Goal: Task Accomplishment & Management: Complete application form

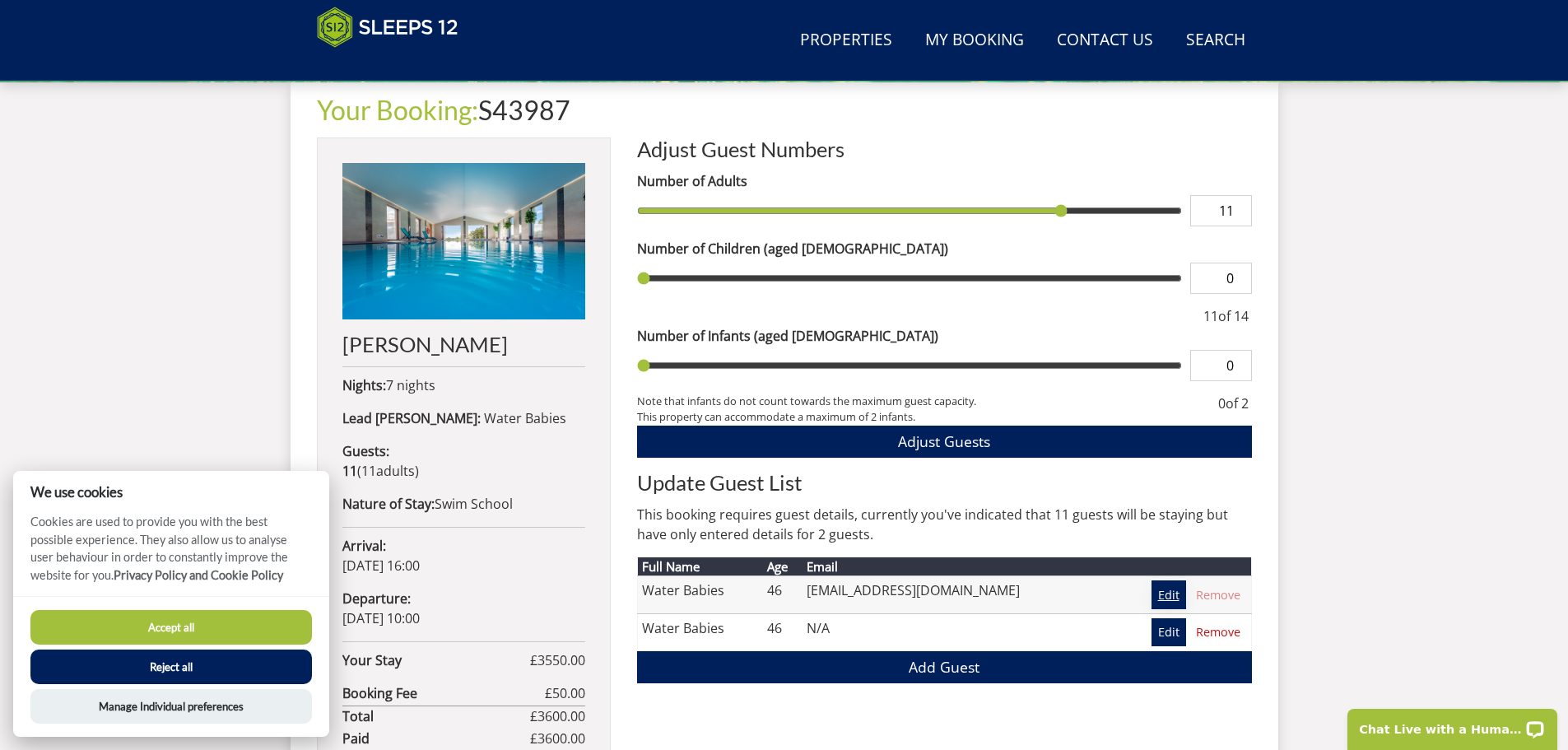
click at [1163, 587] on link "Edit" at bounding box center [1169, 594] width 35 height 28
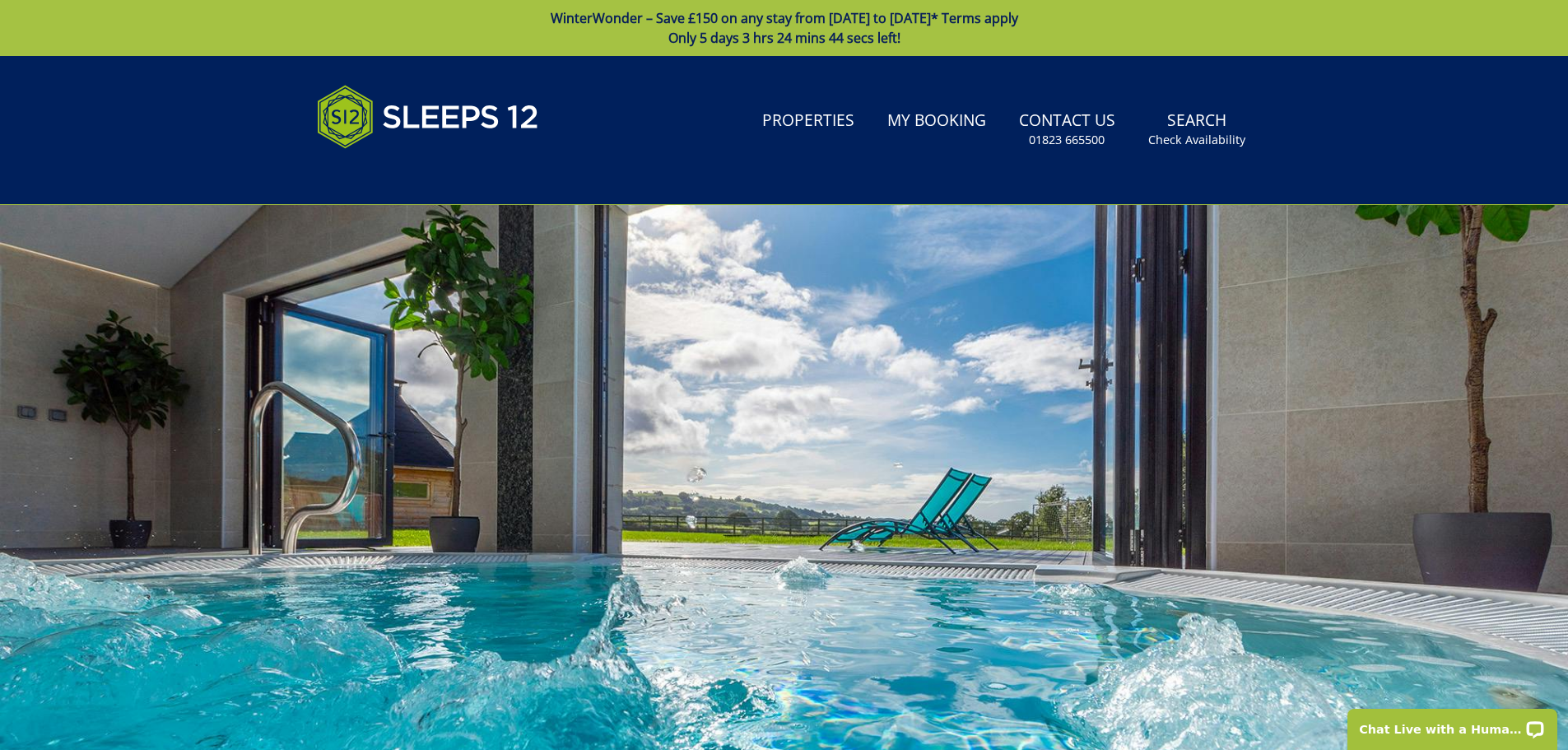
scroll to position [529, 0]
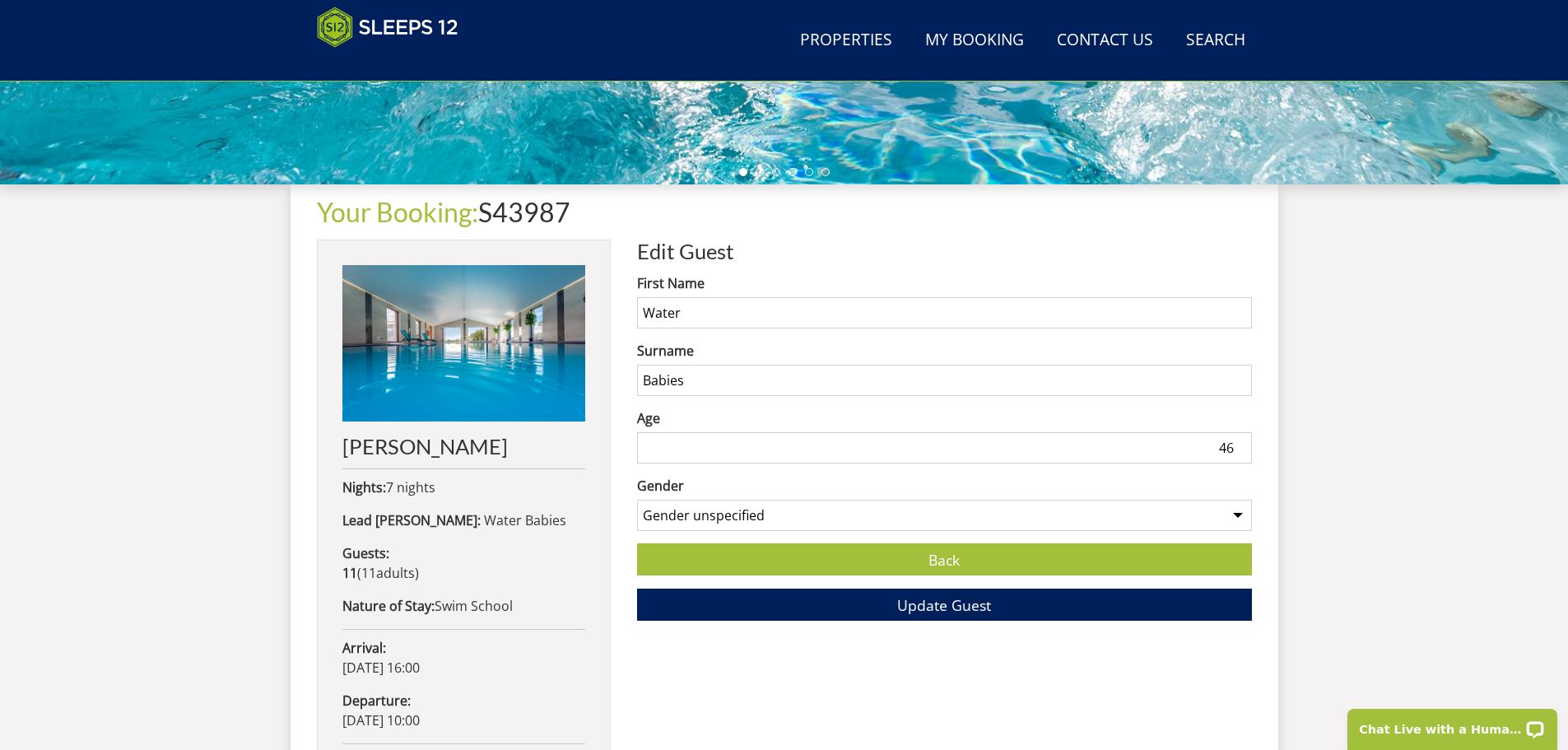
drag, startPoint x: 698, startPoint y: 318, endPoint x: 594, endPoint y: 302, distance: 105.2
click at [594, 302] on div "Your Booking: S43987 [PERSON_NAME] Nights: 7 nights Lead [PERSON_NAME]: Water B…" at bounding box center [784, 574] width 936 height 780
type input "[PERSON_NAME]"
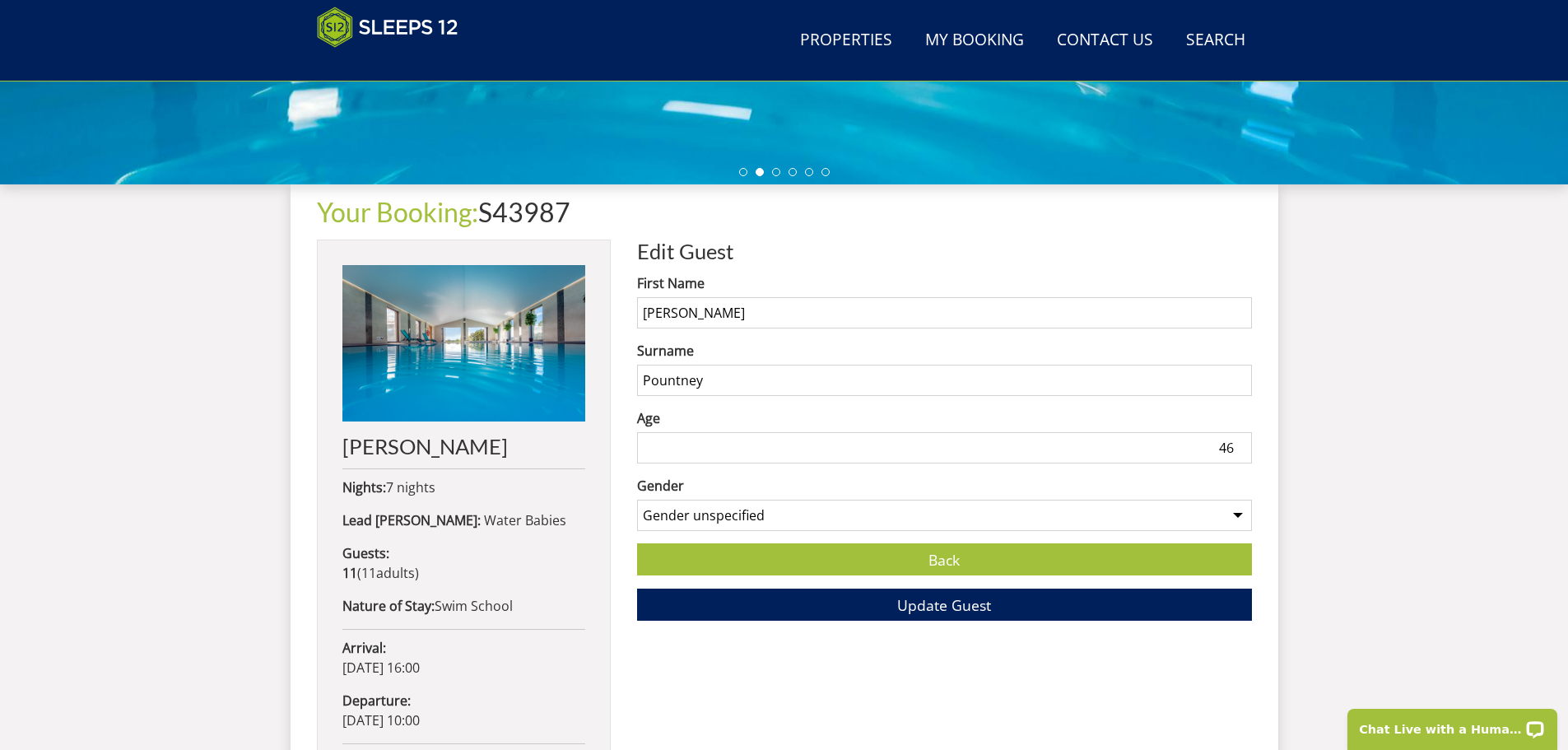
type input "Pountney"
click at [1235, 441] on input "47" at bounding box center [944, 448] width 615 height 31
click at [1237, 441] on input "48" at bounding box center [944, 448] width 615 height 31
click at [1237, 441] on input "49" at bounding box center [944, 448] width 615 height 31
click at [1237, 441] on input "50" at bounding box center [944, 448] width 615 height 31
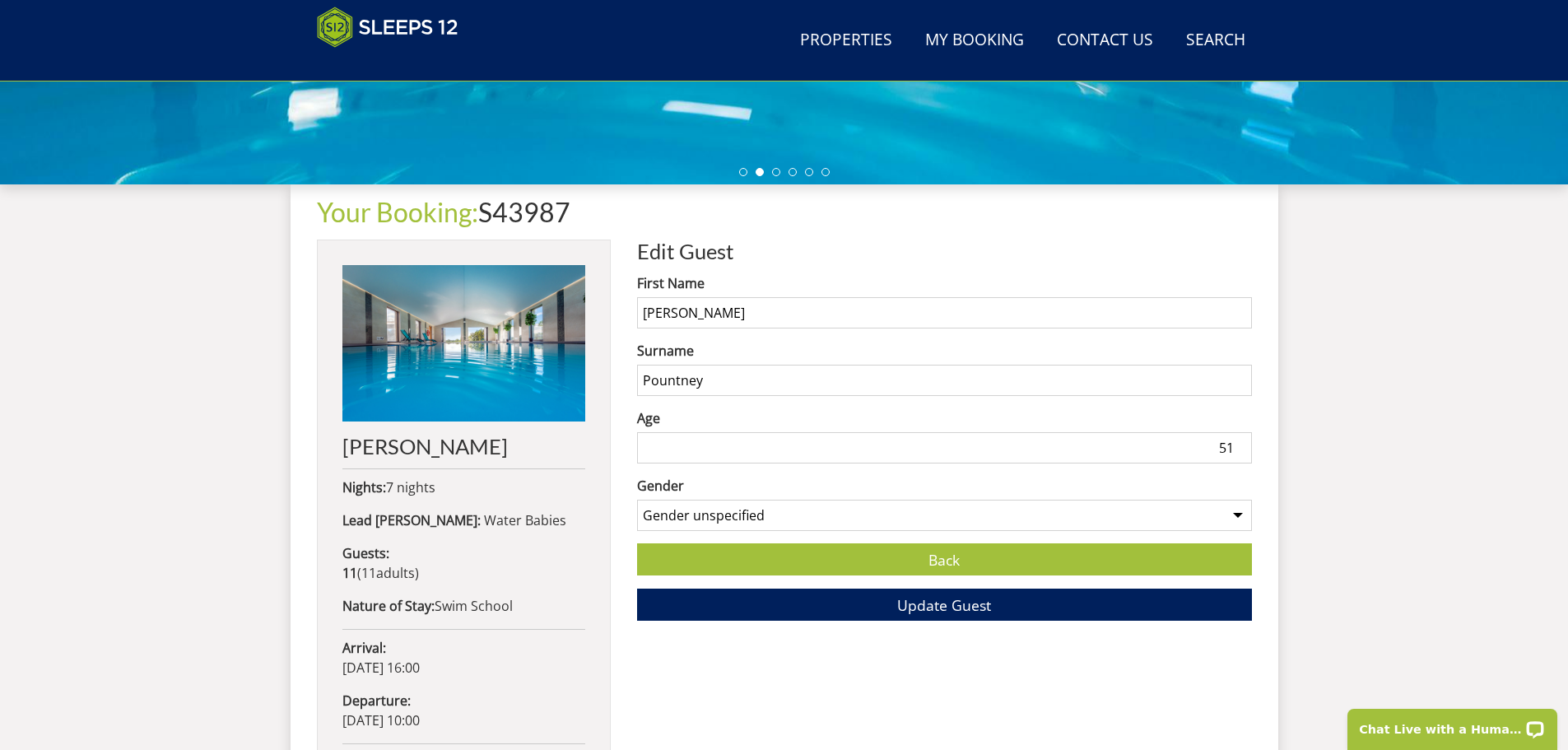
click at [1237, 441] on input "51" at bounding box center [944, 448] width 615 height 31
click at [1237, 441] on input "52" at bounding box center [944, 448] width 615 height 31
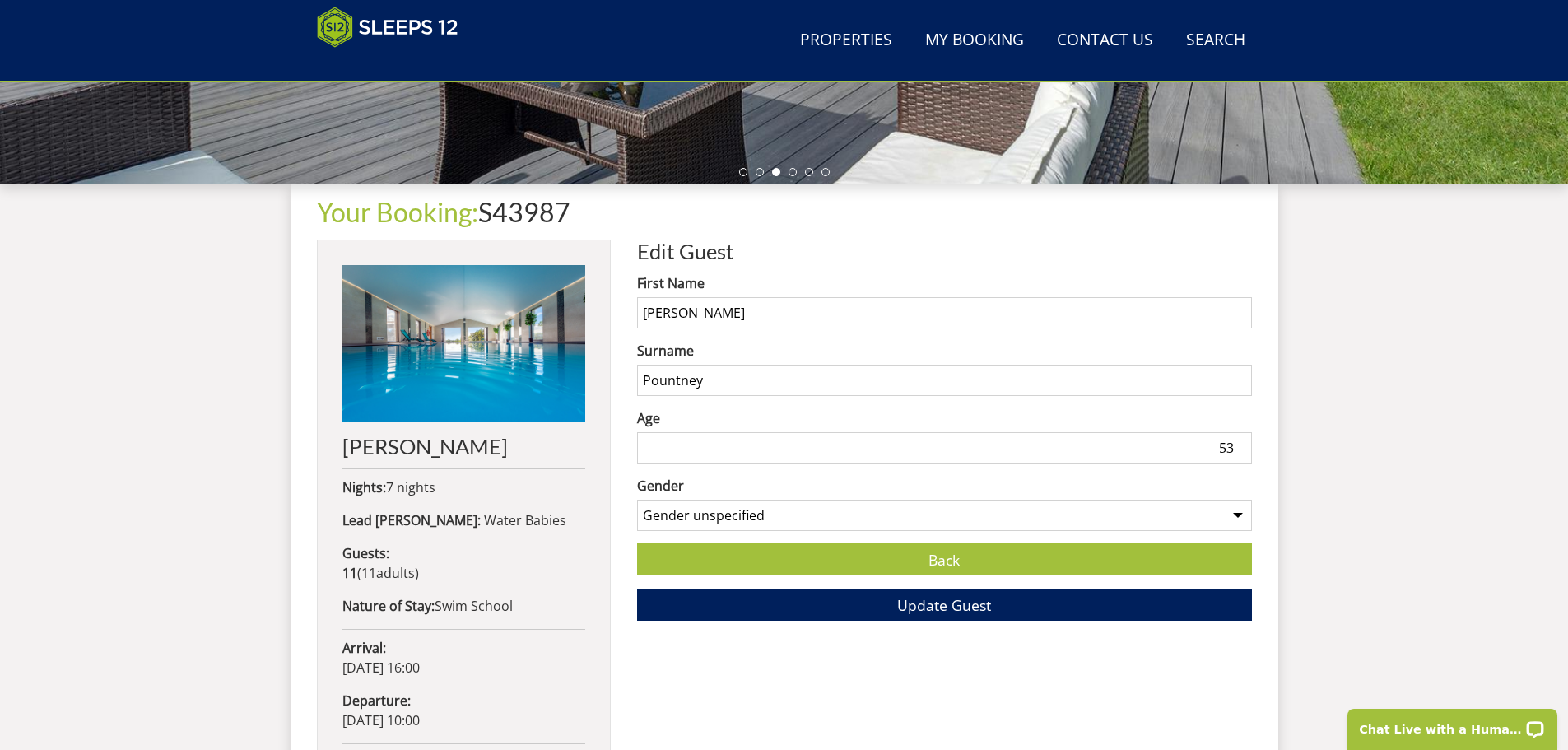
click at [1242, 441] on input "53" at bounding box center [944, 448] width 615 height 31
click at [1242, 441] on input "54" at bounding box center [944, 448] width 615 height 31
type input "53"
click at [1240, 453] on input "53" at bounding box center [944, 448] width 615 height 31
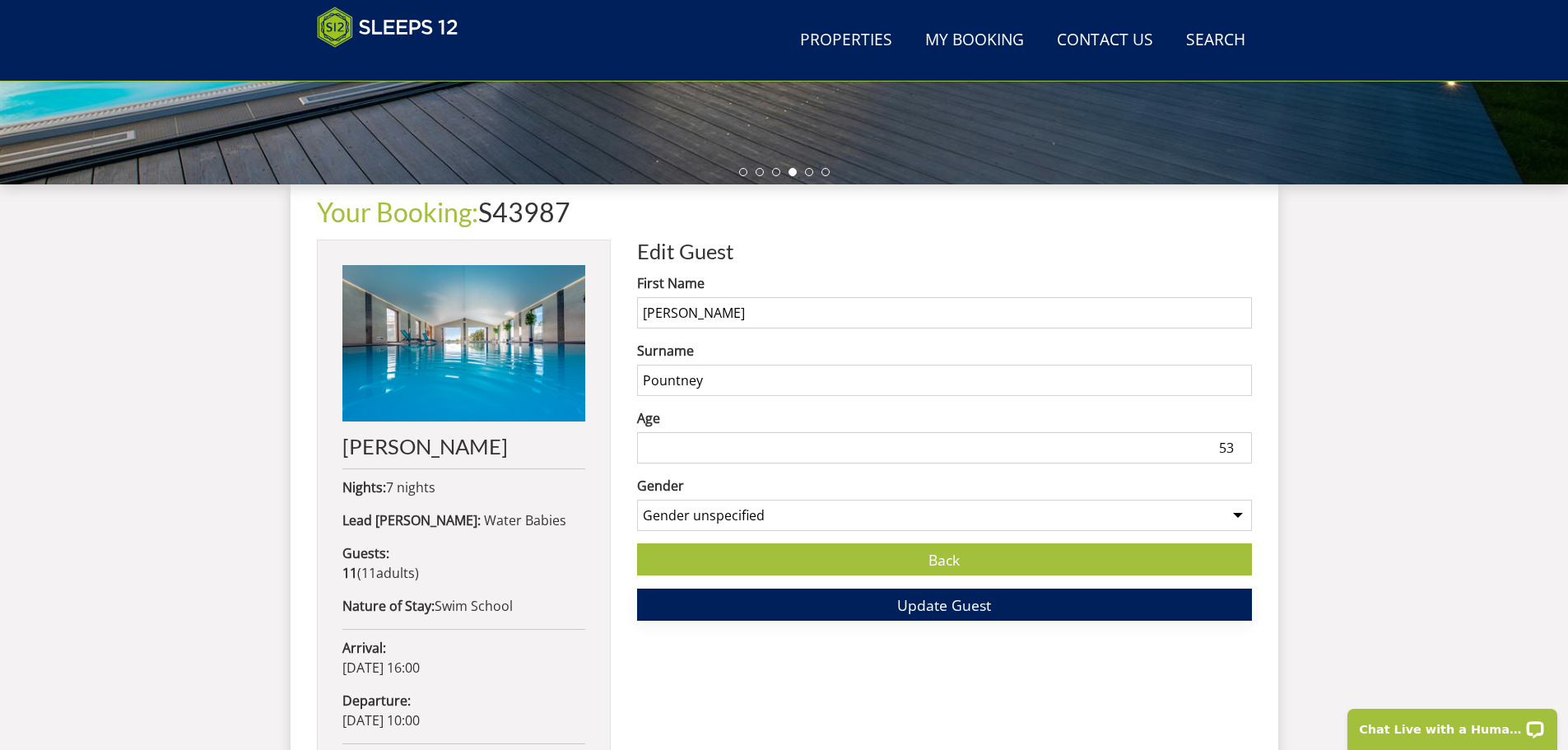
click at [917, 604] on span "Update Guest" at bounding box center [944, 605] width 94 height 20
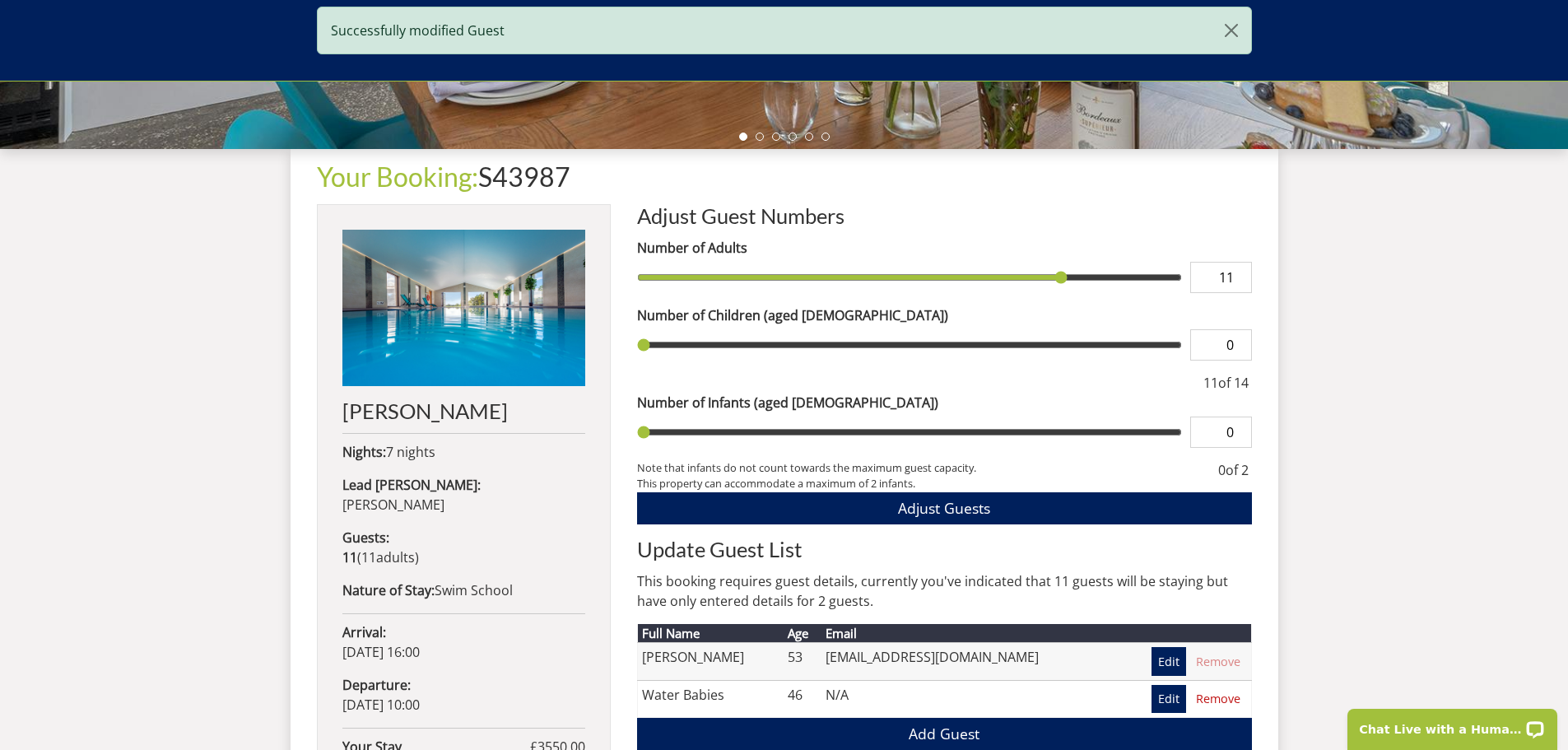
scroll to position [854, 0]
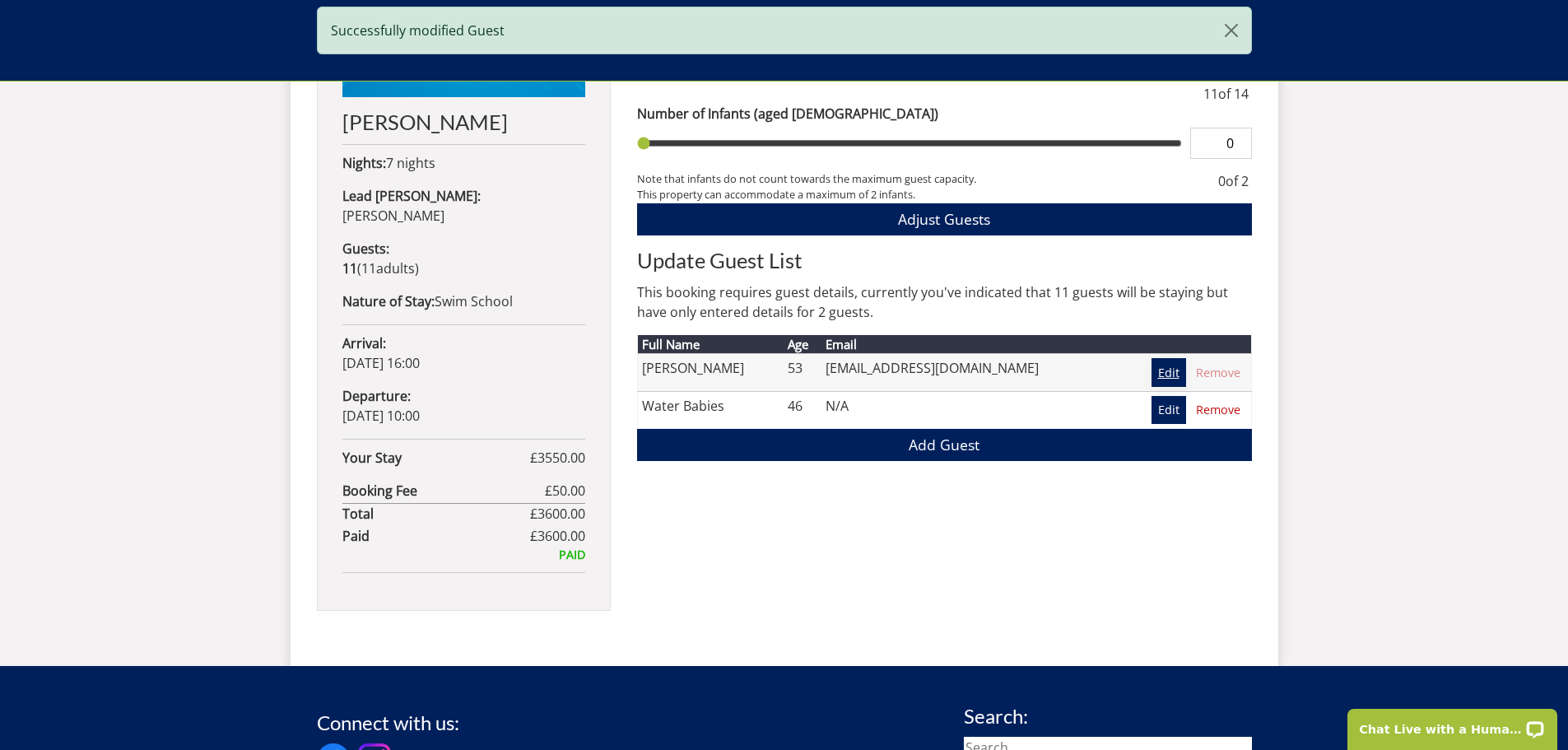
click at [1169, 371] on link "Edit" at bounding box center [1169, 372] width 35 height 28
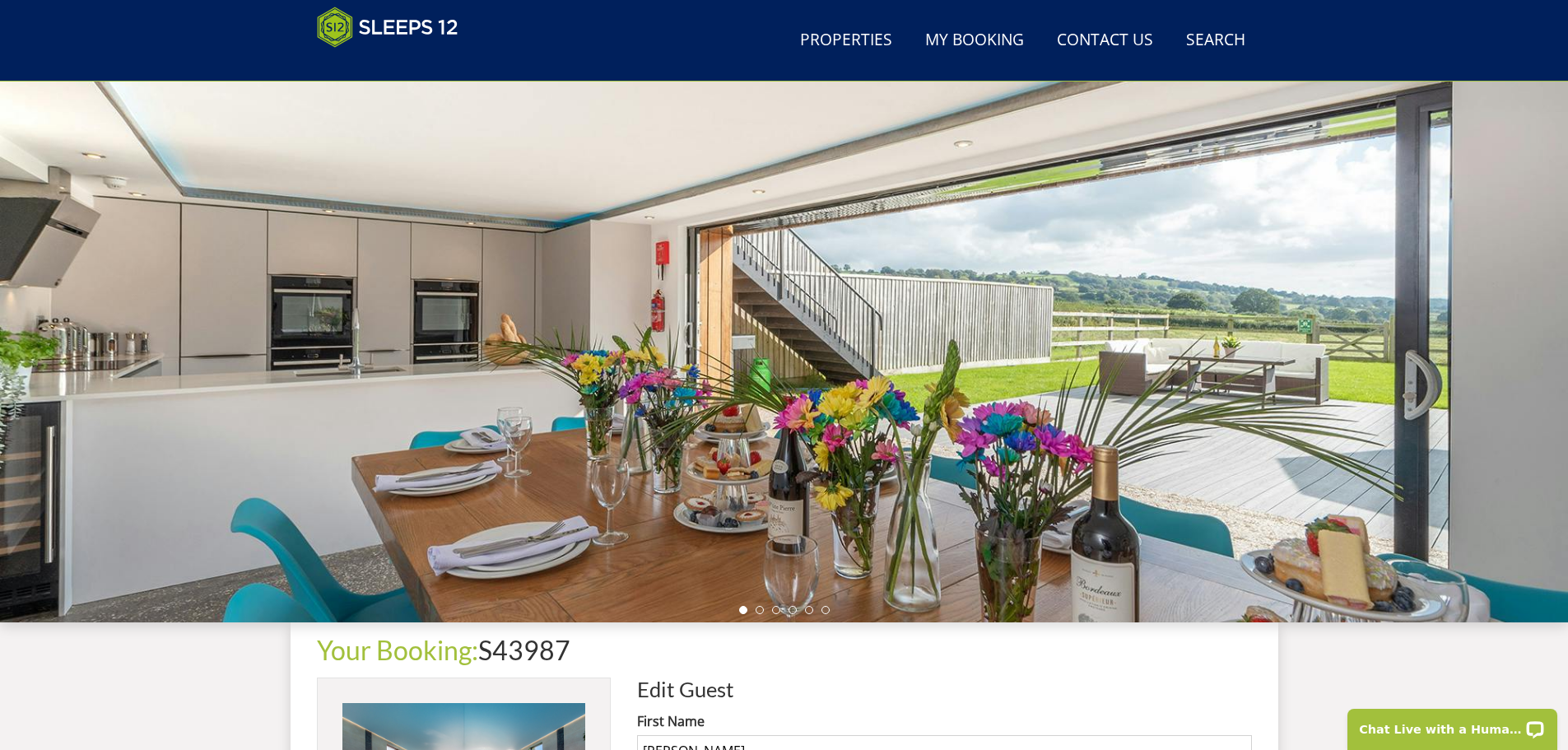
scroll to position [530, 0]
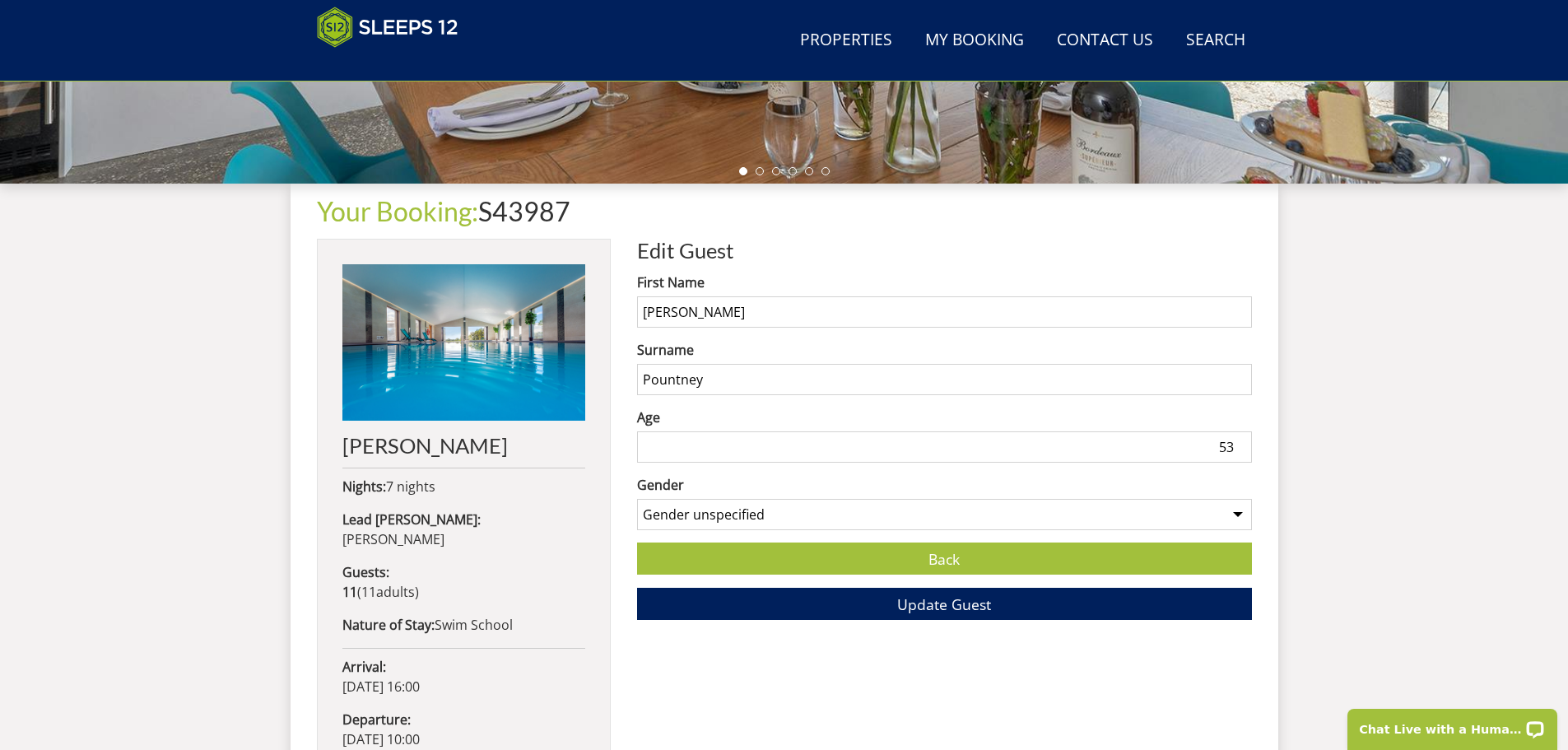
click at [703, 506] on select "Gender unspecified Gender [DEMOGRAPHIC_DATA] Gender [DEMOGRAPHIC_DATA]" at bounding box center [944, 514] width 615 height 31
select select "gender_[DEMOGRAPHIC_DATA]"
click at [637, 499] on select "Gender unspecified Gender [DEMOGRAPHIC_DATA] Gender [DEMOGRAPHIC_DATA]" at bounding box center [944, 514] width 615 height 31
click at [917, 600] on span "Update Guest" at bounding box center [944, 604] width 94 height 20
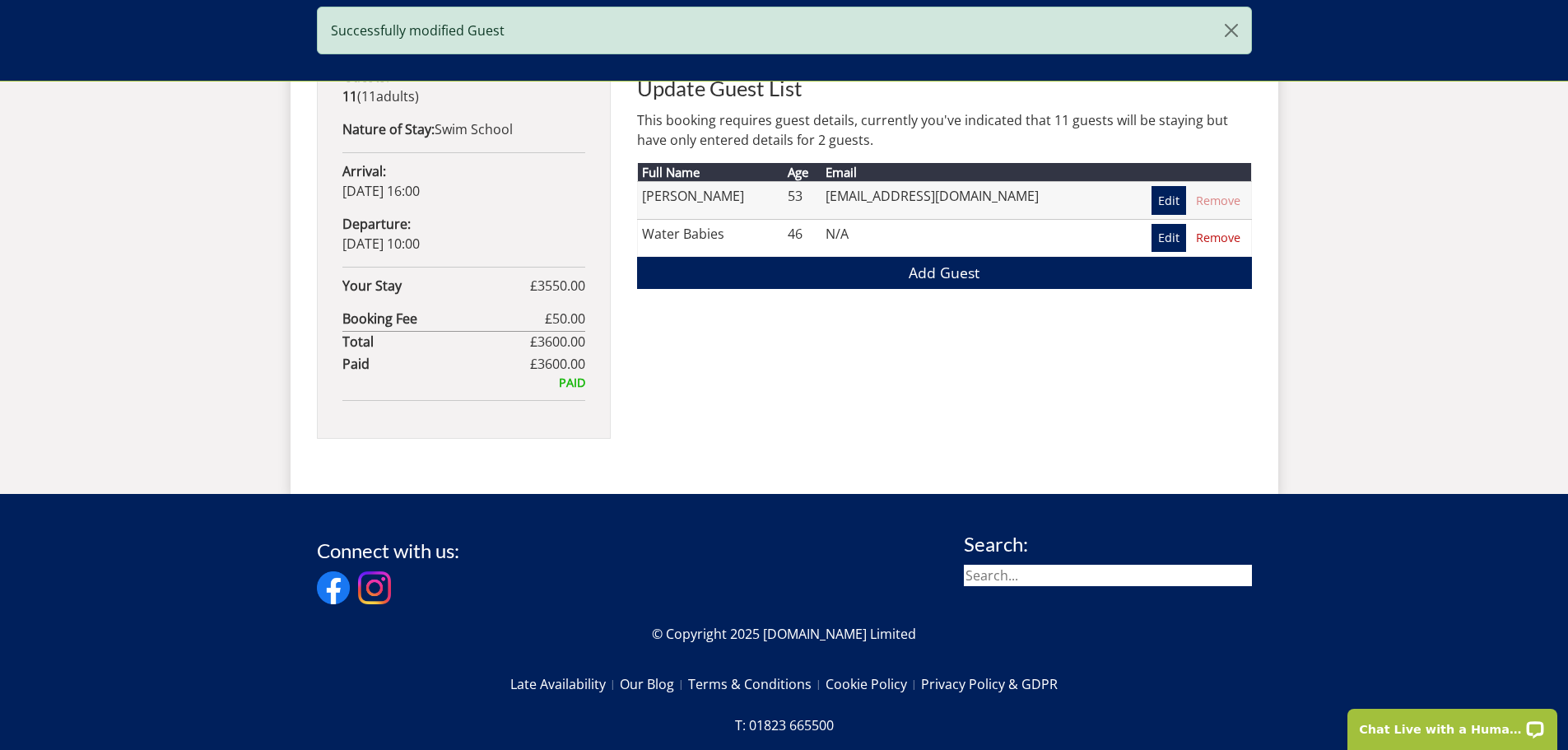
scroll to position [1027, 0]
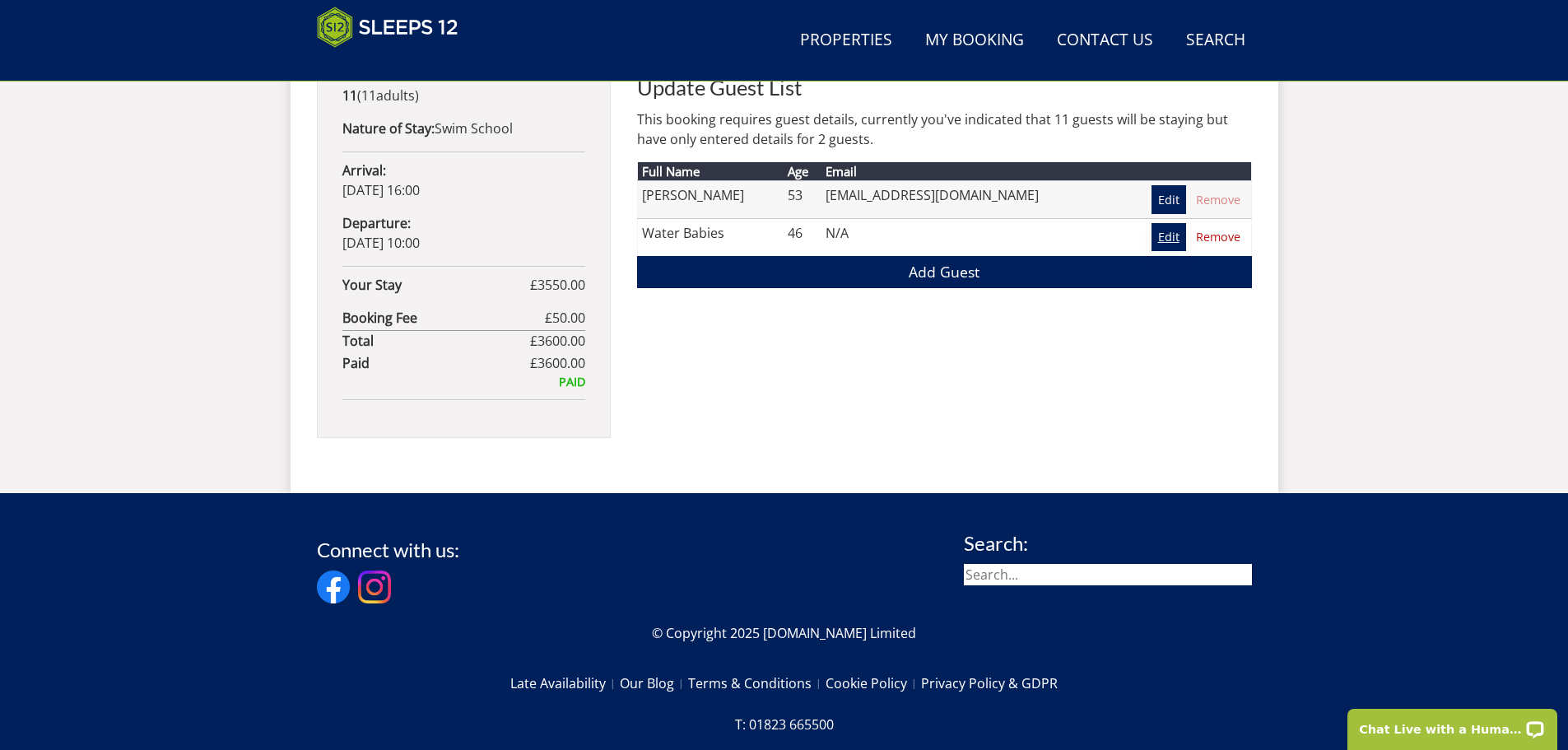
click at [1166, 233] on link "Edit" at bounding box center [1169, 237] width 35 height 28
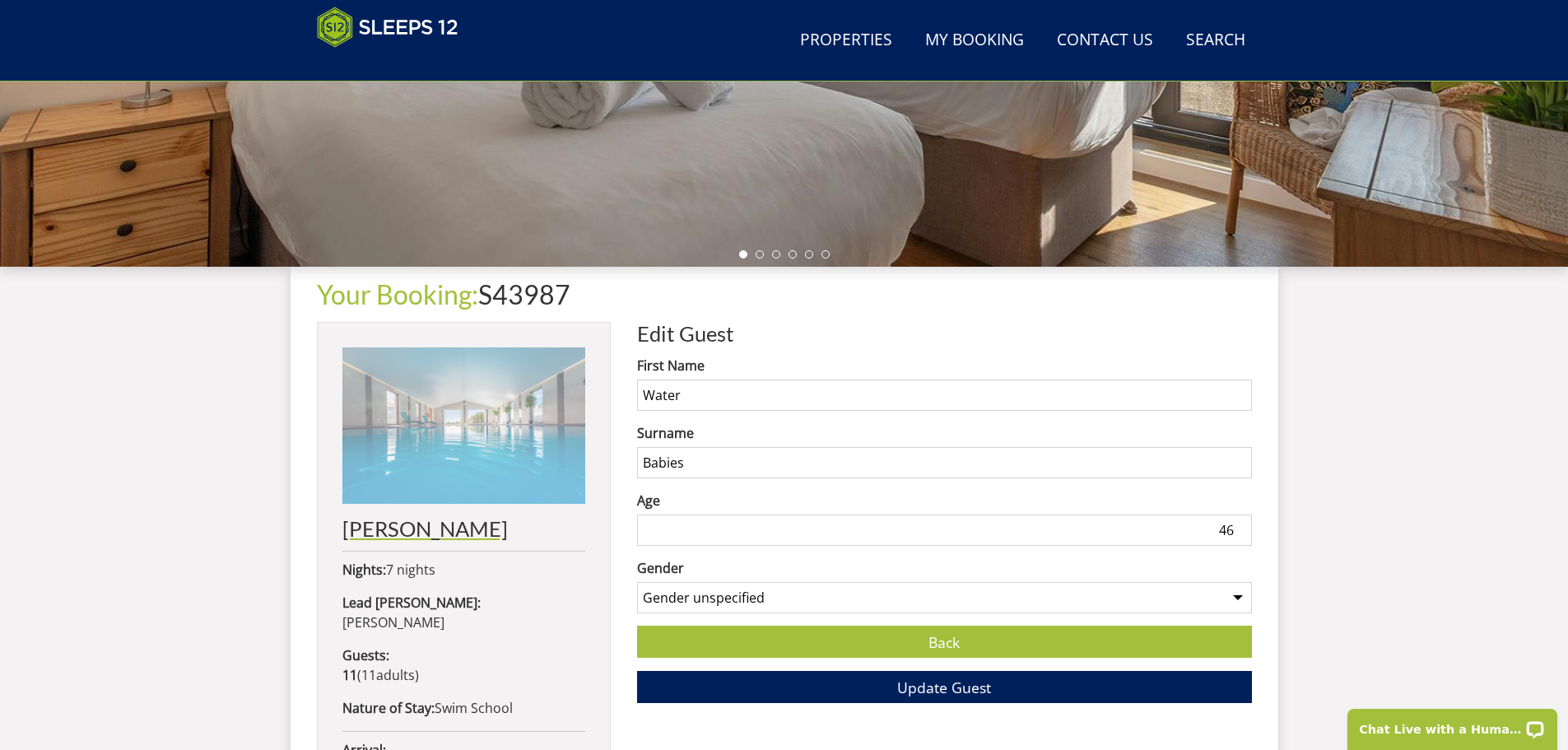
drag, startPoint x: 697, startPoint y: 402, endPoint x: 565, endPoint y: 392, distance: 132.4
click at [566, 393] on div "Your Booking: S43987 [PERSON_NAME] Nights: 7 nights Lead [PERSON_NAME]: [PERSON…" at bounding box center [784, 667] width 936 height 800
type input "[PERSON_NAME]"
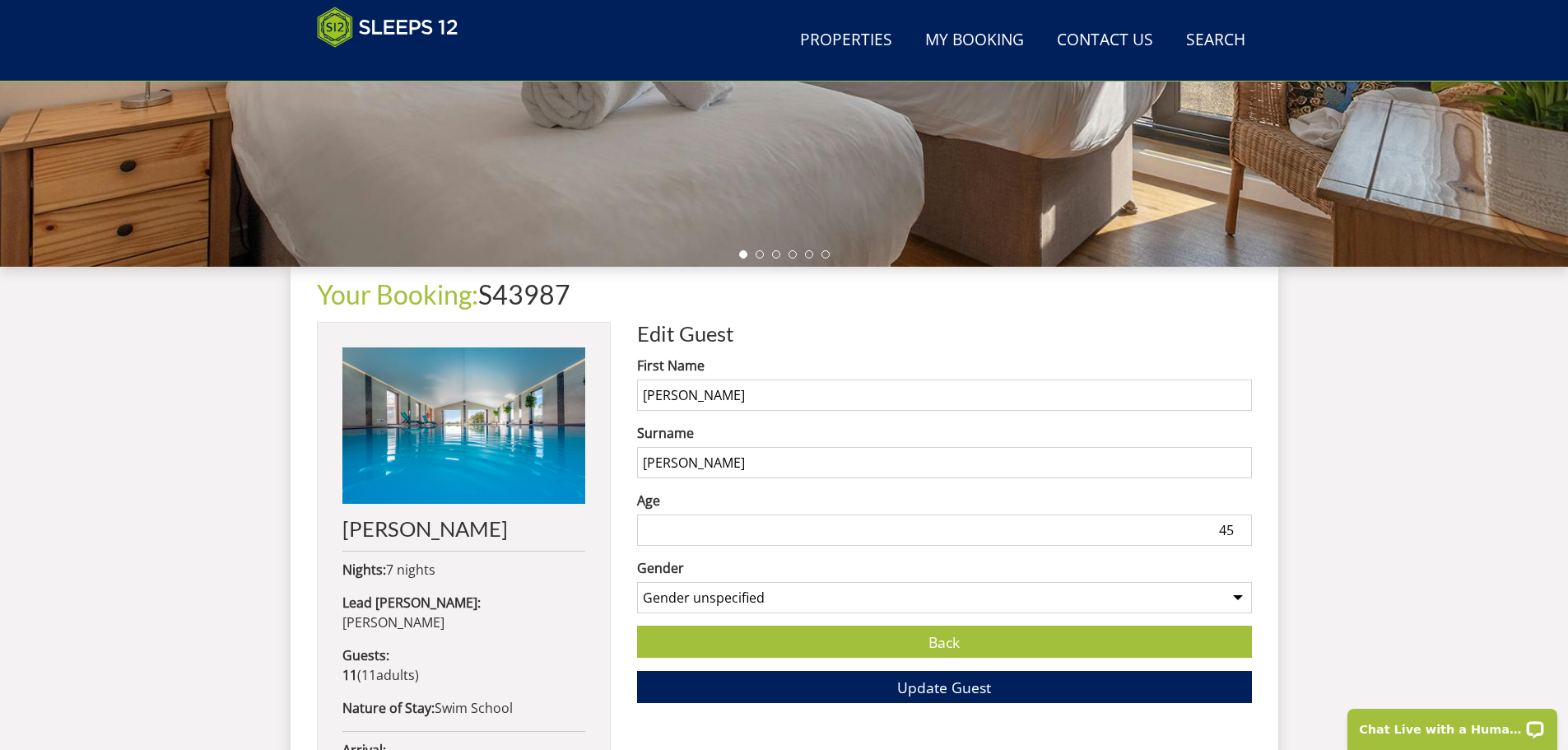
click at [1241, 535] on input "45" at bounding box center [944, 530] width 615 height 31
click at [1241, 535] on input "44" at bounding box center [944, 530] width 615 height 31
click at [1241, 535] on input "43" at bounding box center [944, 530] width 615 height 31
click at [1241, 535] on input "42" at bounding box center [944, 530] width 615 height 31
click at [1241, 535] on input "41" at bounding box center [944, 530] width 615 height 31
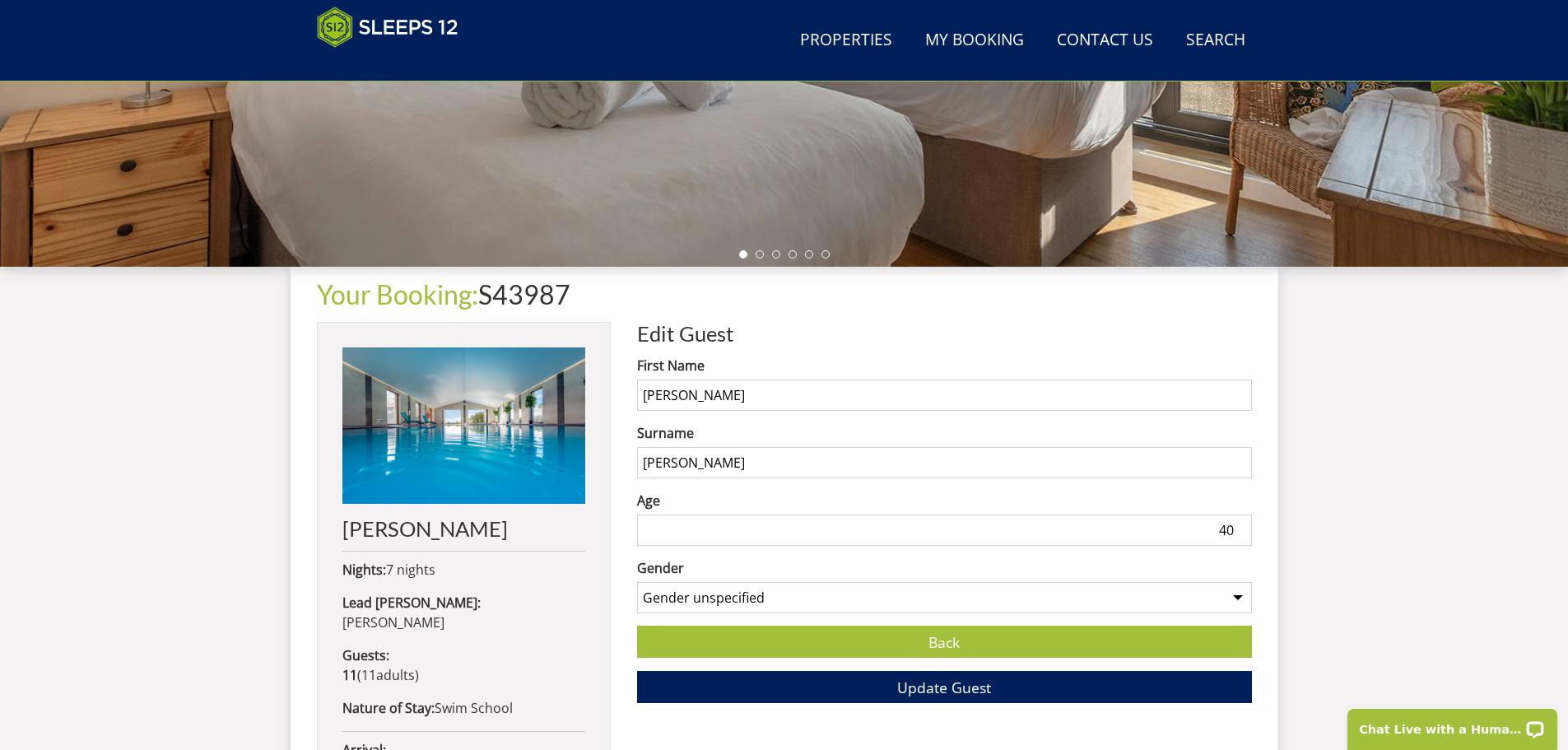
click at [1241, 535] on input "40" at bounding box center [944, 530] width 615 height 31
click at [1241, 535] on input "39" at bounding box center [944, 530] width 615 height 31
click at [1241, 535] on input "38" at bounding box center [944, 530] width 615 height 31
click at [1241, 535] on input "37" at bounding box center [944, 530] width 615 height 31
click at [1241, 535] on input "36" at bounding box center [944, 530] width 615 height 31
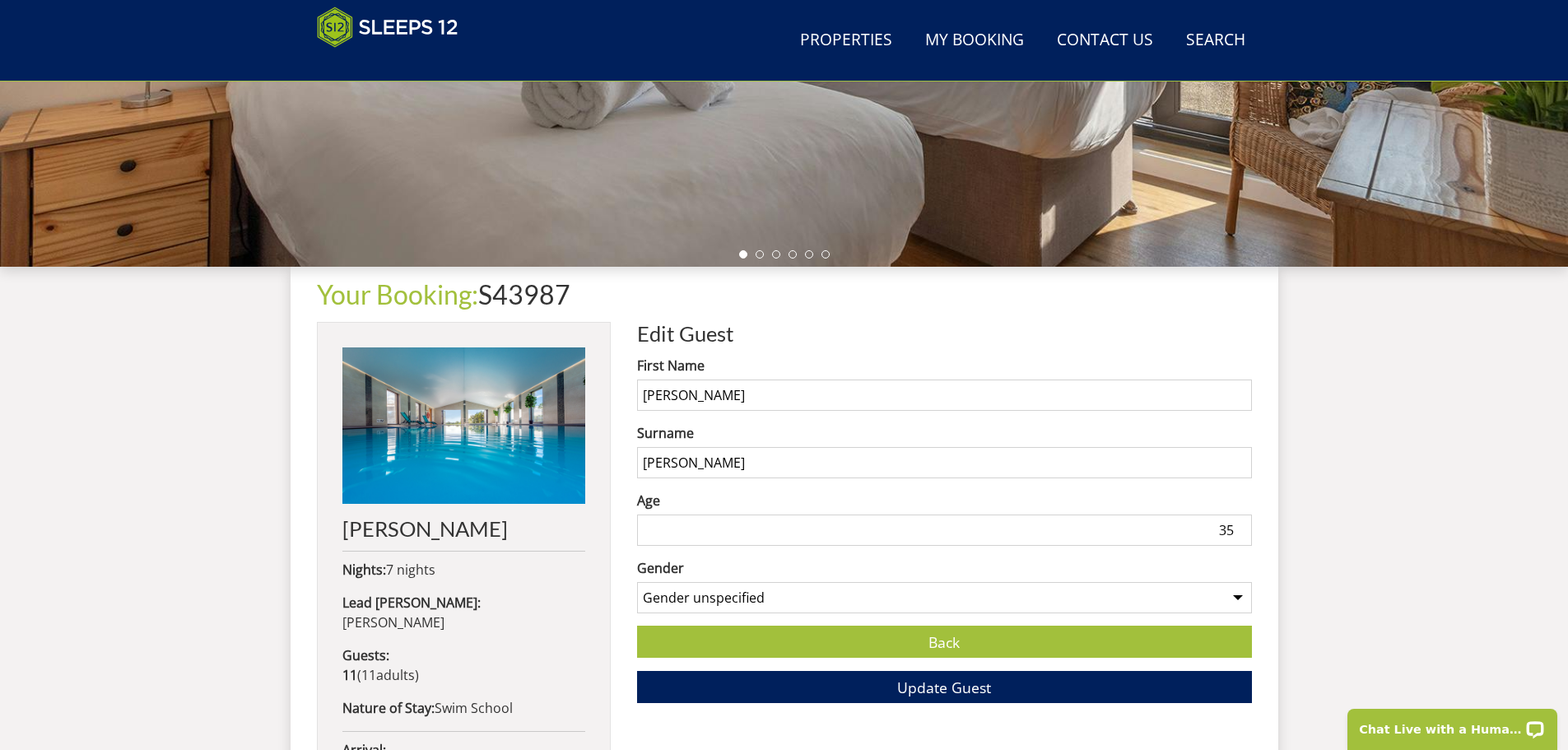
type input "35"
click at [1241, 535] on input "35" at bounding box center [944, 530] width 615 height 31
click at [786, 597] on select "Gender unspecified Gender [DEMOGRAPHIC_DATA] Gender [DEMOGRAPHIC_DATA]" at bounding box center [944, 598] width 615 height 31
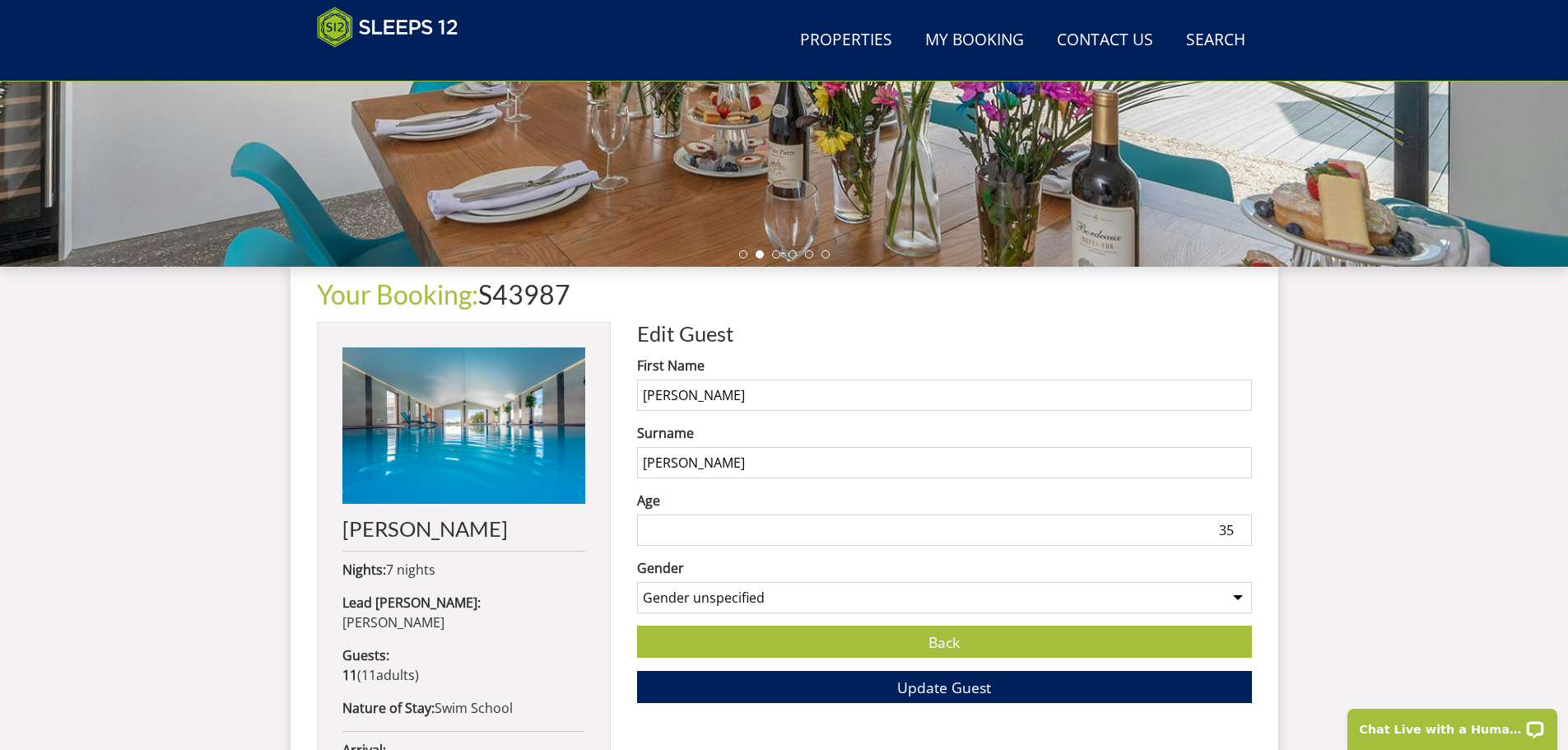
select select "gender_[DEMOGRAPHIC_DATA]"
click at [637, 582] on select "Gender unspecified Gender [DEMOGRAPHIC_DATA] Gender [DEMOGRAPHIC_DATA]" at bounding box center [944, 598] width 615 height 31
click at [930, 681] on span "Update Guest" at bounding box center [944, 687] width 94 height 20
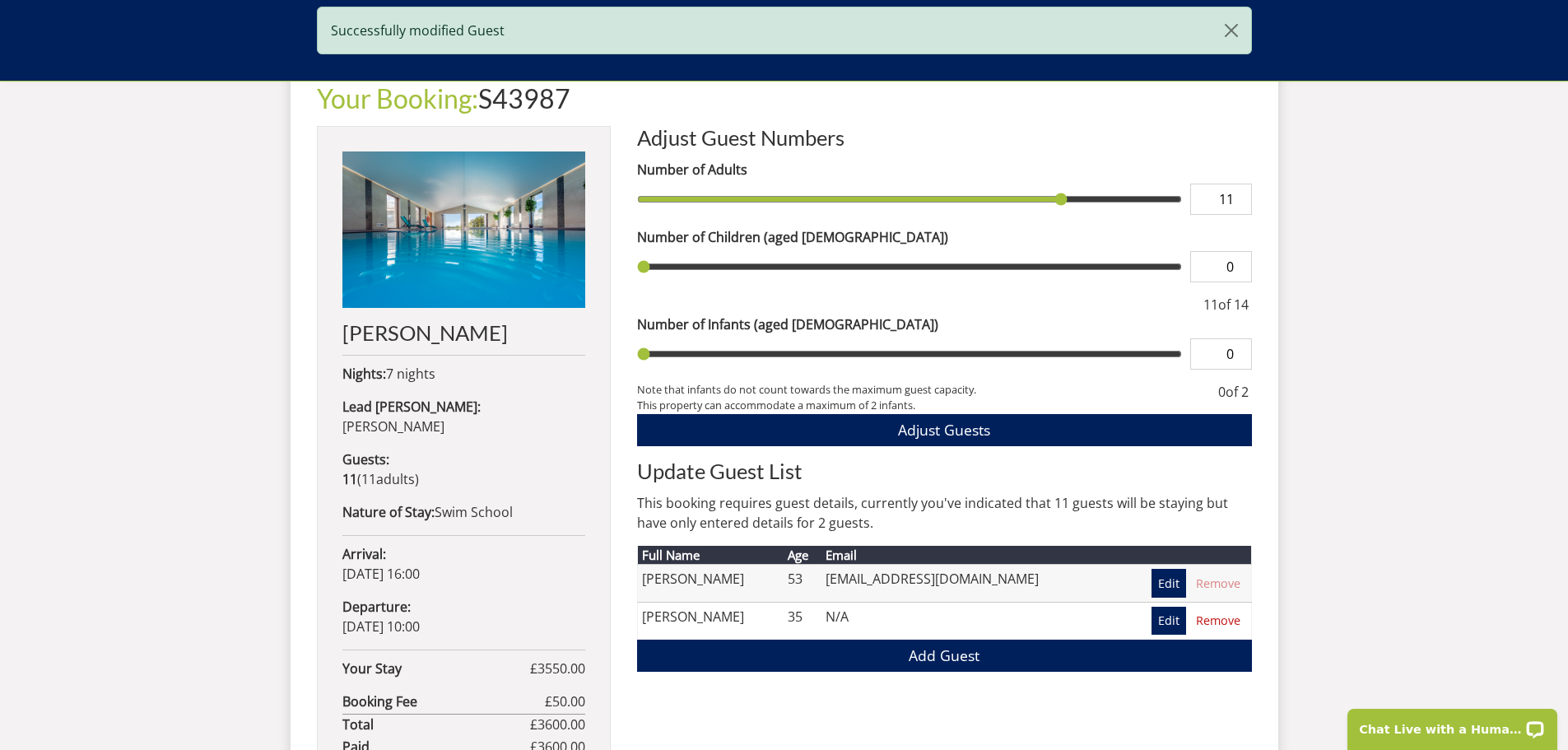
scroll to position [781, 0]
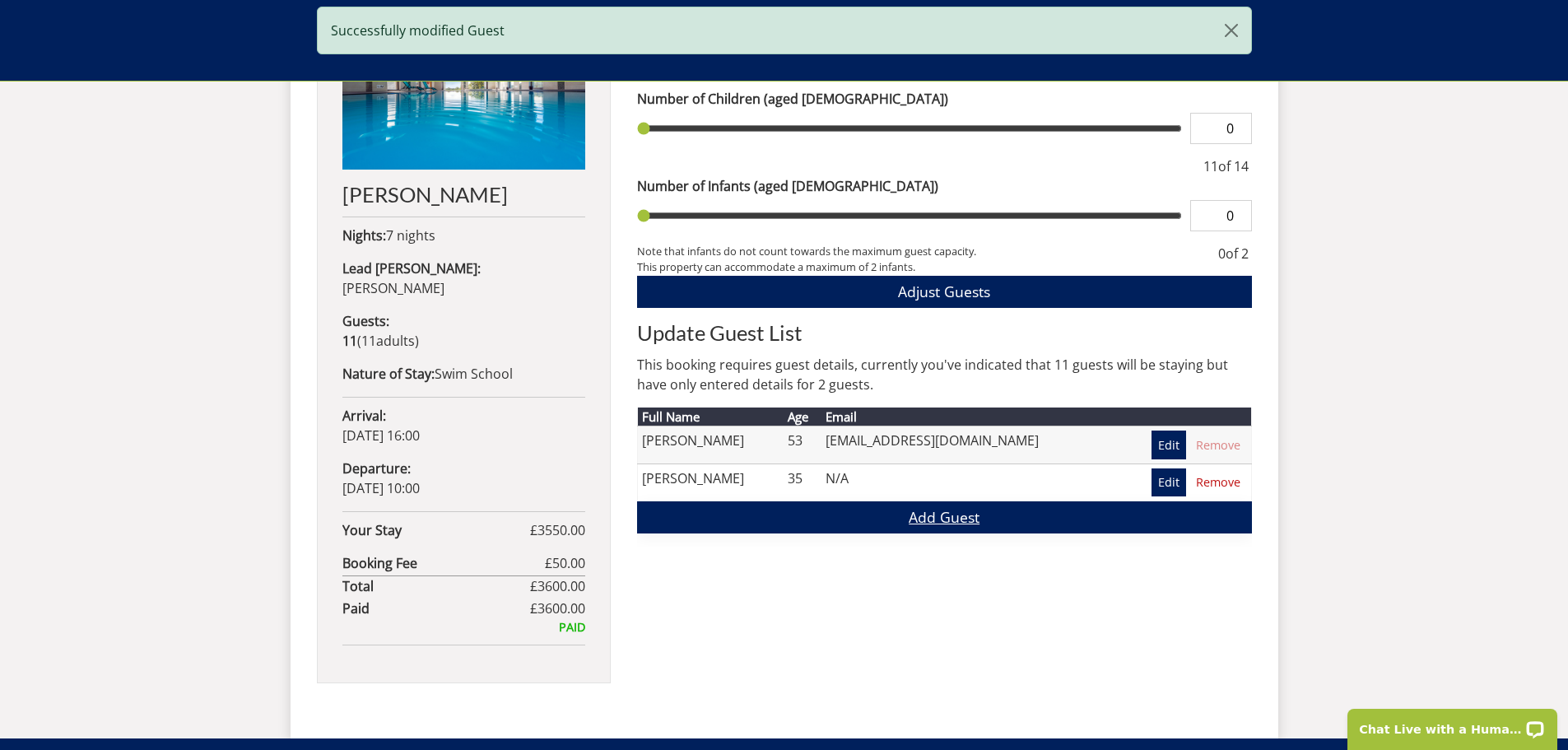
click at [940, 519] on link "Add Guest" at bounding box center [944, 517] width 615 height 32
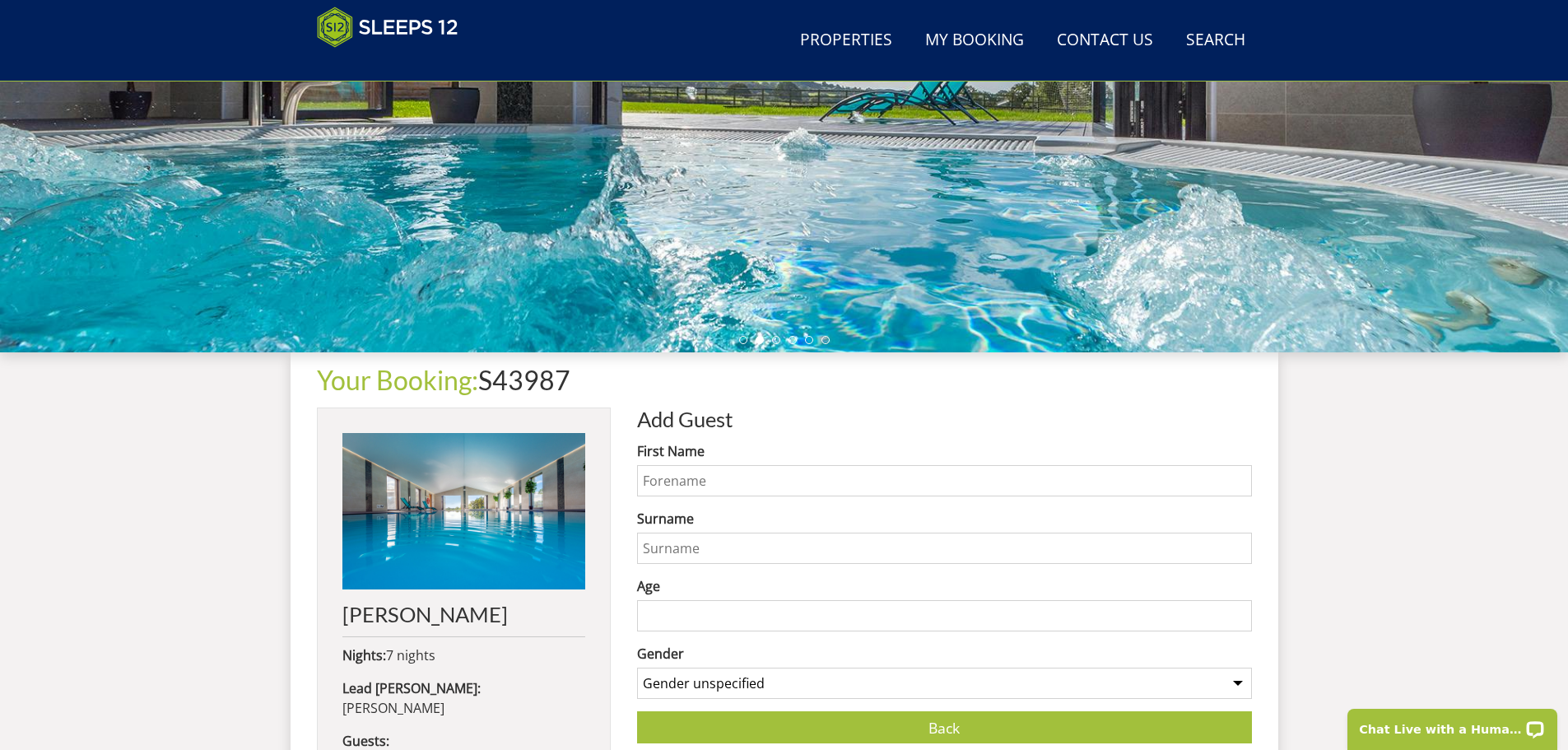
click at [741, 488] on input "First Name" at bounding box center [944, 481] width 615 height 31
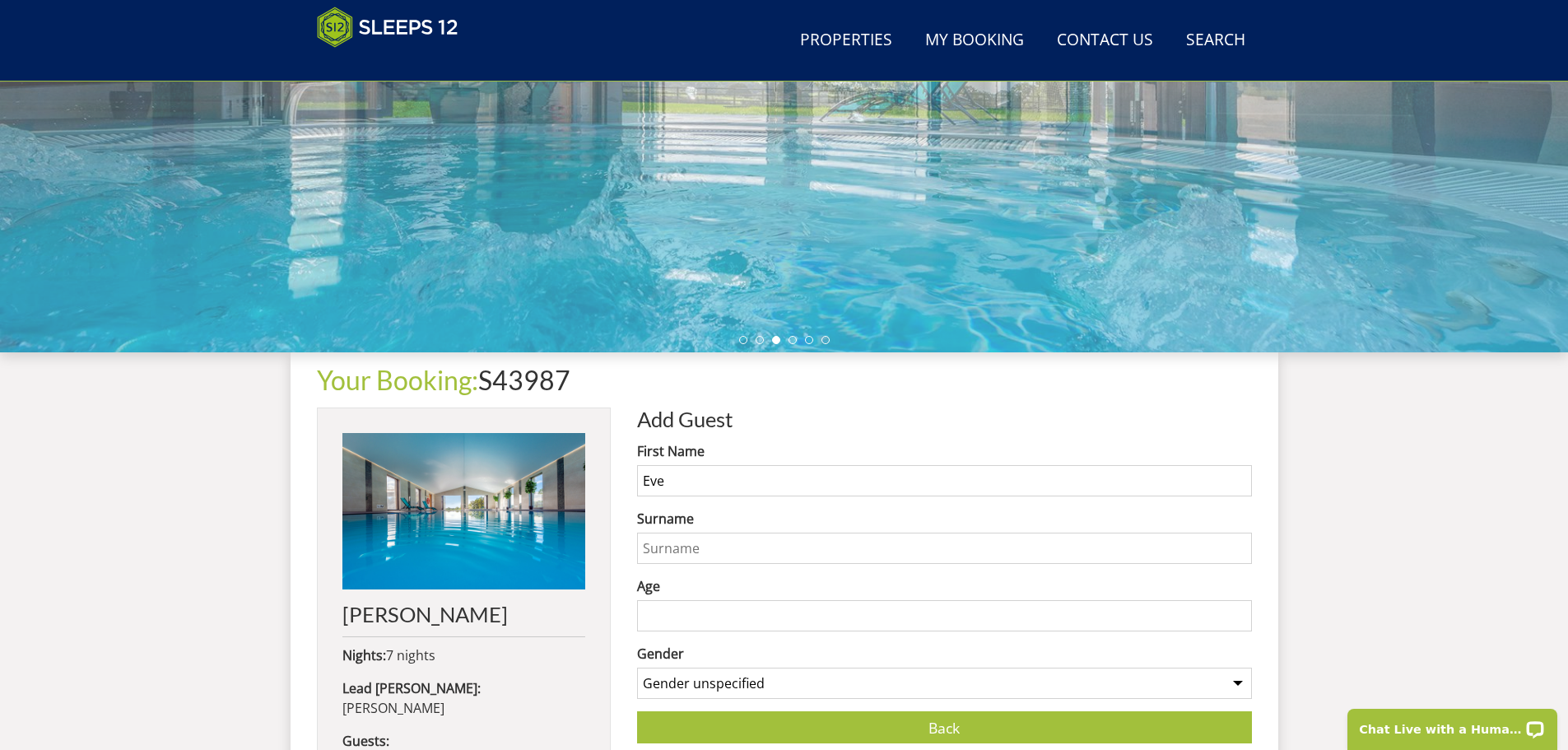
type input "Eve"
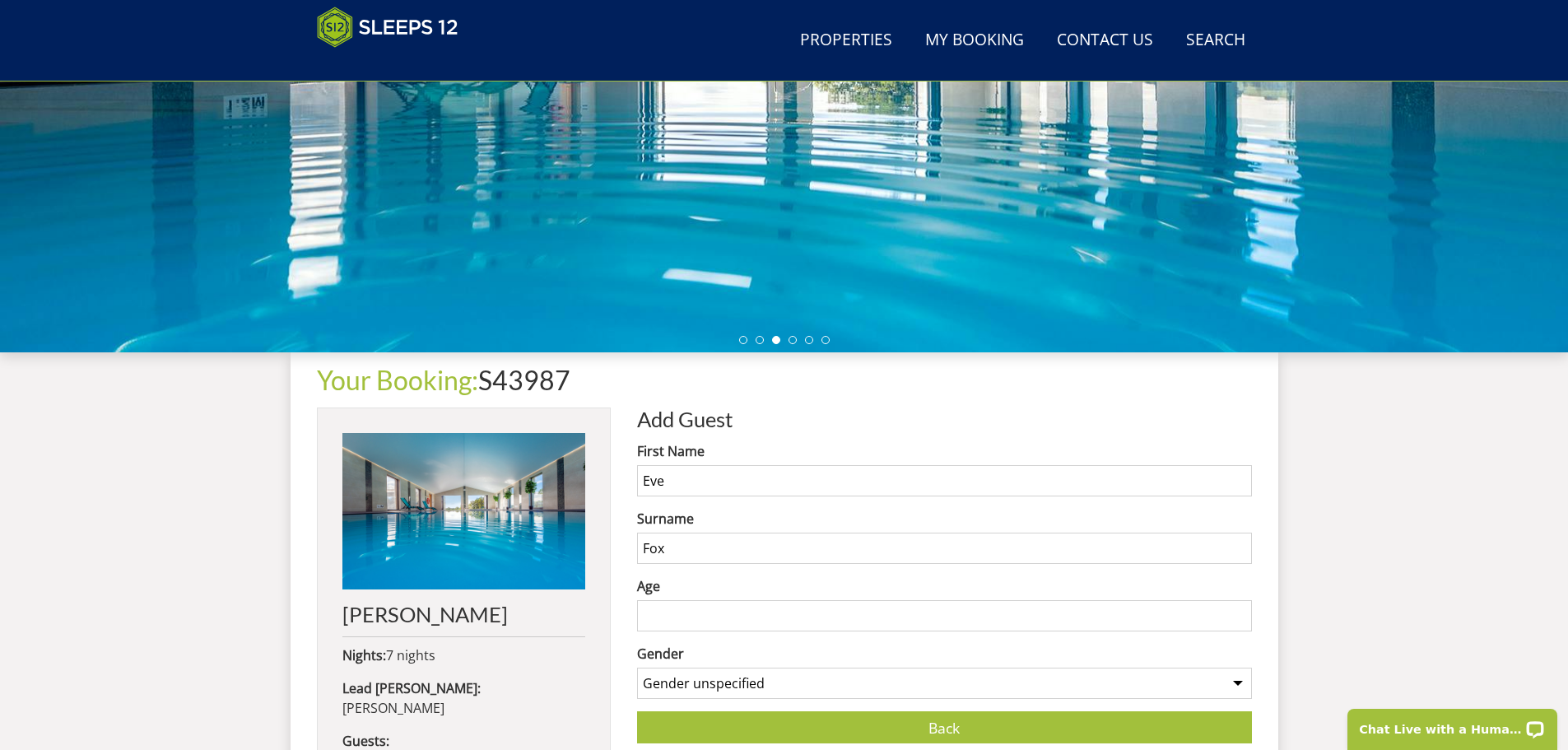
type input "Fox"
drag, startPoint x: 895, startPoint y: 679, endPoint x: 875, endPoint y: 689, distance: 22.4
click at [894, 679] on select "Gender unspecified Gender [DEMOGRAPHIC_DATA] Gender [DEMOGRAPHIC_DATA]" at bounding box center [944, 684] width 615 height 31
select select "gender_[DEMOGRAPHIC_DATA]"
click at [637, 668] on select "Gender unspecified Gender [DEMOGRAPHIC_DATA] Gender [DEMOGRAPHIC_DATA]" at bounding box center [944, 684] width 615 height 31
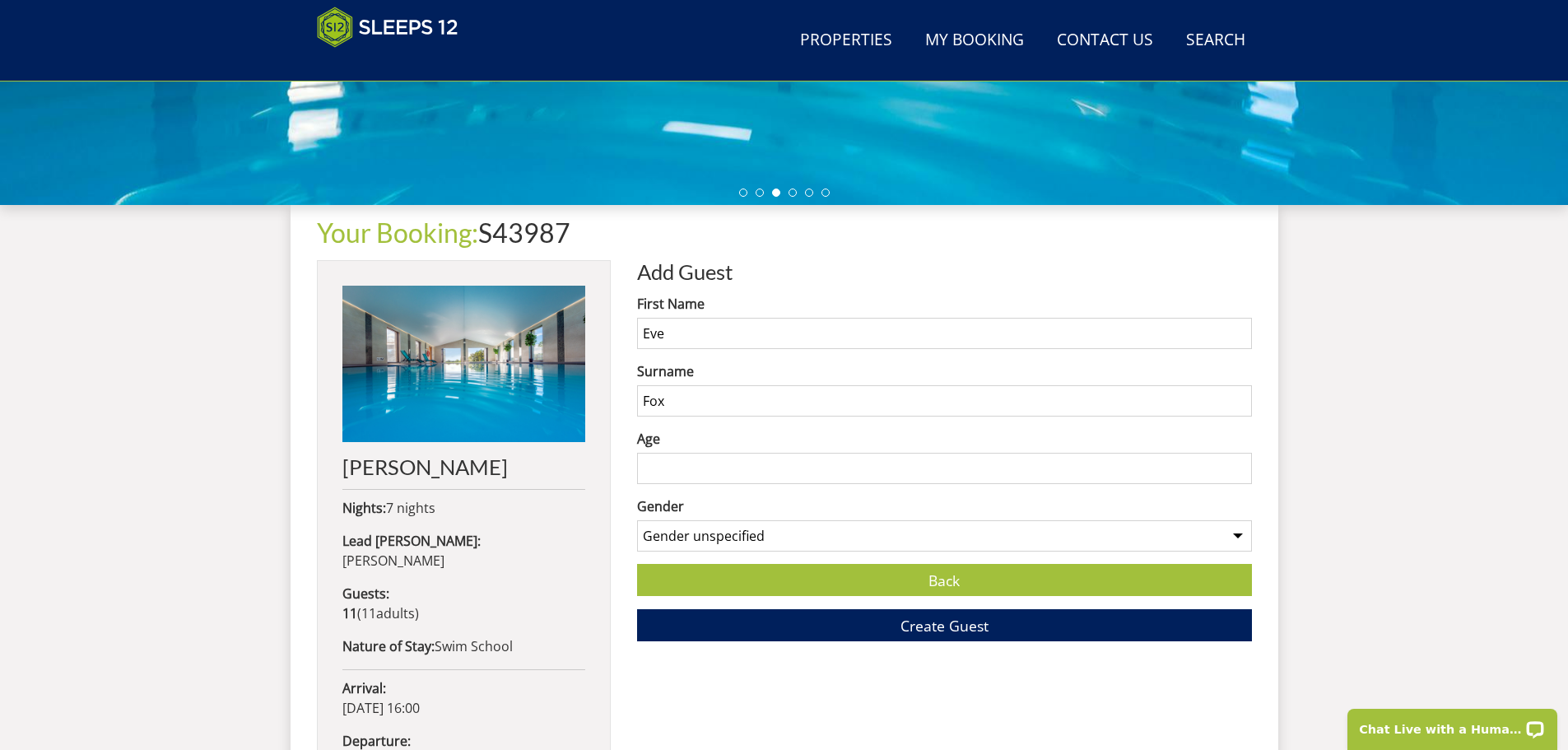
scroll to position [527, 0]
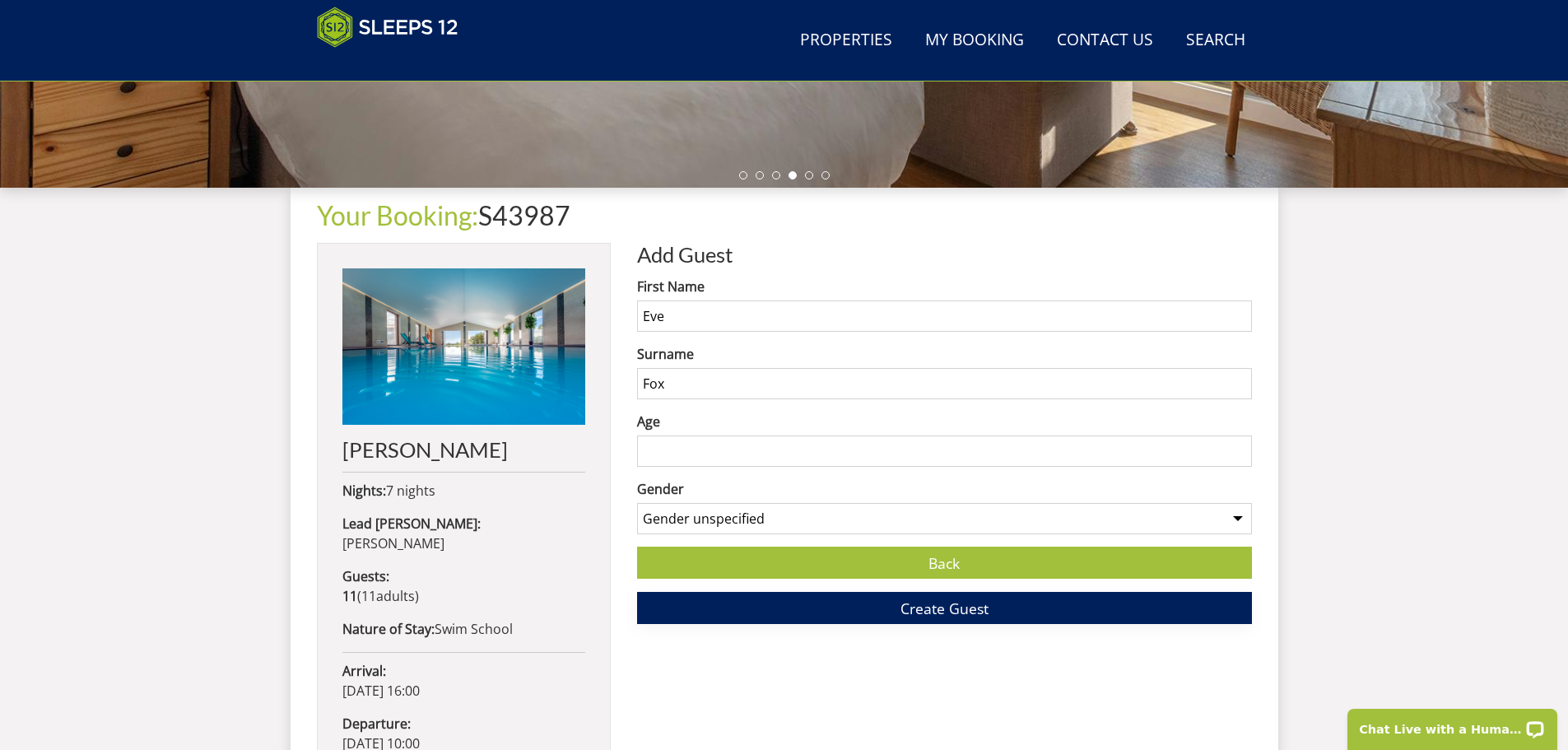
click at [920, 614] on span "Create Guest" at bounding box center [944, 608] width 88 height 20
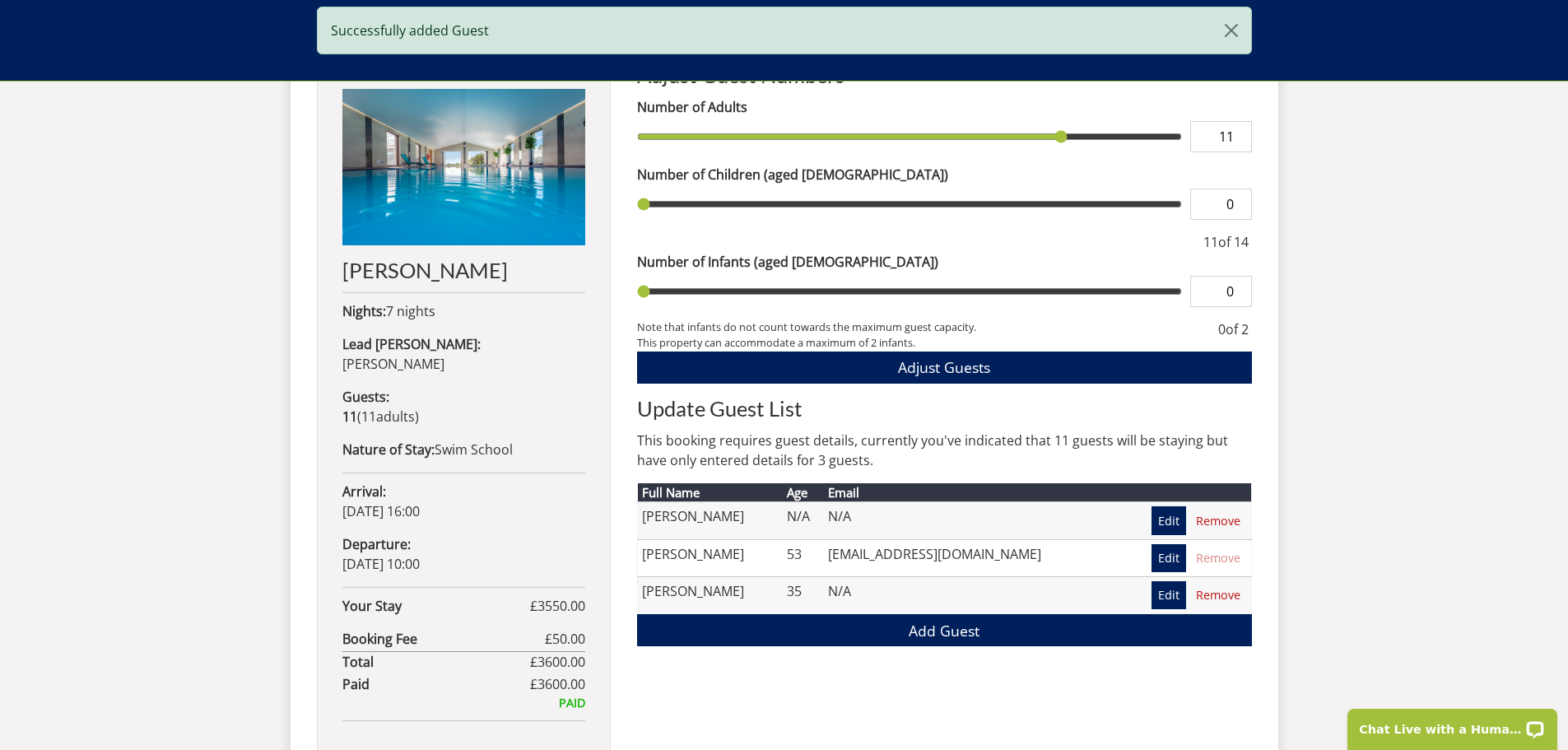
scroll to position [946, 0]
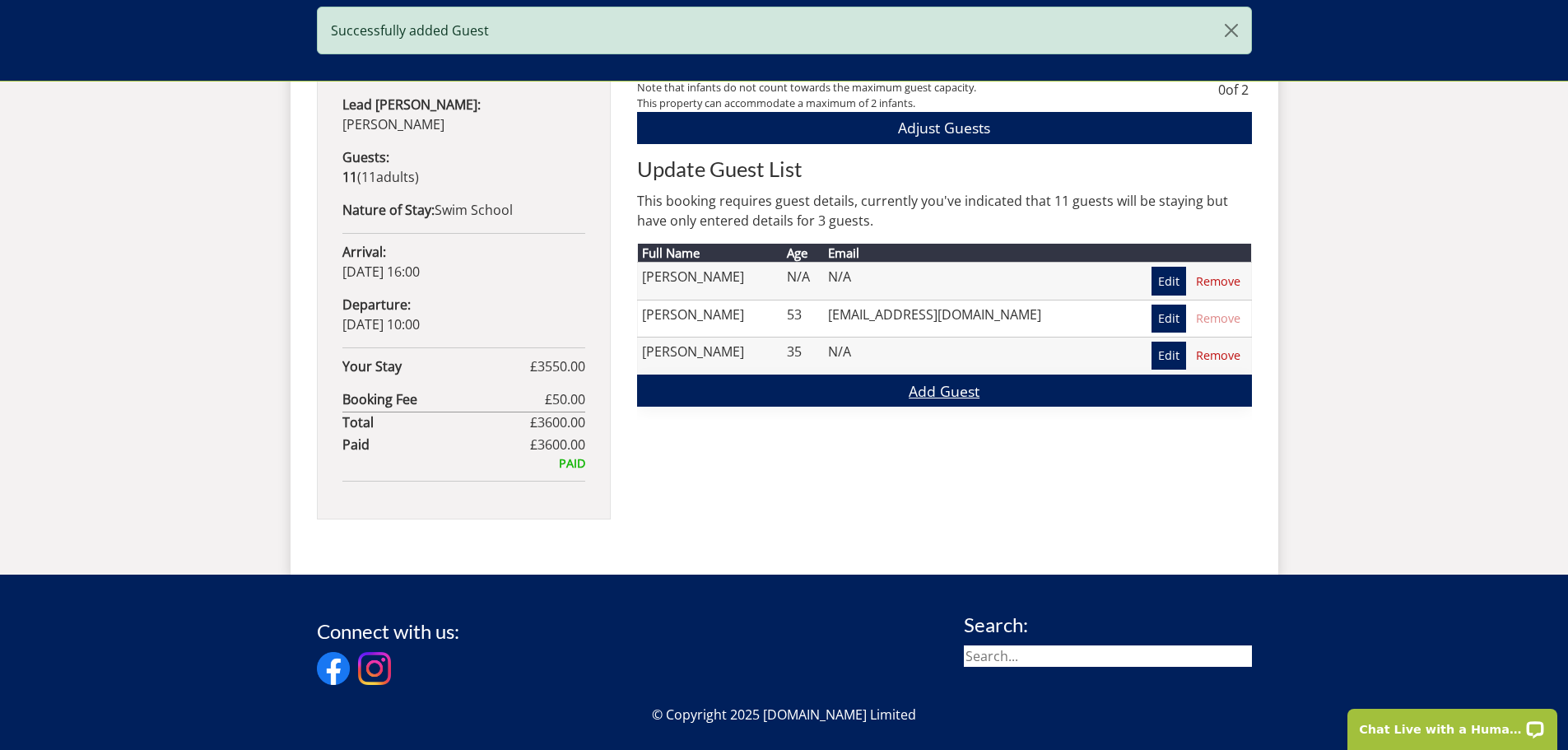
click at [929, 388] on link "Add Guest" at bounding box center [944, 390] width 615 height 32
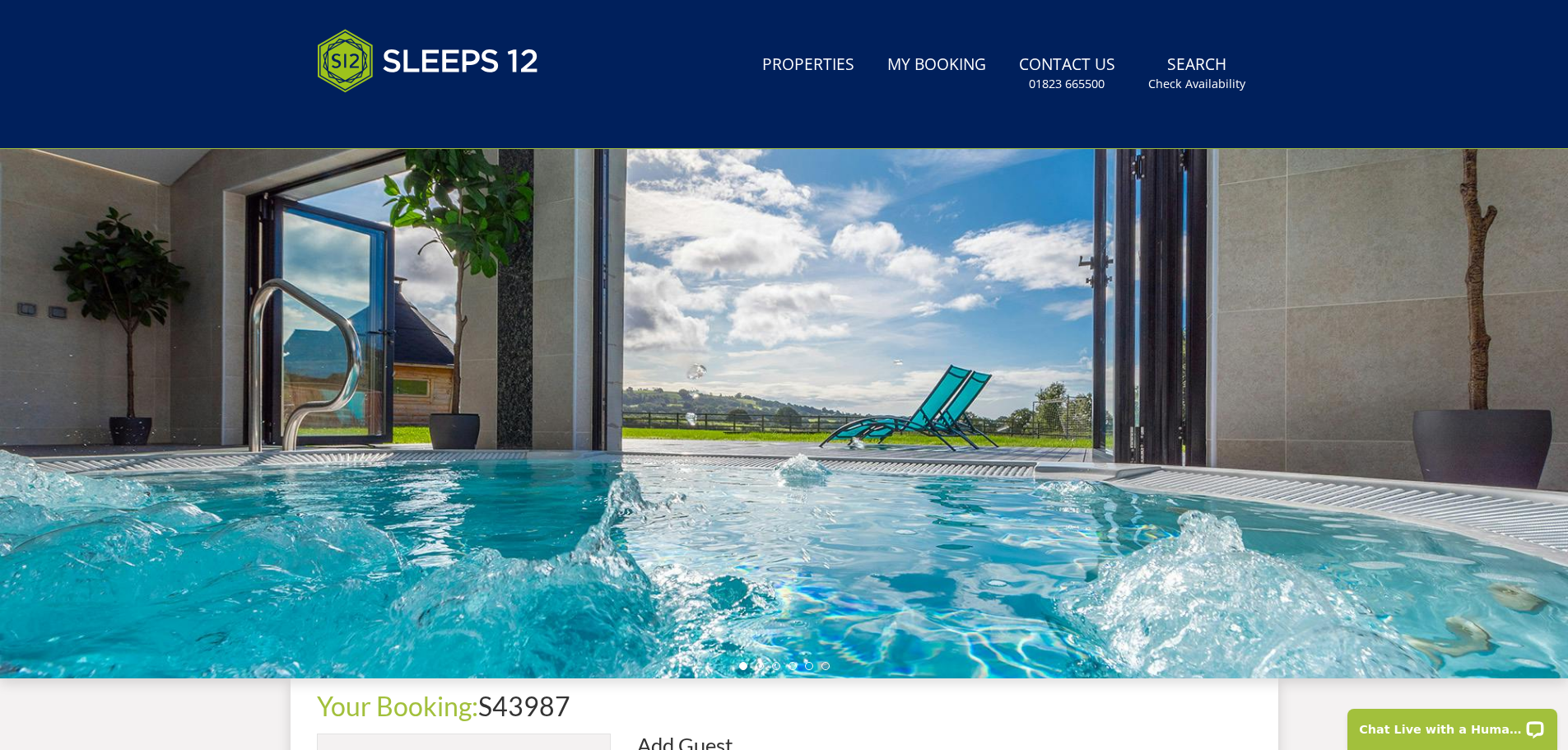
scroll to position [368, 0]
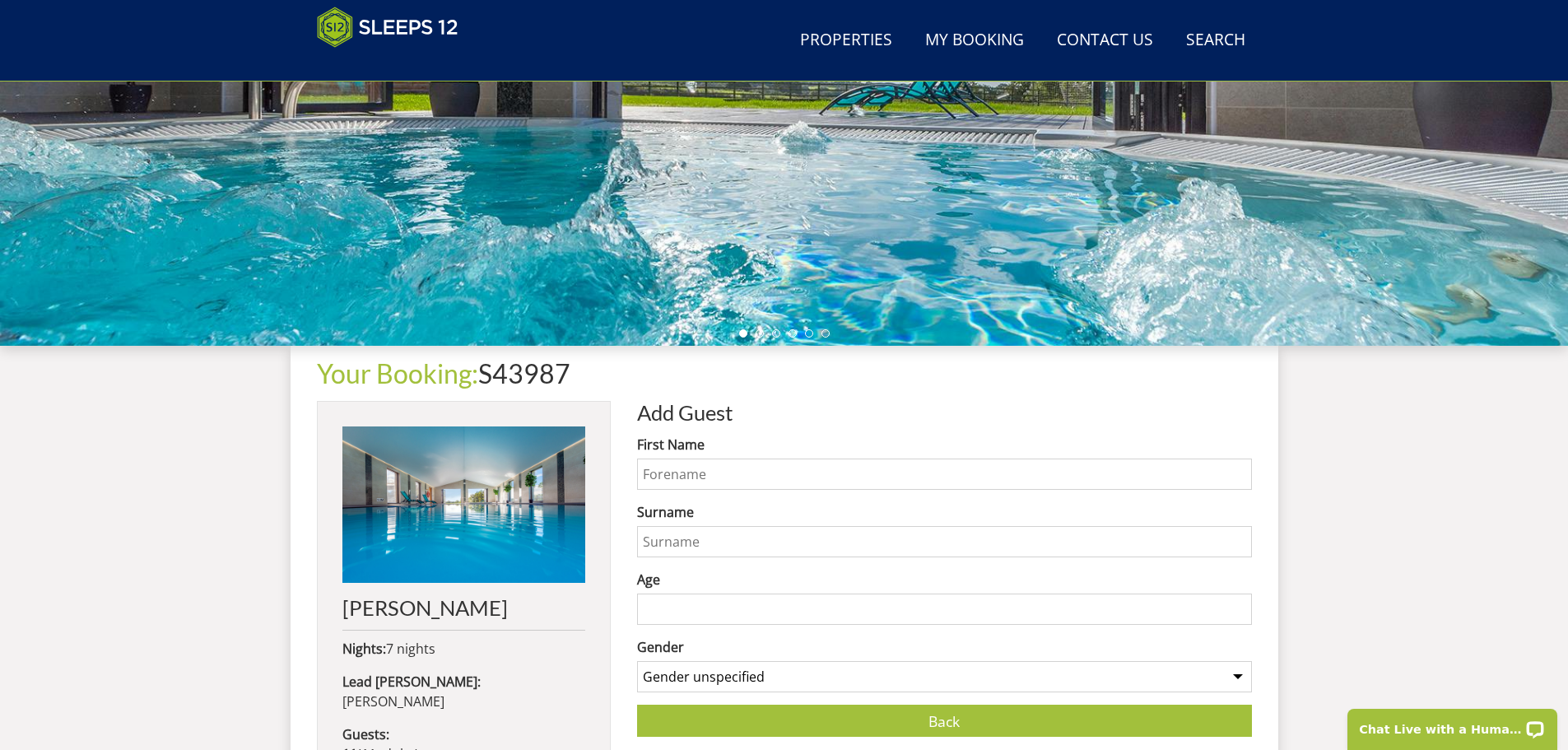
click at [752, 475] on input "First Name" at bounding box center [944, 475] width 615 height 31
type input "[PERSON_NAME]"
click at [712, 542] on input "[PERSON_NAME]" at bounding box center [944, 542] width 615 height 31
type input "[PERSON_NAME]"
click at [758, 674] on select "Gender unspecified Gender [DEMOGRAPHIC_DATA] Gender [DEMOGRAPHIC_DATA]" at bounding box center [944, 677] width 615 height 31
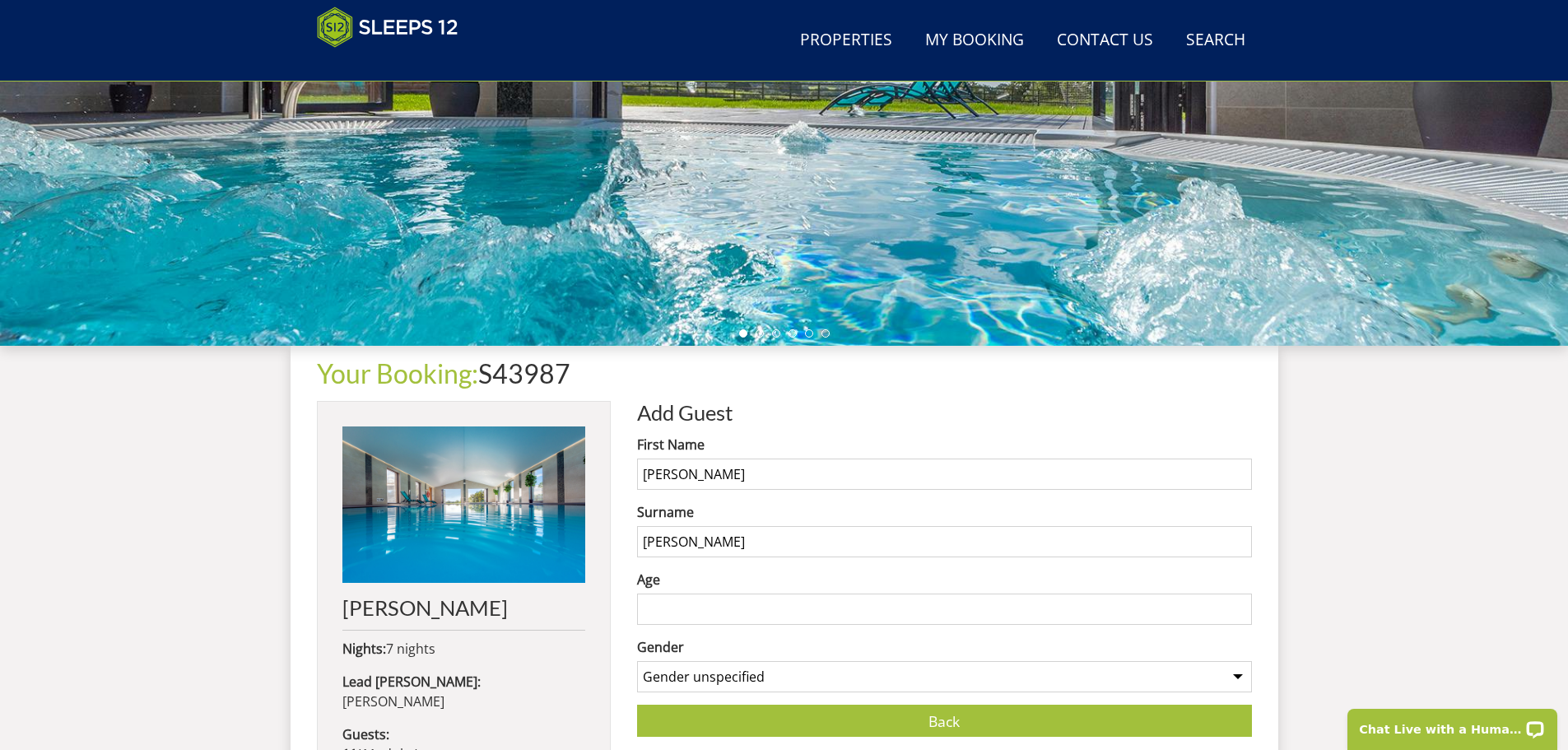
select select "gender_[DEMOGRAPHIC_DATA]"
click at [637, 661] on select "Gender unspecified Gender [DEMOGRAPHIC_DATA] Gender [DEMOGRAPHIC_DATA]" at bounding box center [944, 677] width 615 height 31
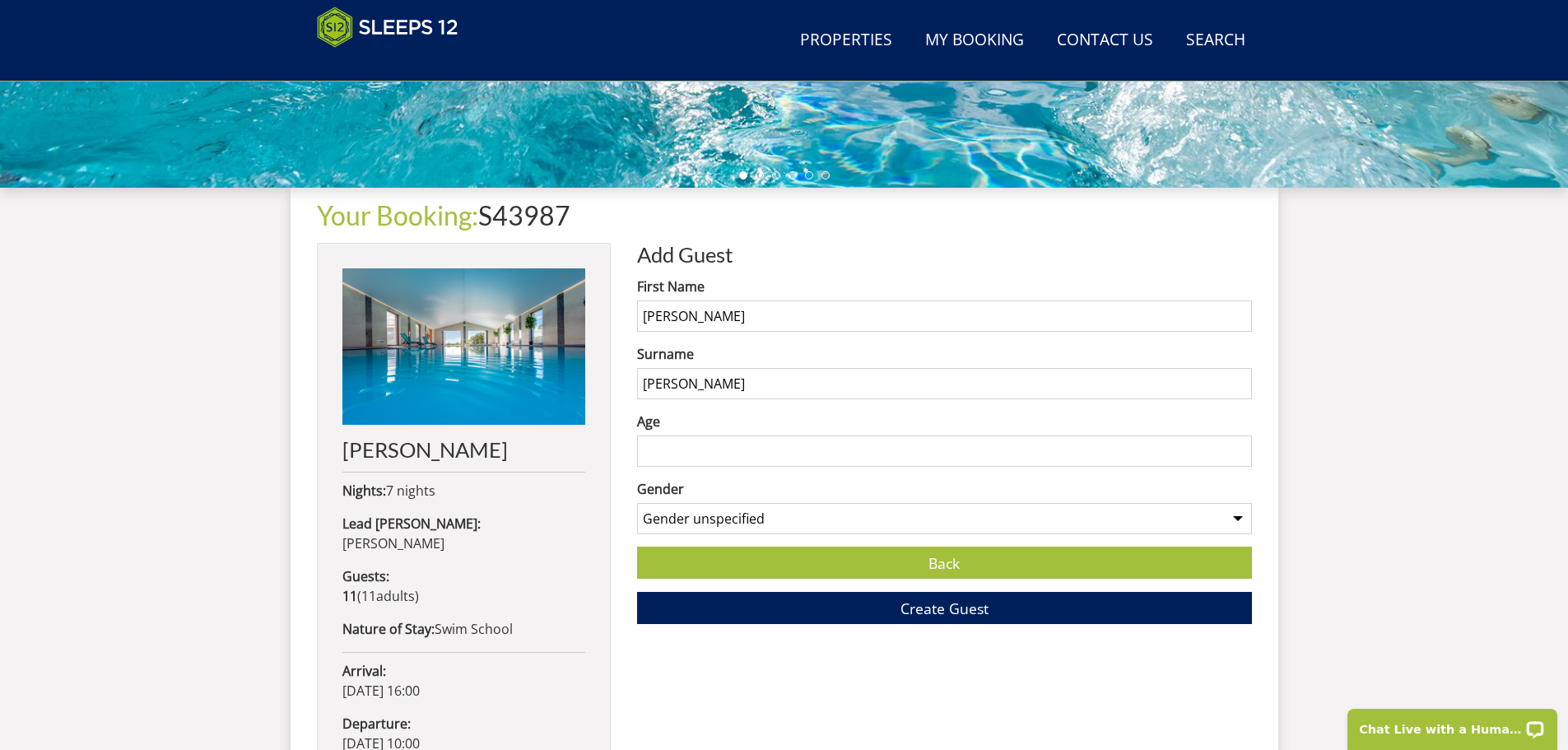
scroll to position [698, 0]
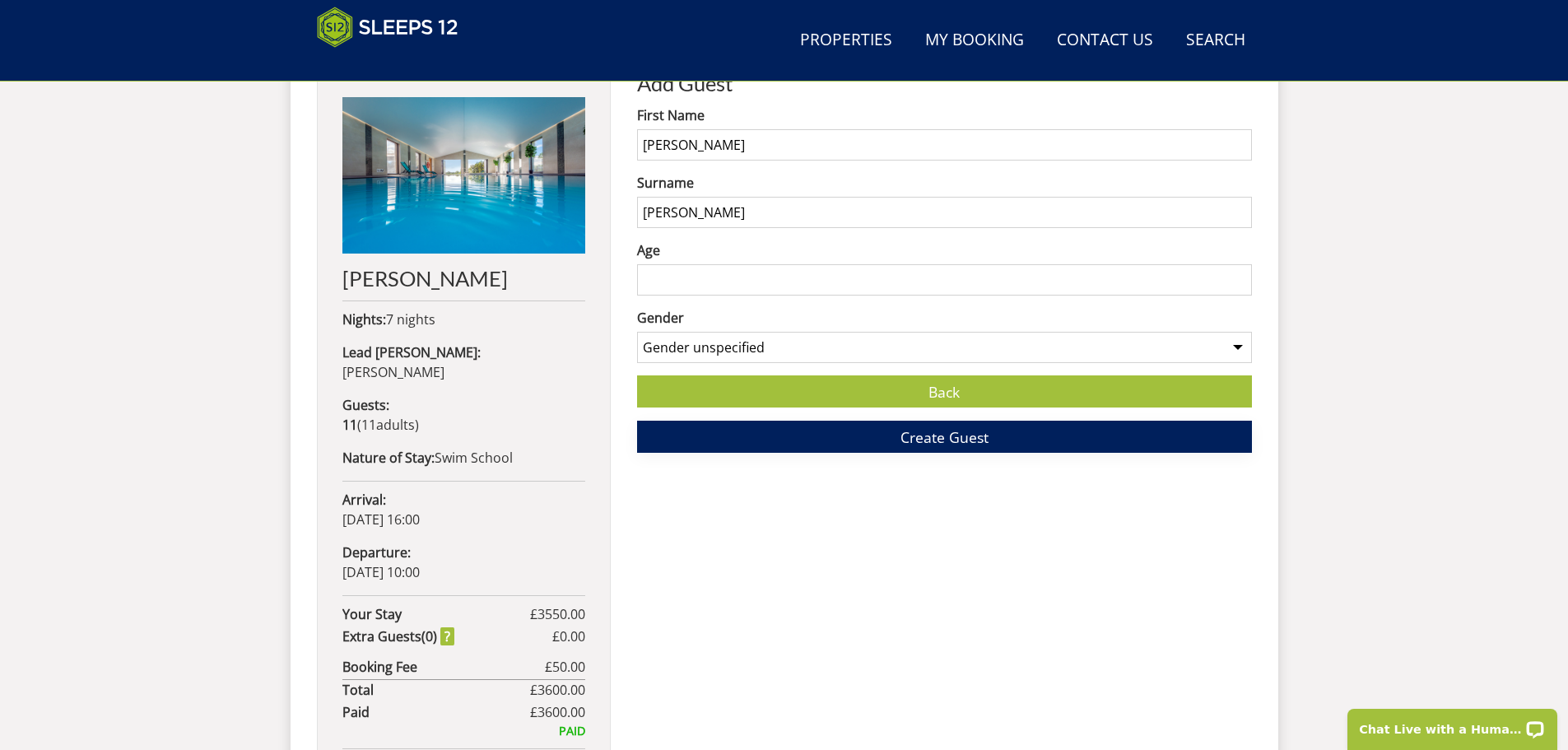
click at [936, 437] on span "Create Guest" at bounding box center [944, 437] width 88 height 20
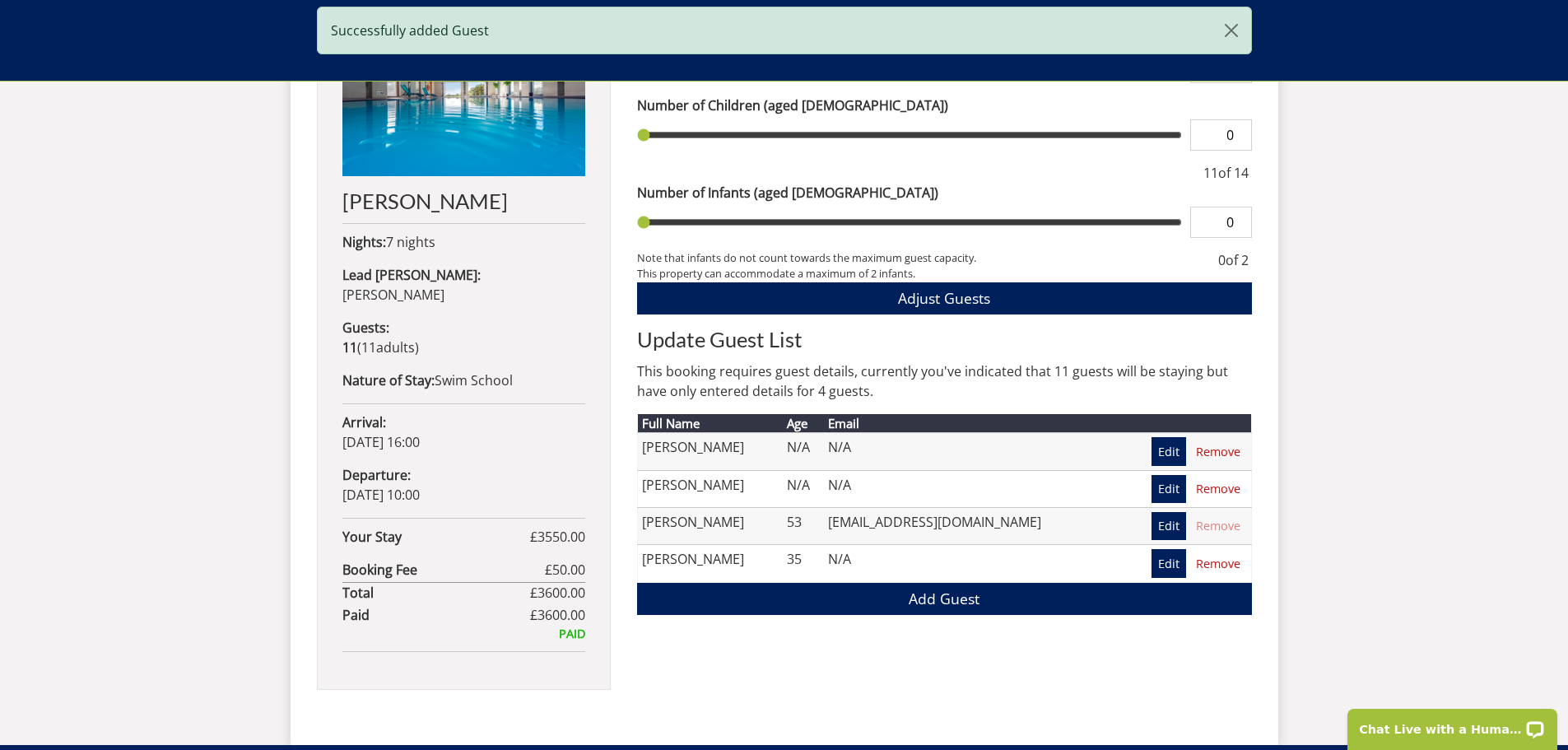
scroll to position [780, 0]
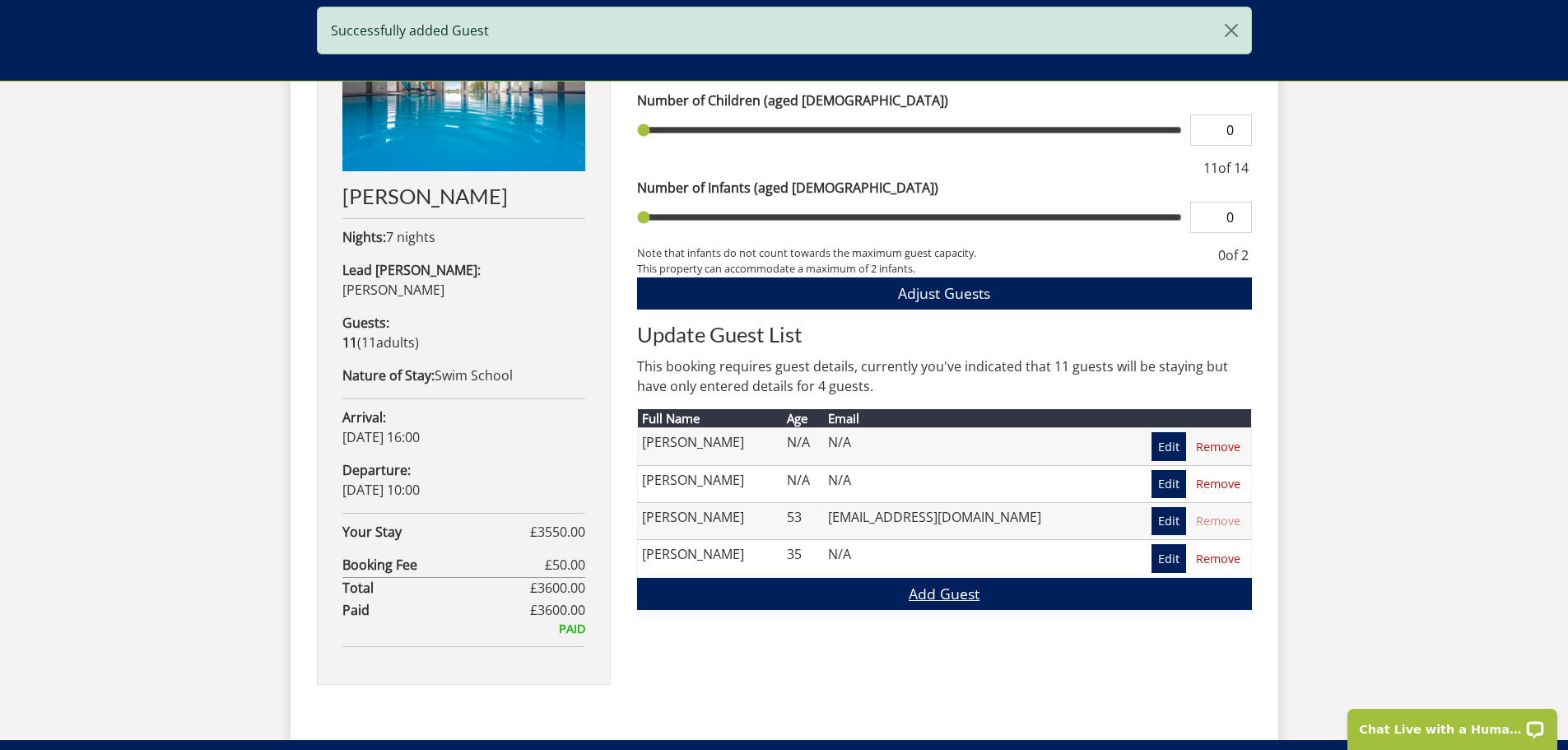
click at [932, 593] on link "Add Guest" at bounding box center [944, 594] width 615 height 32
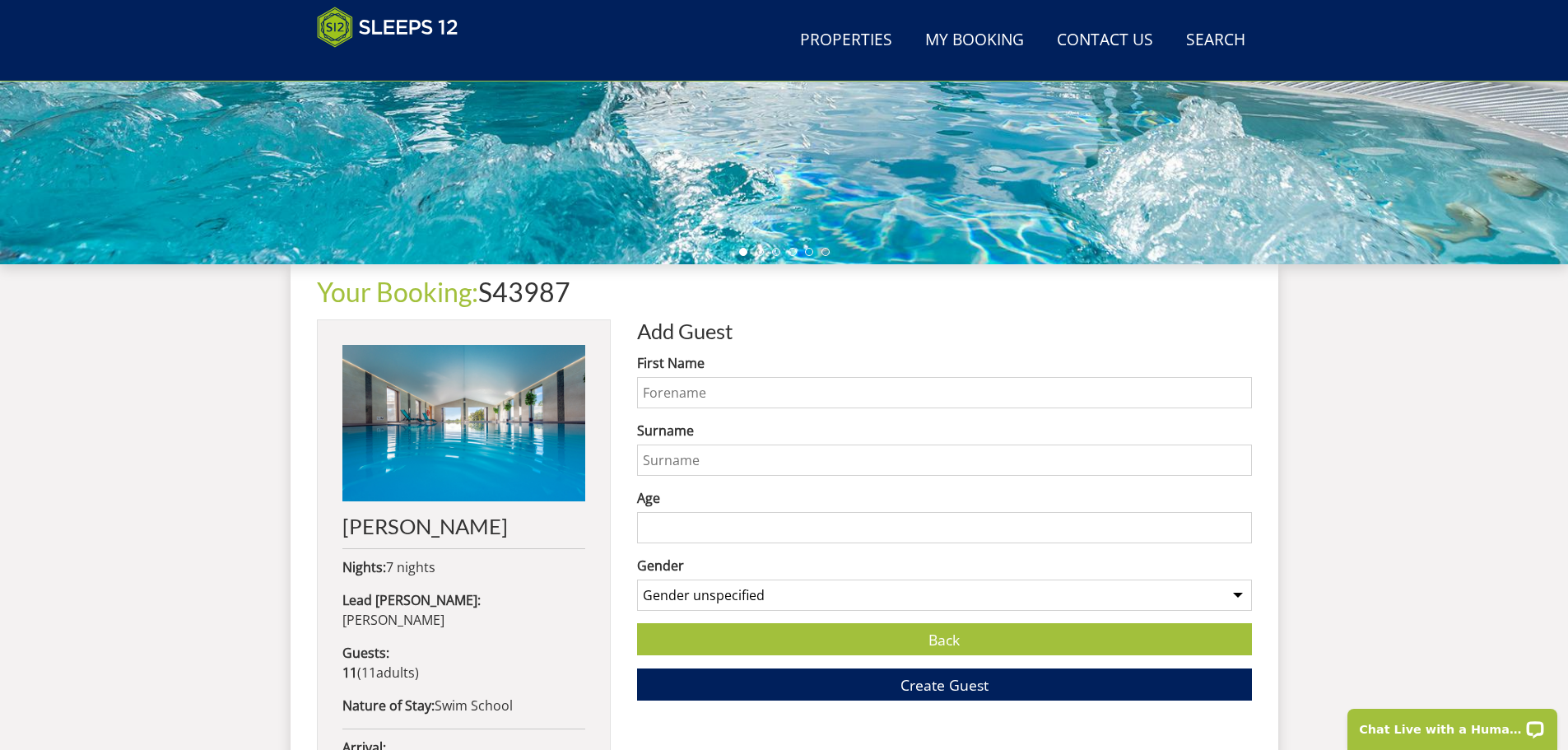
click at [750, 397] on input "First Name" at bounding box center [944, 393] width 615 height 31
type input "[PERSON_NAME]"
click at [742, 589] on select "Gender unspecified Gender [DEMOGRAPHIC_DATA] Gender [DEMOGRAPHIC_DATA]" at bounding box center [944, 595] width 615 height 31
select select "gender_[DEMOGRAPHIC_DATA]"
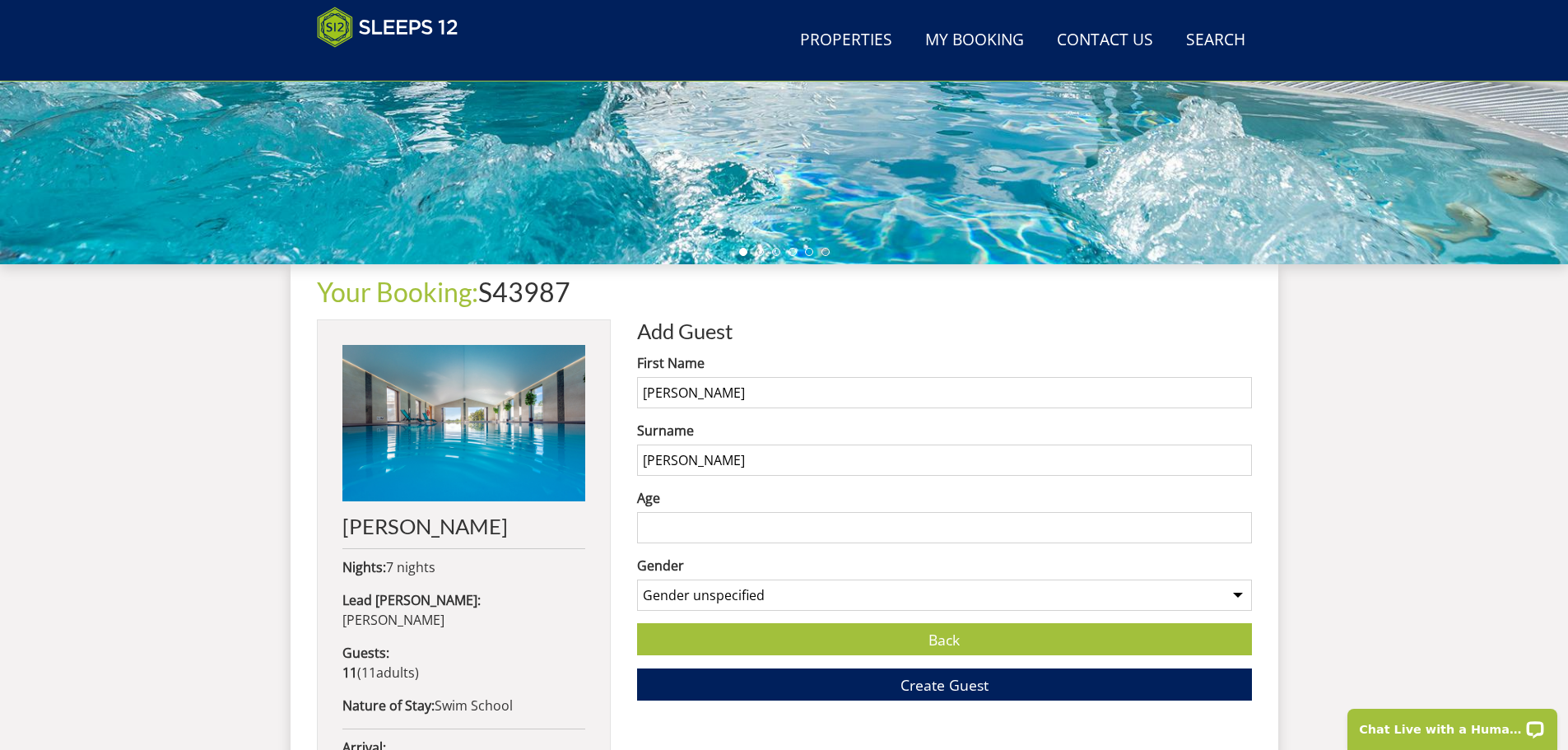
click at [637, 580] on select "Gender unspecified Gender [DEMOGRAPHIC_DATA] Gender [DEMOGRAPHIC_DATA]" at bounding box center [944, 595] width 615 height 31
click at [932, 692] on span "Create Guest" at bounding box center [944, 685] width 88 height 20
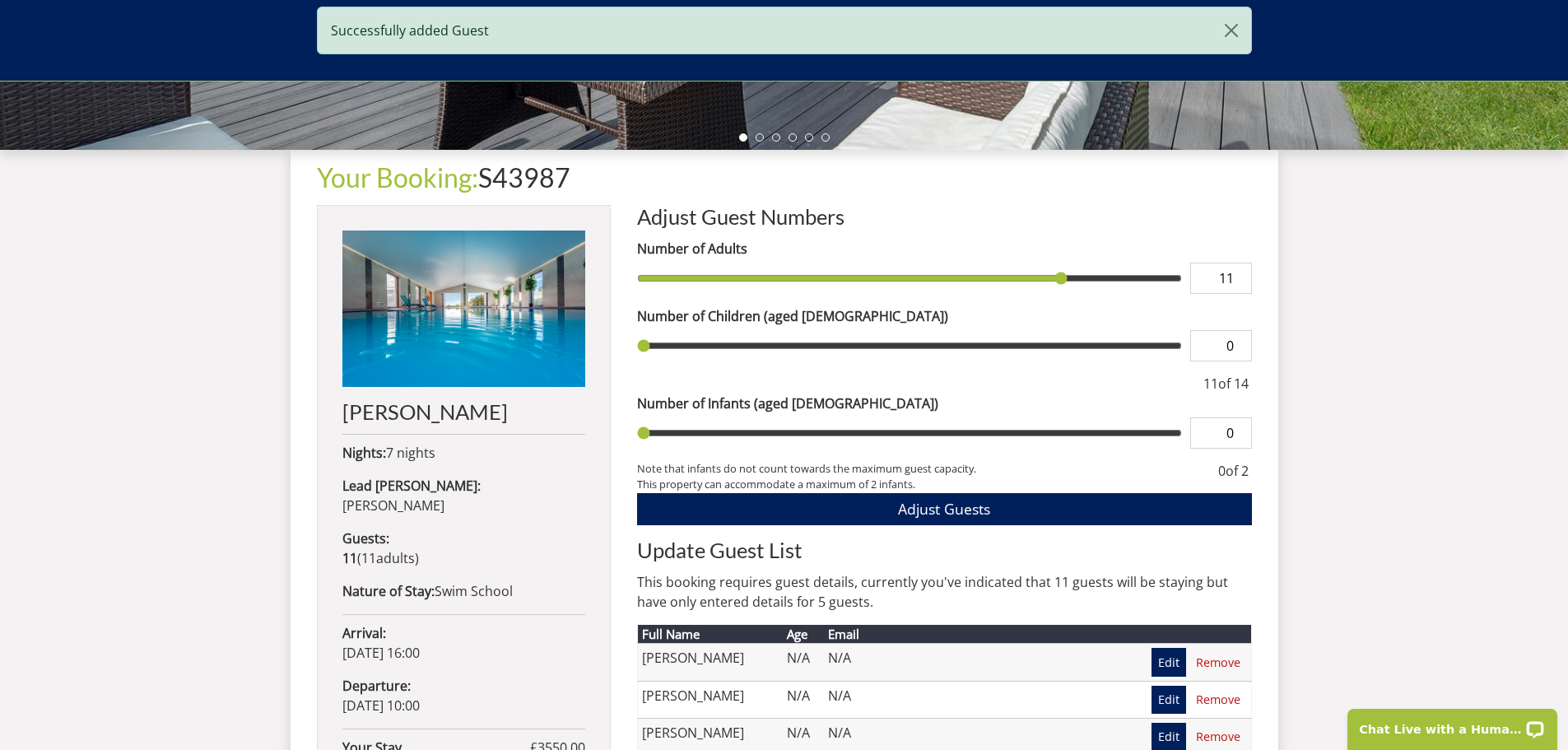
scroll to position [862, 0]
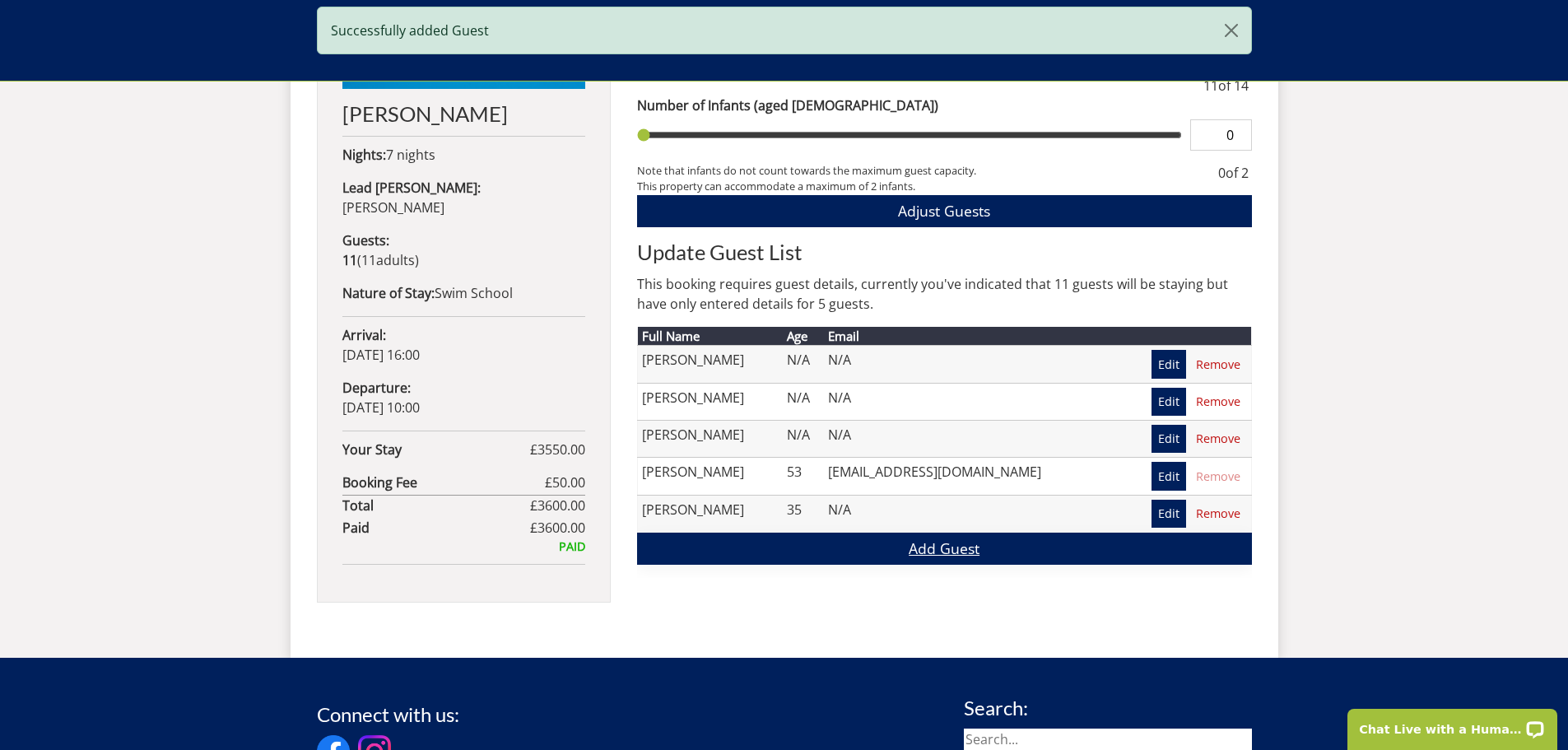
click at [919, 547] on link "Add Guest" at bounding box center [944, 548] width 615 height 32
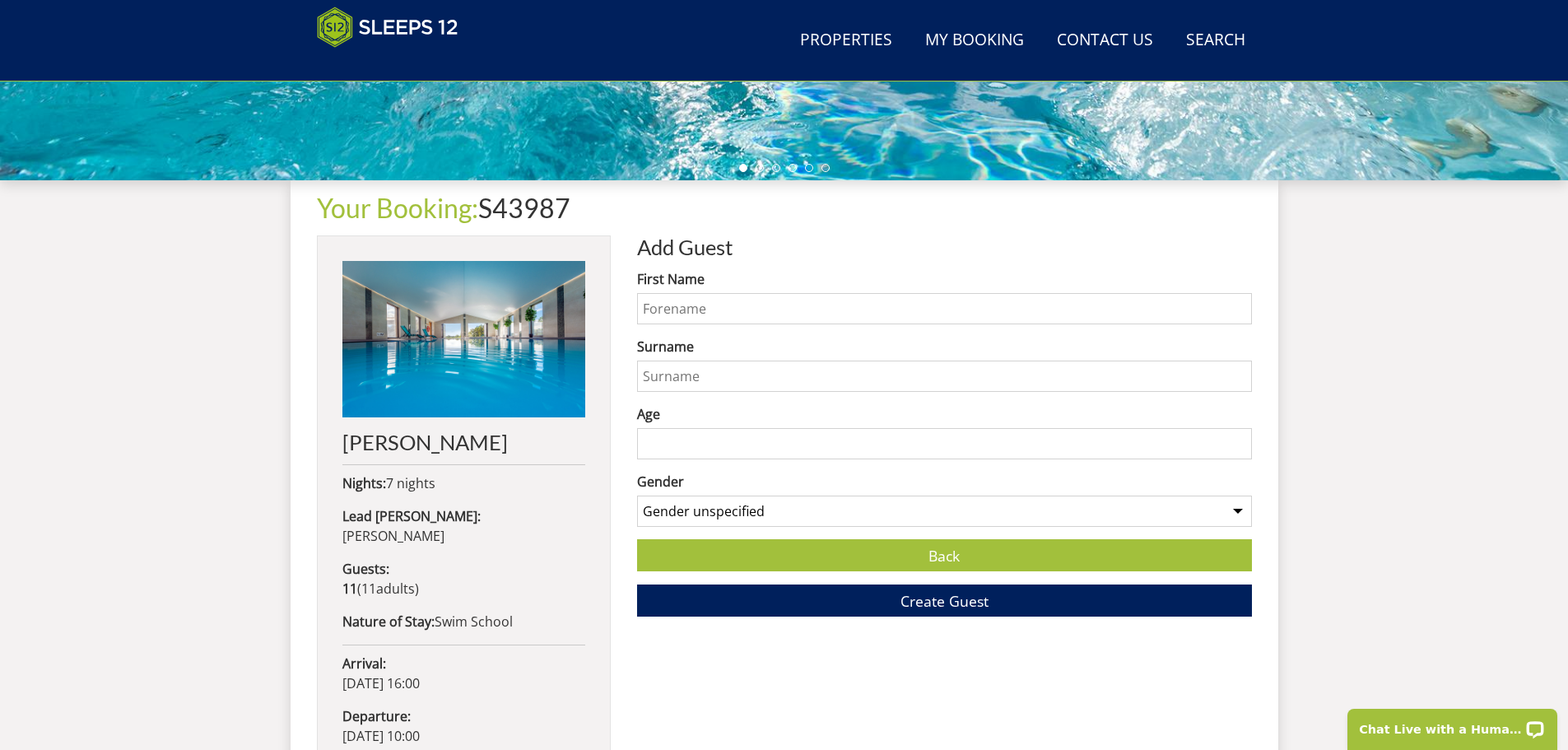
click at [689, 307] on input "First Name" at bounding box center [944, 309] width 615 height 31
type input "Charlotte"
type input "[PERSON_NAME]"
click at [738, 532] on form "First Name [PERSON_NAME] Surname [PERSON_NAME] Age Gender Gender unspecified Ge…" at bounding box center [944, 443] width 615 height 348
click at [736, 498] on select "Gender unspecified Gender [DEMOGRAPHIC_DATA] Gender [DEMOGRAPHIC_DATA]" at bounding box center [944, 511] width 615 height 31
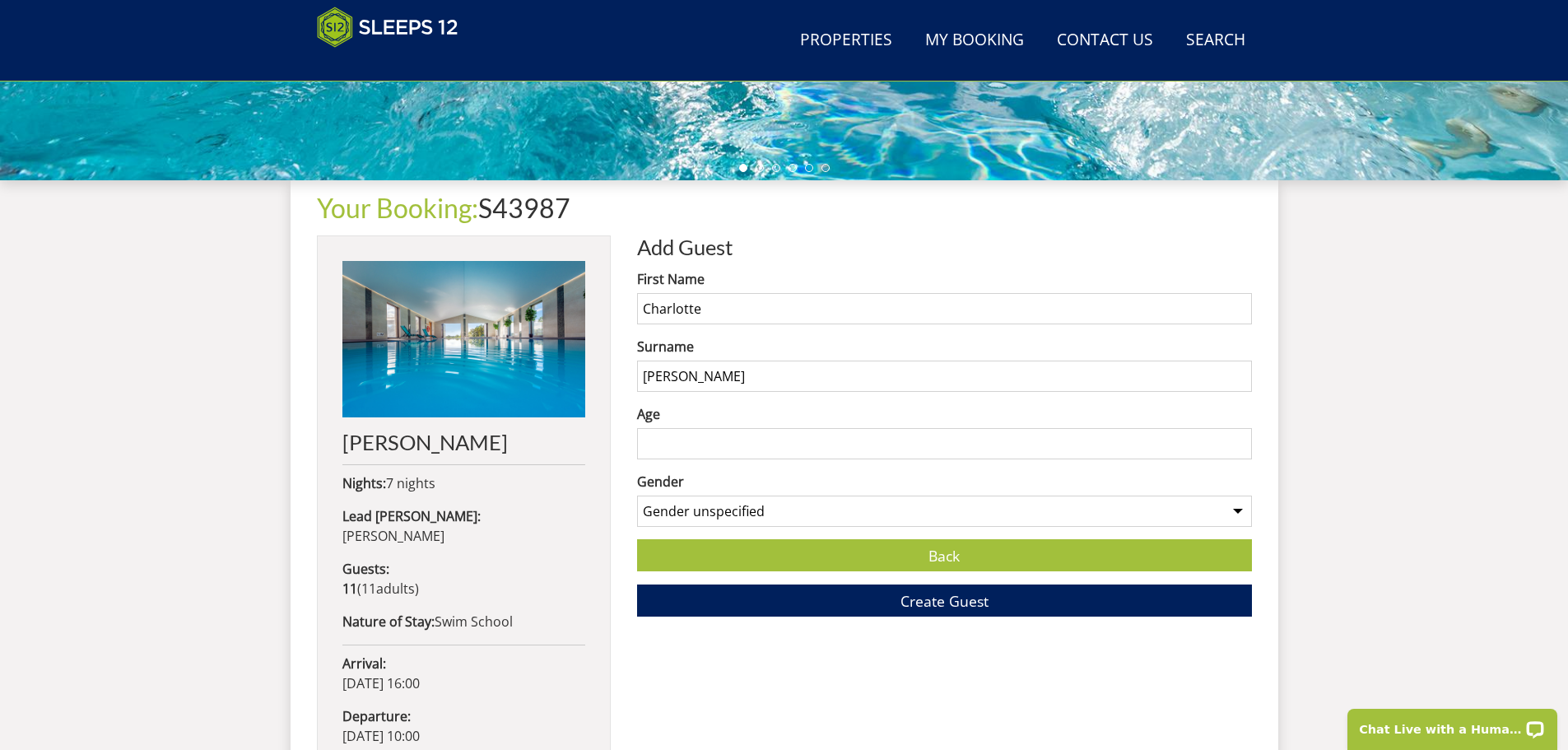
select select "gender_[DEMOGRAPHIC_DATA]"
click at [637, 495] on select "Gender unspecified Gender [DEMOGRAPHIC_DATA] Gender [DEMOGRAPHIC_DATA]" at bounding box center [944, 511] width 615 height 31
click at [931, 604] on span "Create Guest" at bounding box center [944, 601] width 88 height 20
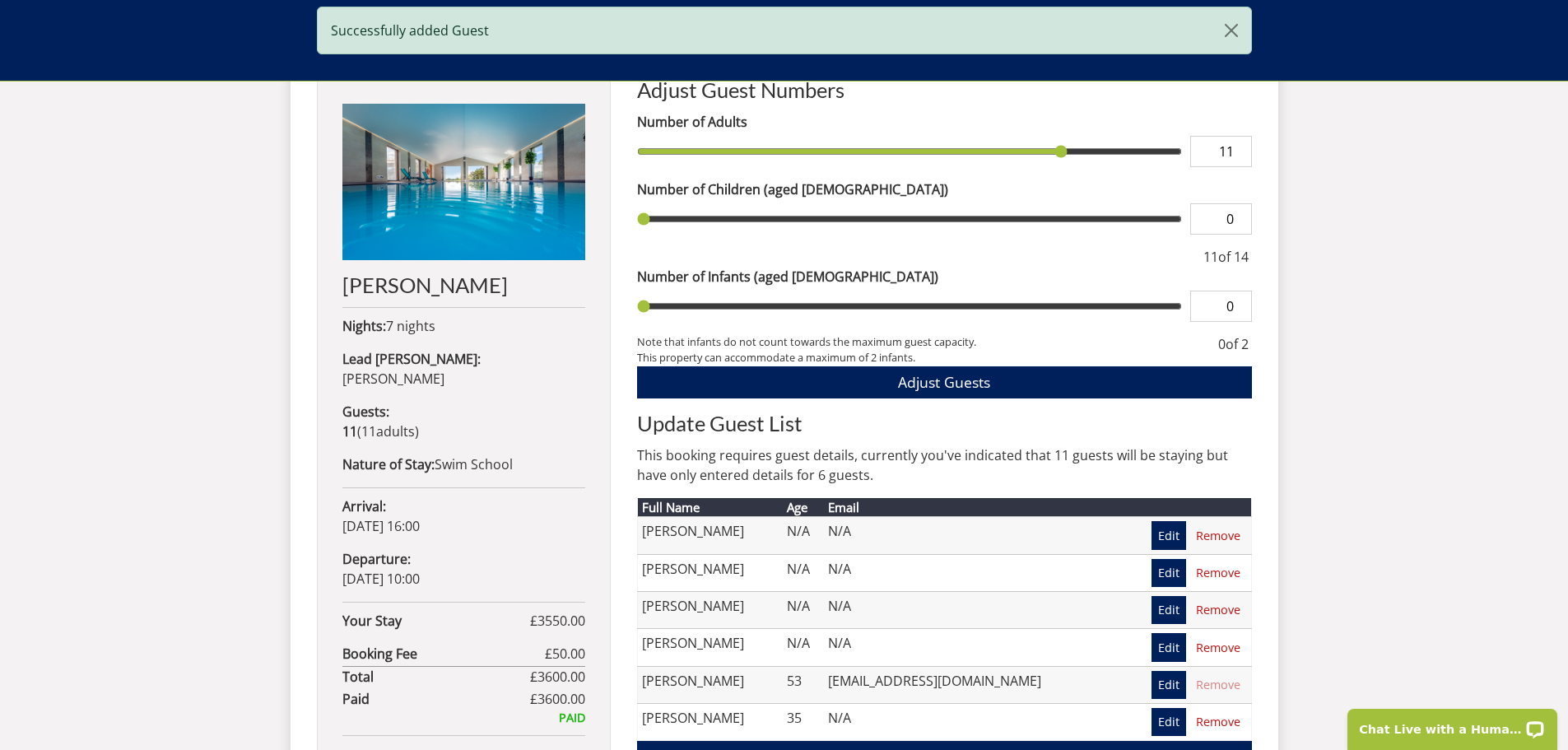
scroll to position [941, 0]
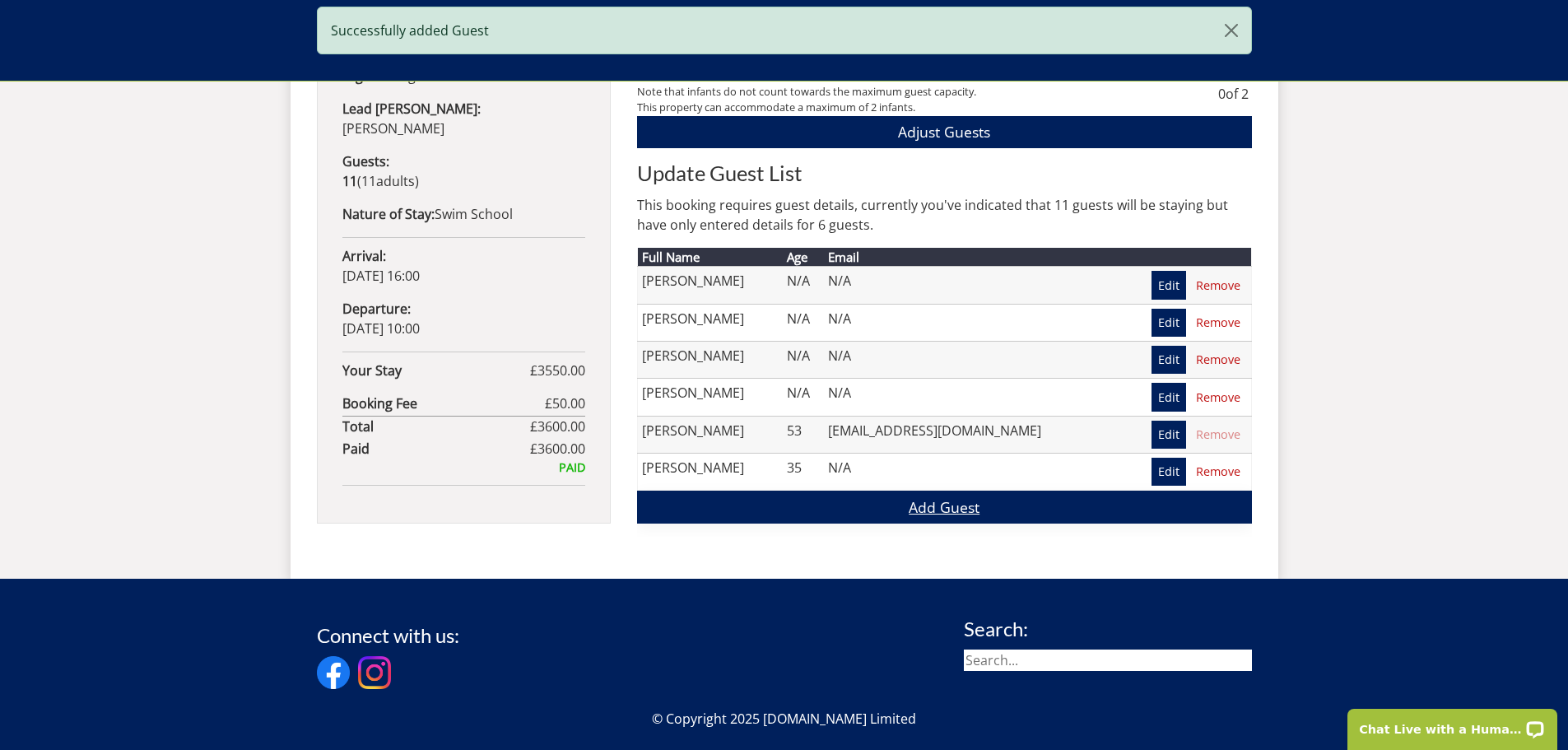
click at [935, 499] on link "Add Guest" at bounding box center [944, 507] width 615 height 32
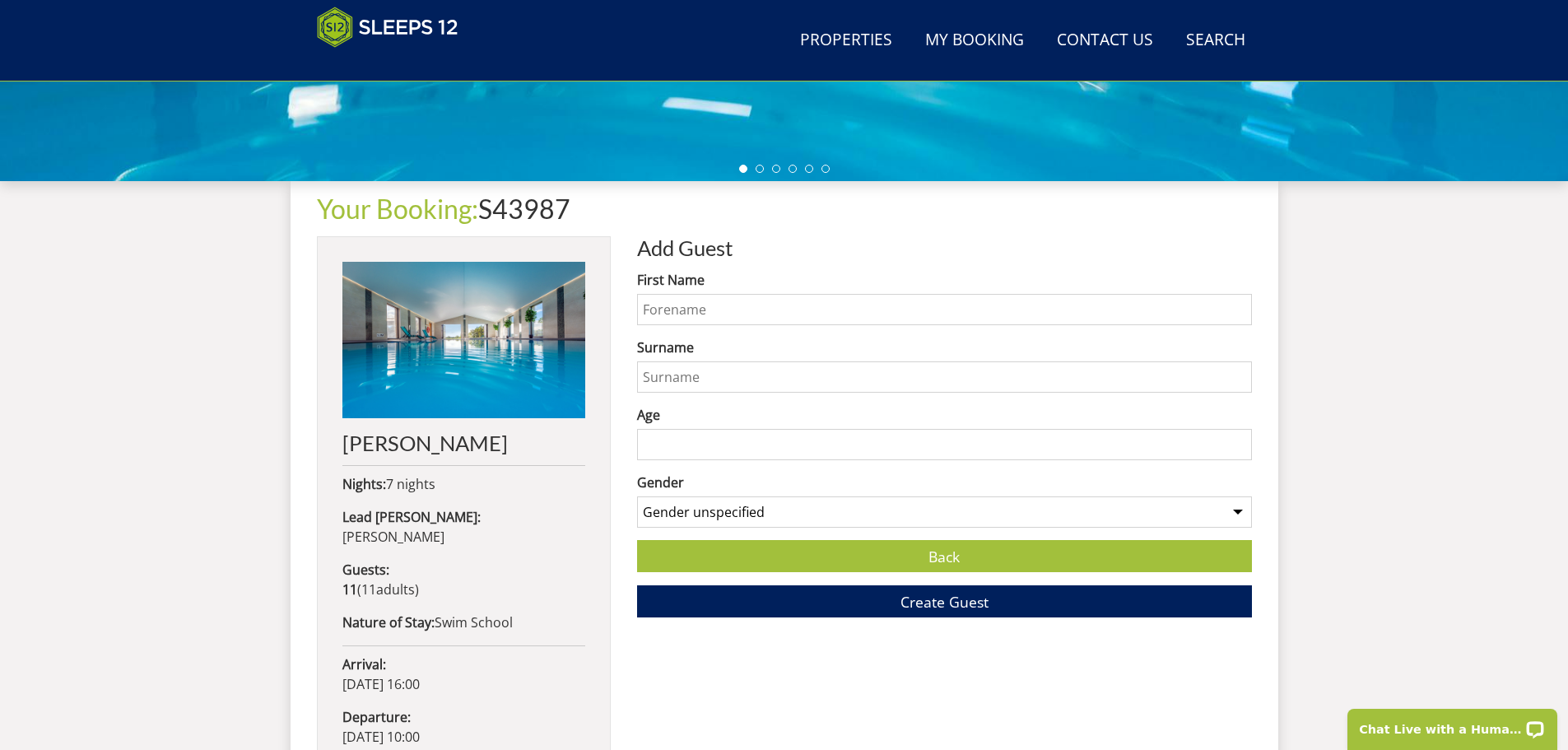
click at [691, 308] on input "First Name" at bounding box center [944, 309] width 615 height 31
type input "[PERSON_NAME]"
click at [729, 511] on select "Gender unspecified Gender [DEMOGRAPHIC_DATA] Gender [DEMOGRAPHIC_DATA]" at bounding box center [944, 512] width 615 height 31
select select "gender_[DEMOGRAPHIC_DATA]"
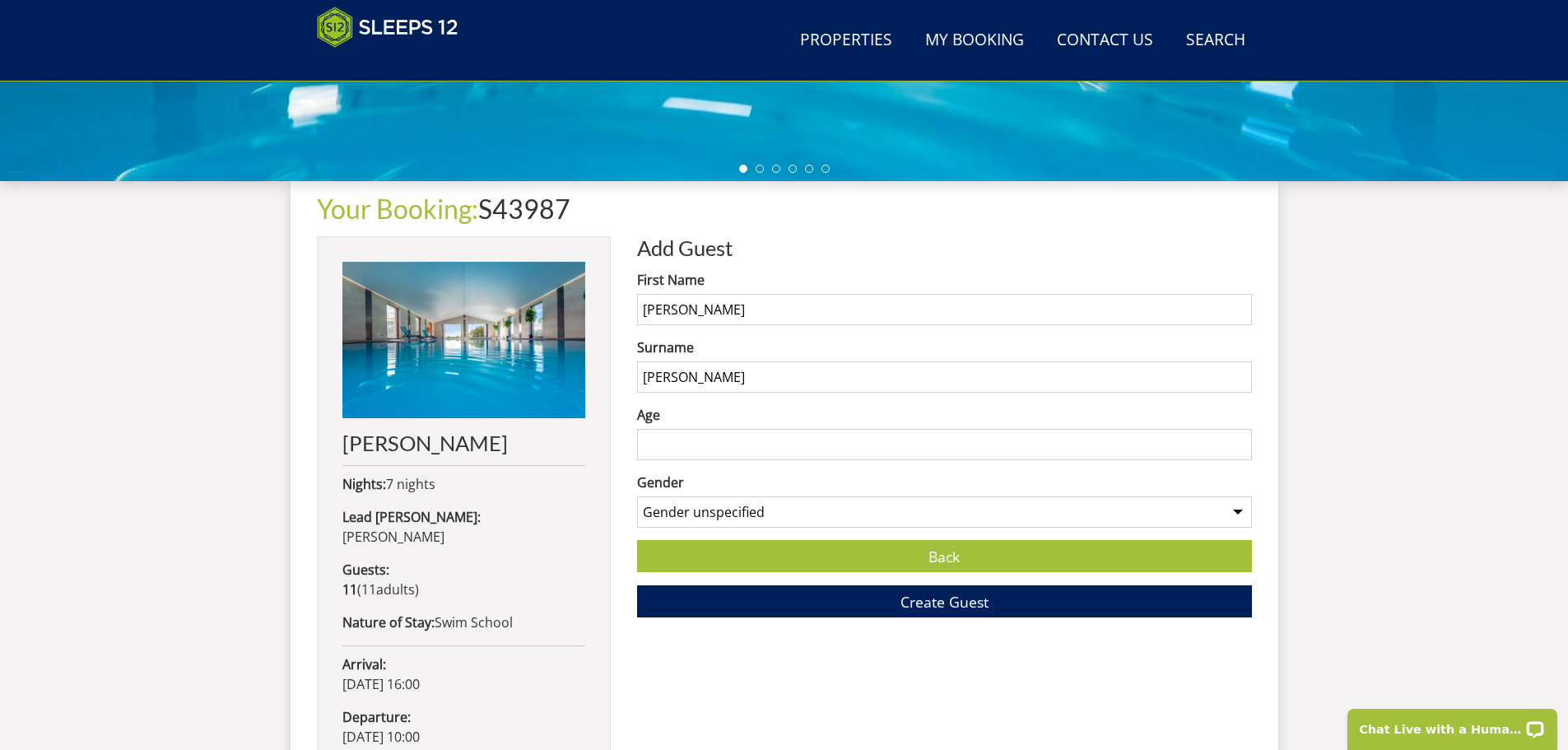
click at [637, 496] on select "Gender unspecified Gender [DEMOGRAPHIC_DATA] Gender [DEMOGRAPHIC_DATA]" at bounding box center [944, 512] width 615 height 31
click at [929, 606] on span "Create Guest" at bounding box center [944, 601] width 88 height 20
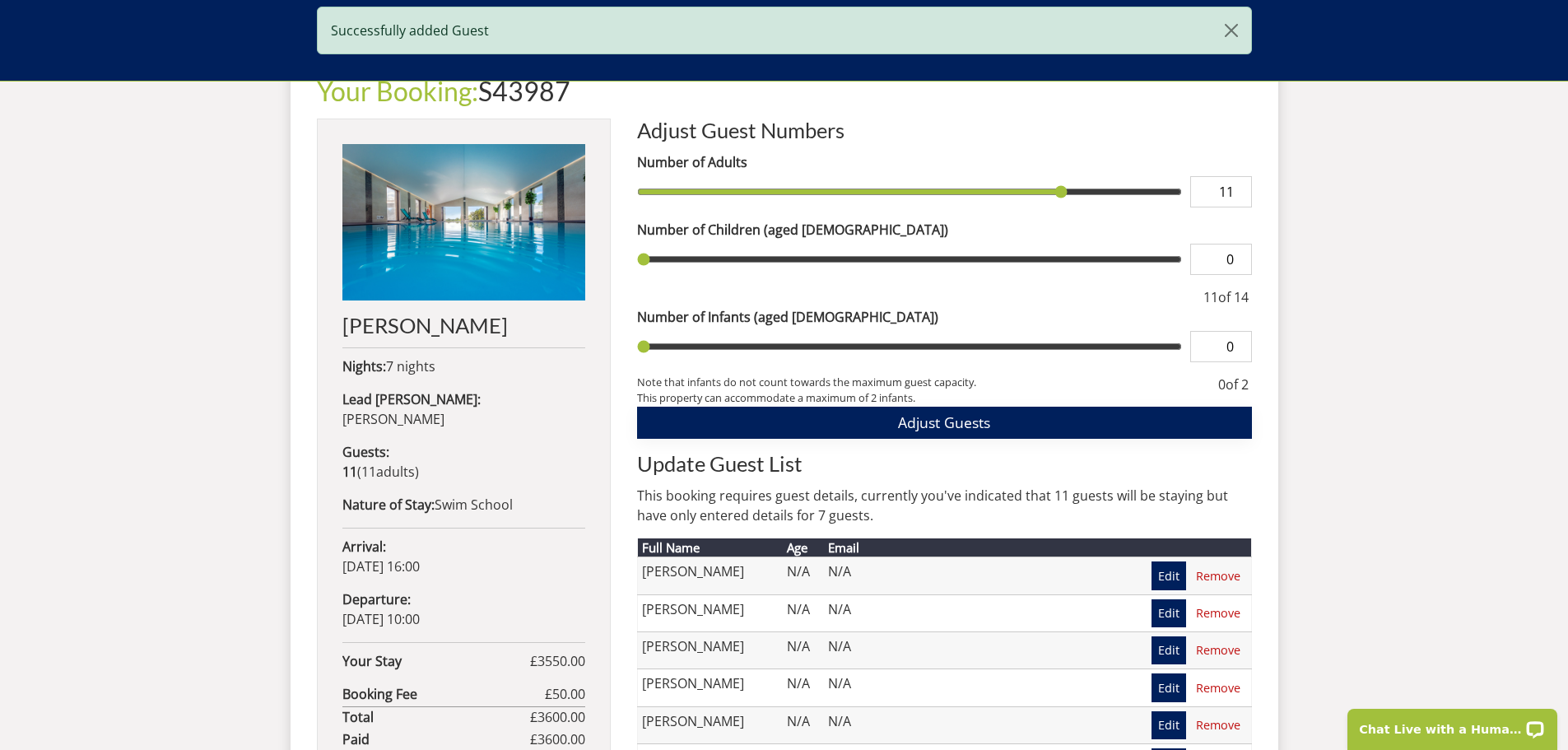
scroll to position [864, 0]
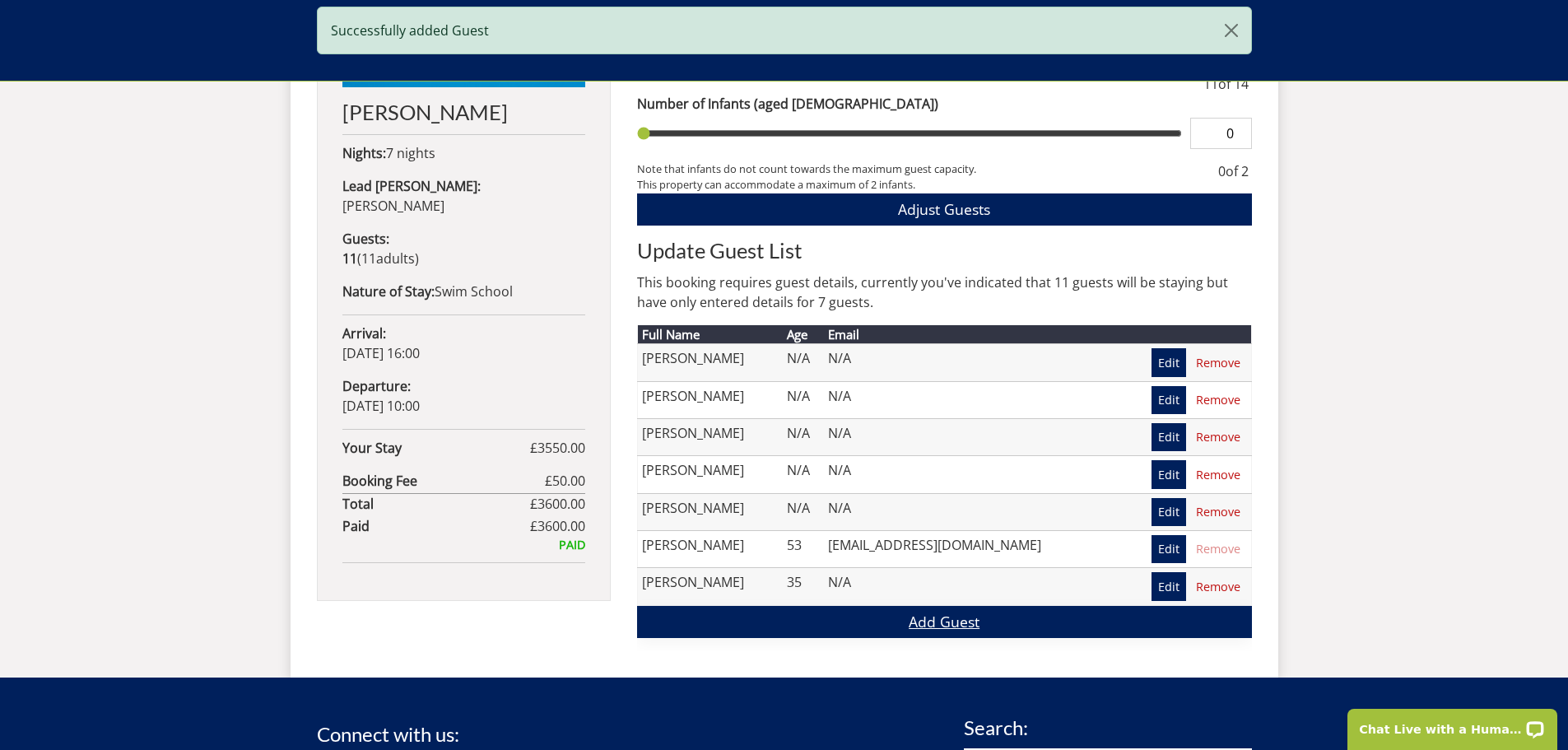
click at [931, 612] on link "Add Guest" at bounding box center [944, 621] width 615 height 32
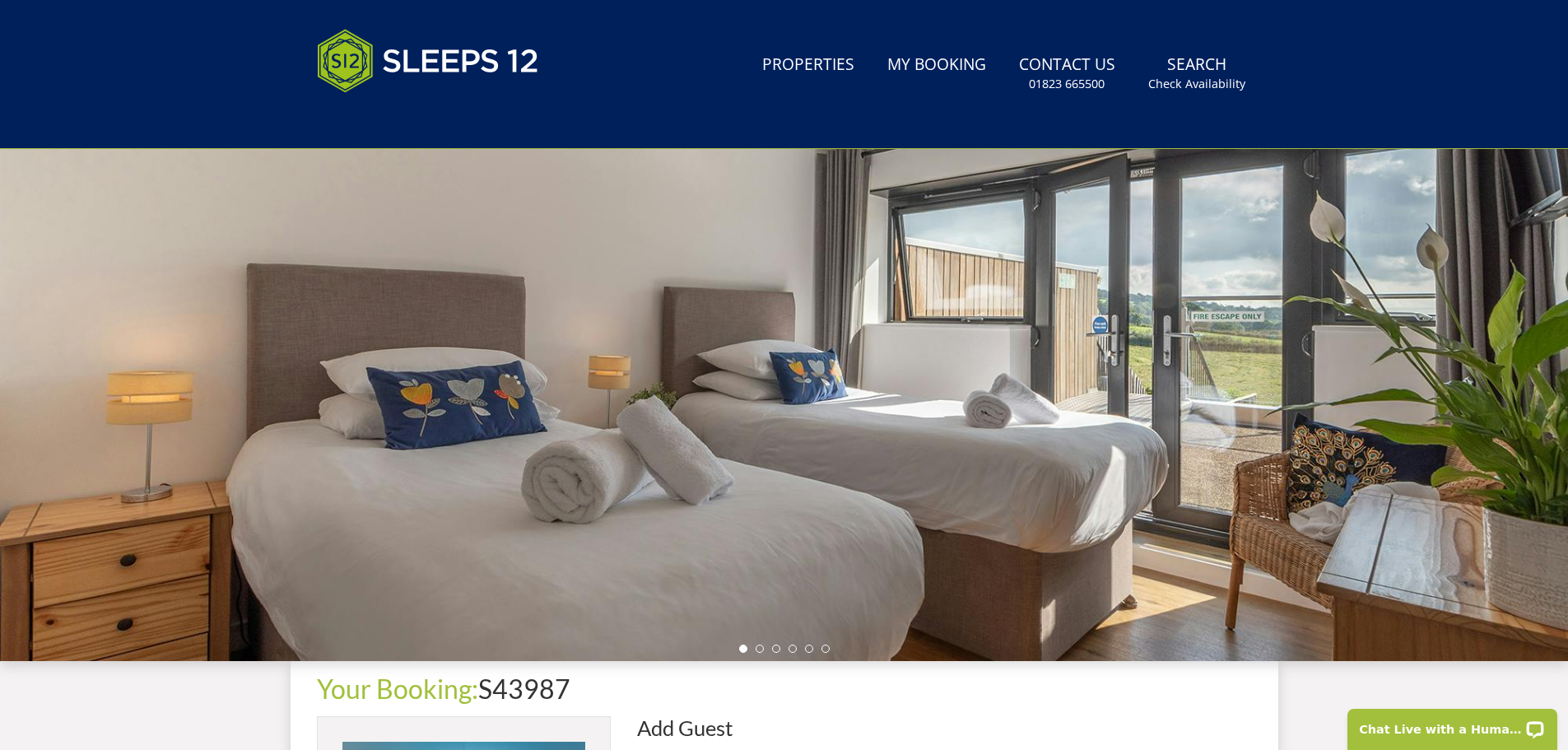
scroll to position [615, 0]
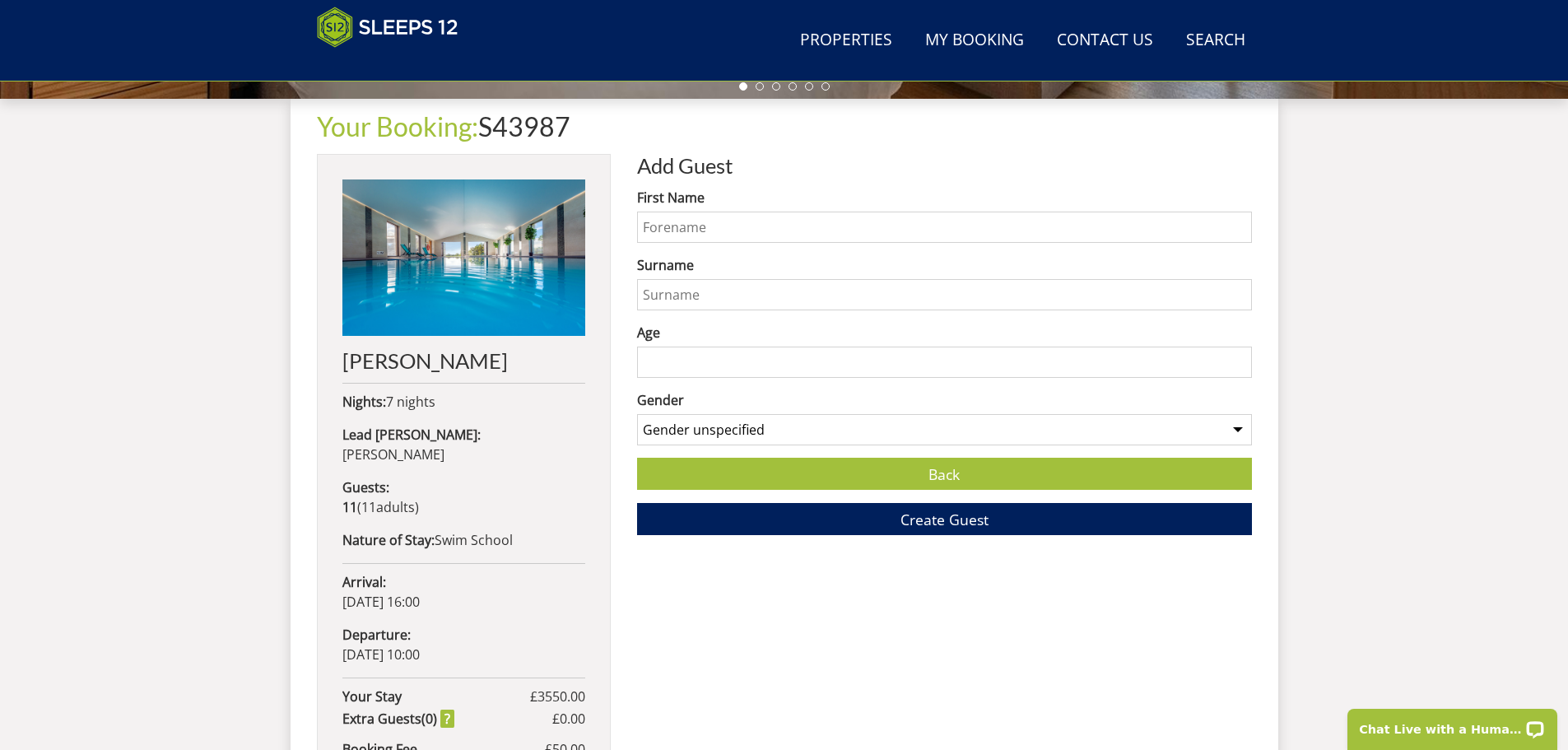
click at [668, 225] on input "First Name" at bounding box center [944, 228] width 615 height 31
type input "[PERSON_NAME]"
type input "Ratajska"
click at [794, 435] on select "Gender unspecified Gender [DEMOGRAPHIC_DATA] Gender [DEMOGRAPHIC_DATA]" at bounding box center [944, 430] width 615 height 31
select select "gender_[DEMOGRAPHIC_DATA]"
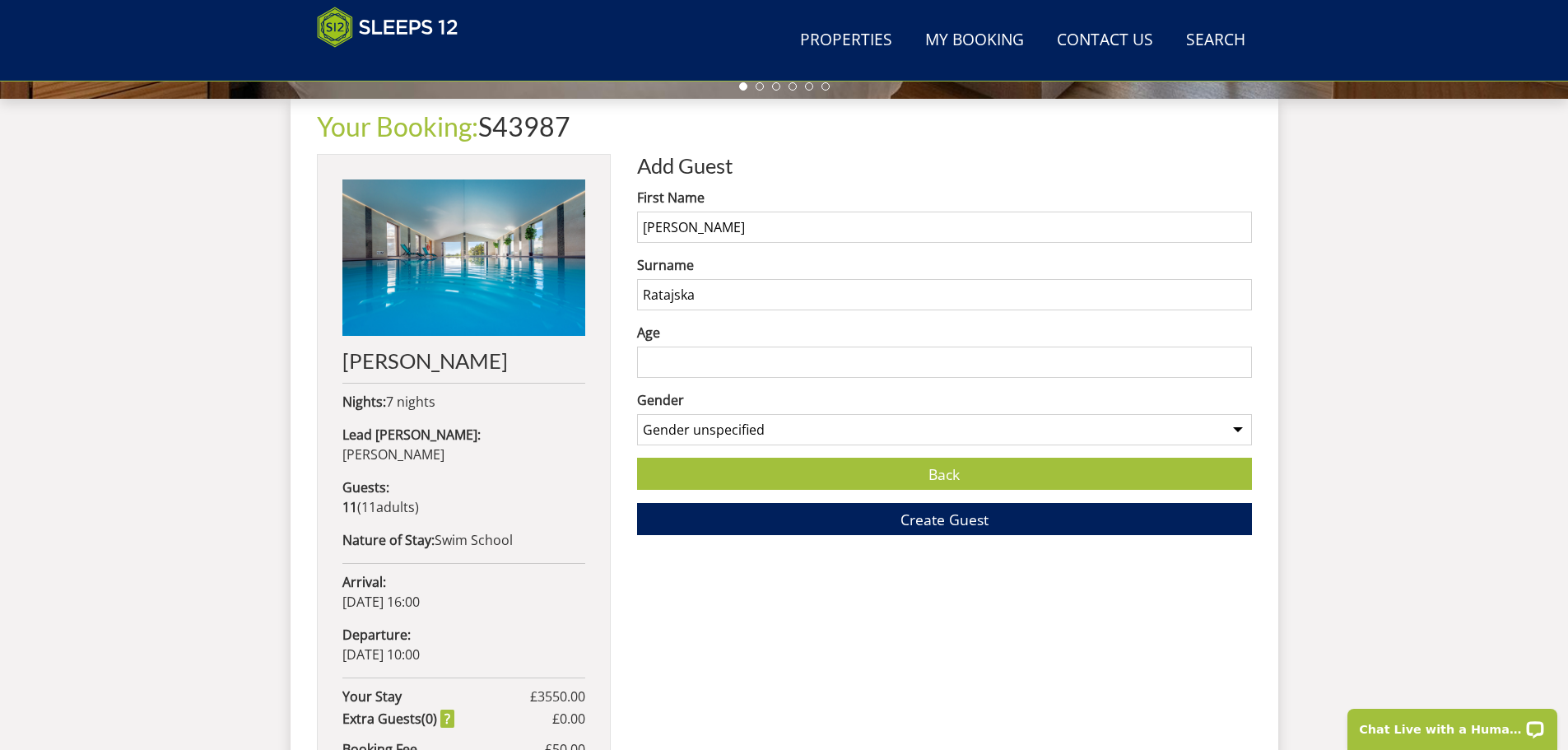
click at [637, 415] on select "Gender unspecified Gender [DEMOGRAPHIC_DATA] Gender [DEMOGRAPHIC_DATA]" at bounding box center [944, 430] width 615 height 31
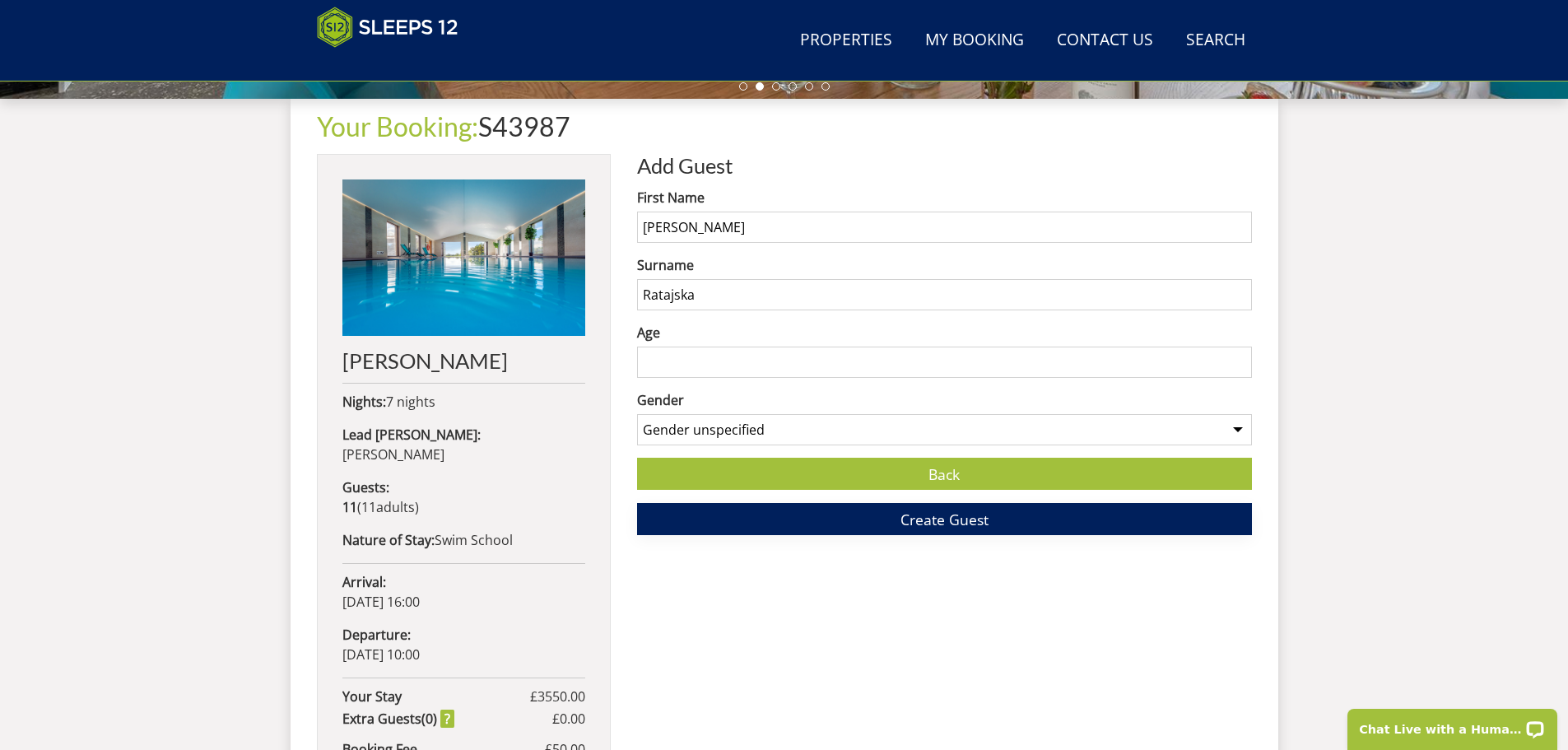
click at [934, 523] on span "Create Guest" at bounding box center [944, 520] width 88 height 20
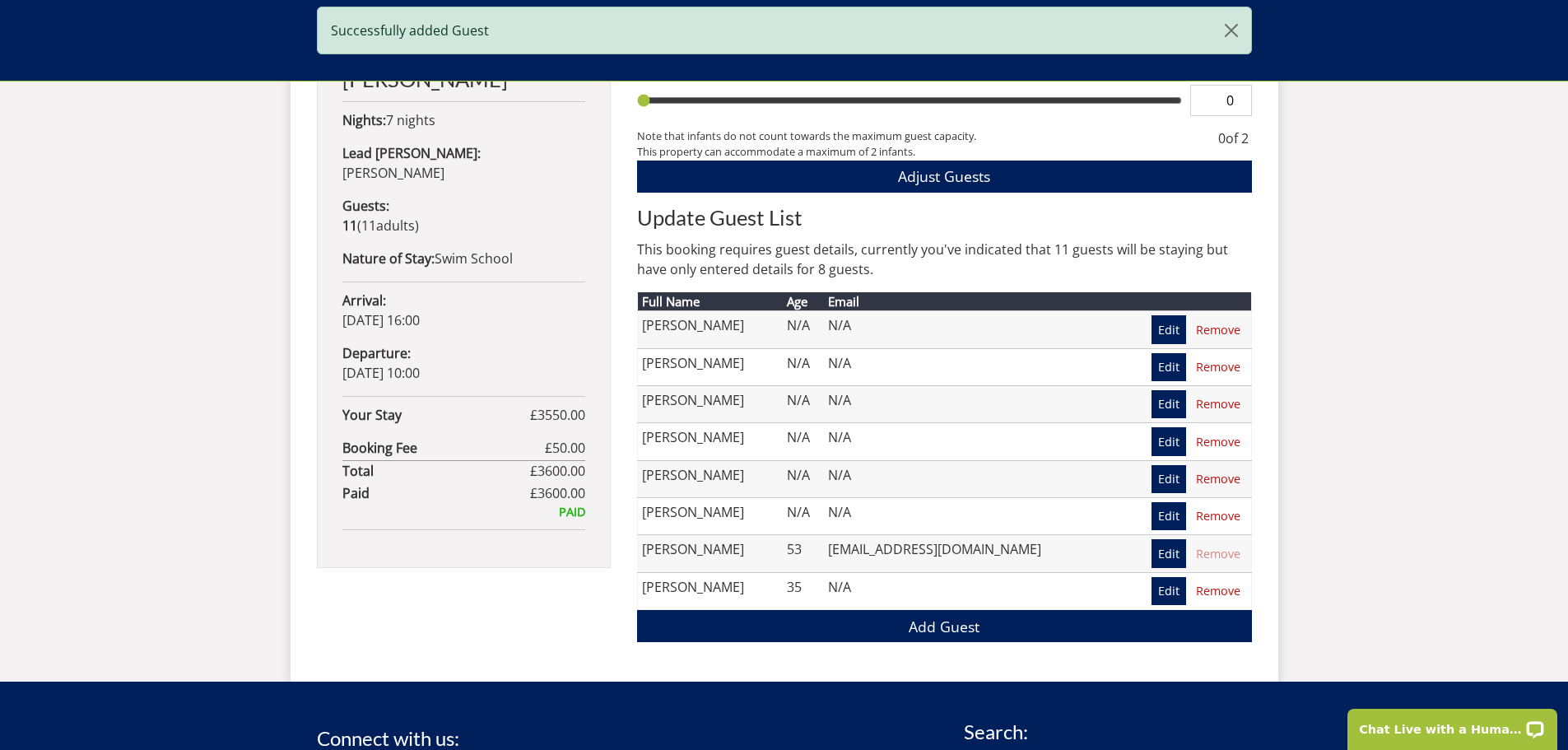
scroll to position [1030, 0]
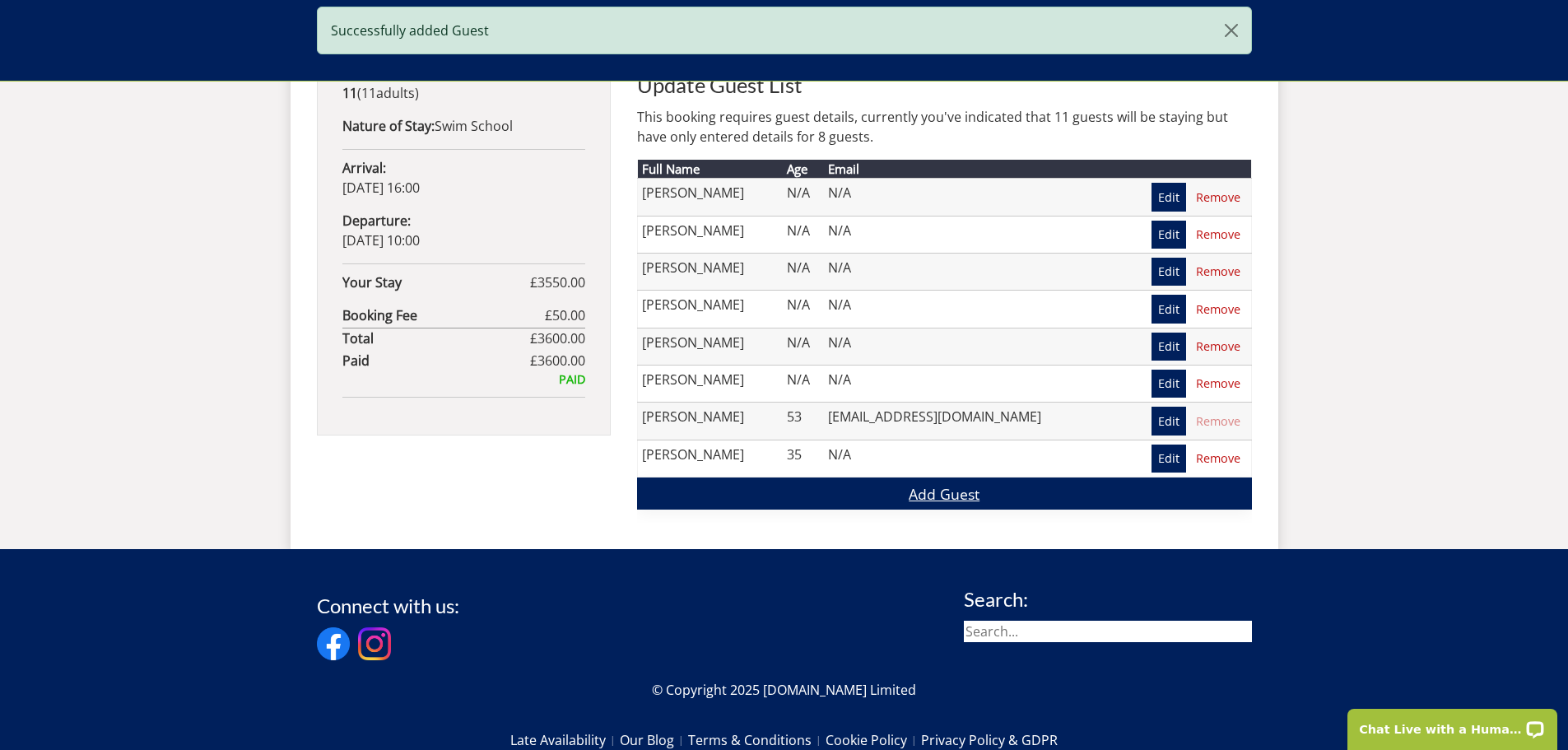
click at [951, 495] on link "Add Guest" at bounding box center [944, 494] width 615 height 32
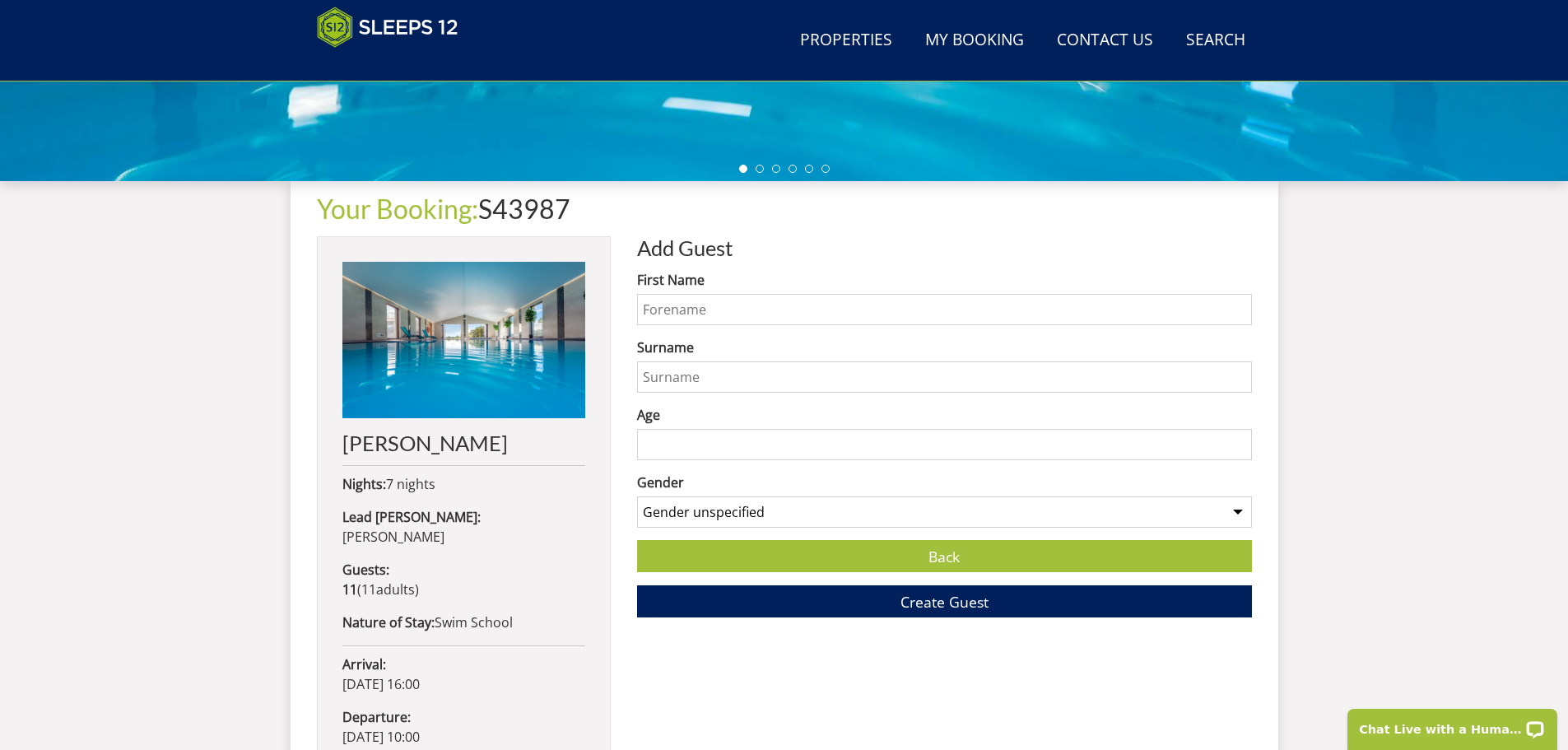
click at [693, 315] on input "First Name" at bounding box center [944, 309] width 615 height 31
type input "[PERSON_NAME]"
click at [943, 568] on link "Back" at bounding box center [944, 556] width 615 height 32
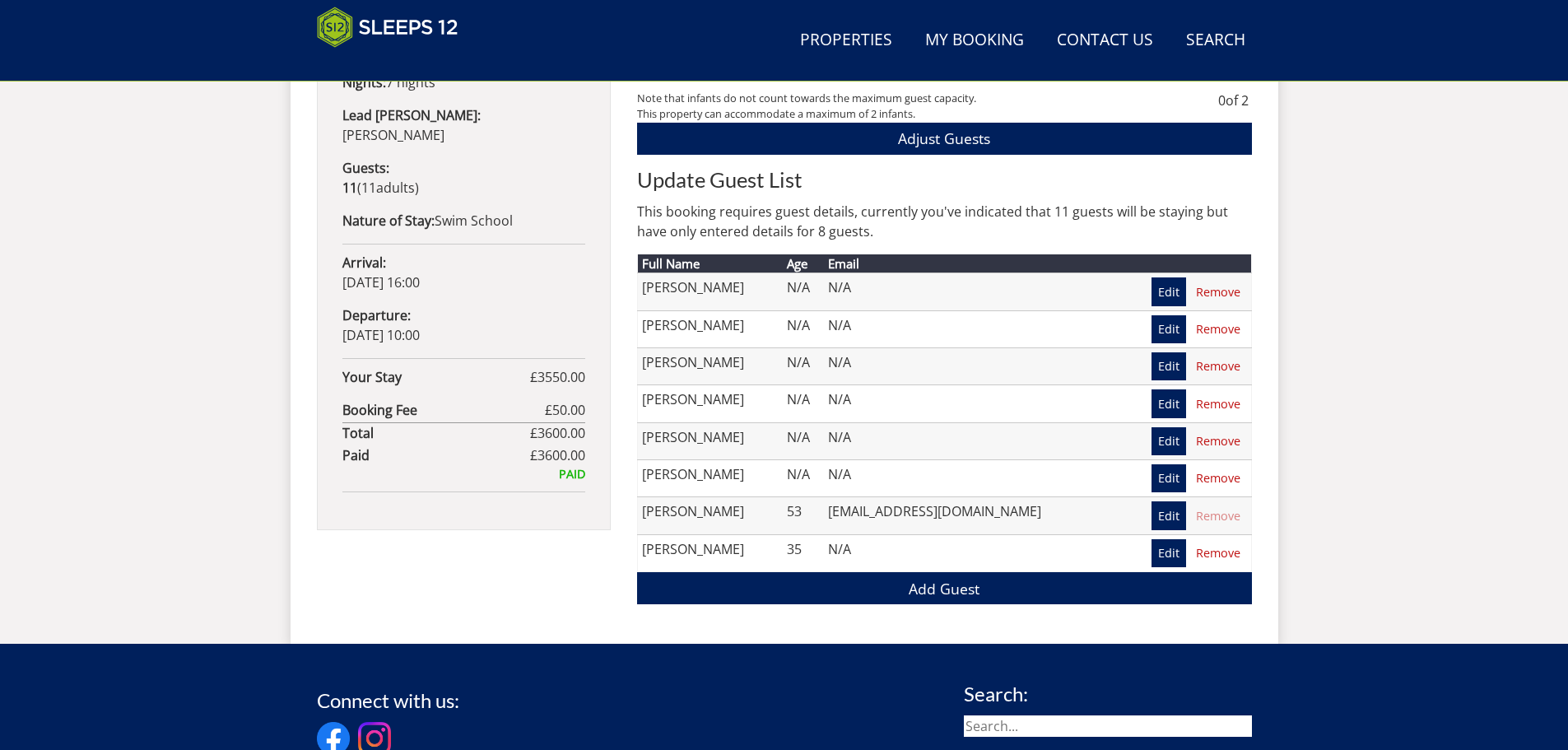
scroll to position [1125, 0]
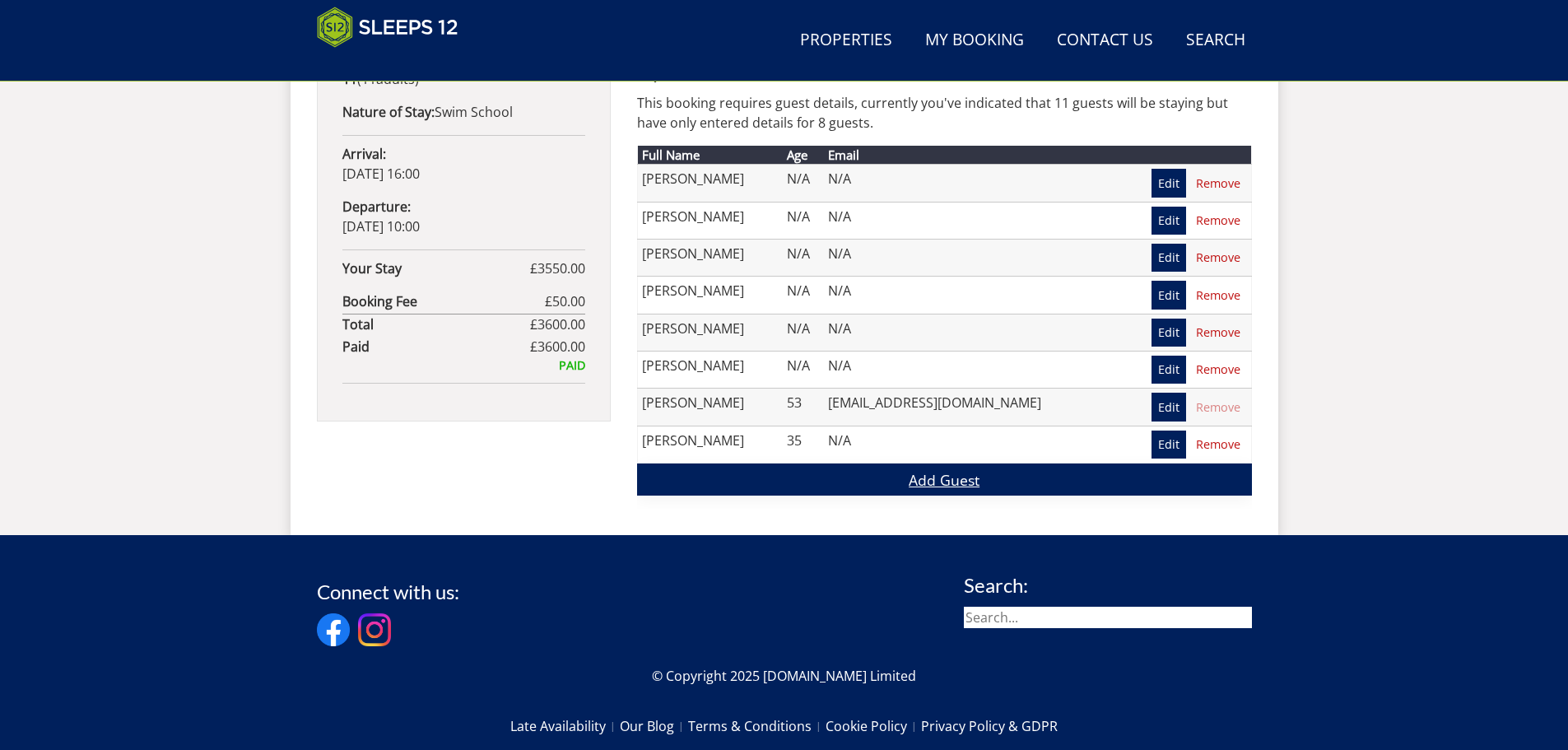
click at [923, 488] on link "Add Guest" at bounding box center [944, 480] width 615 height 32
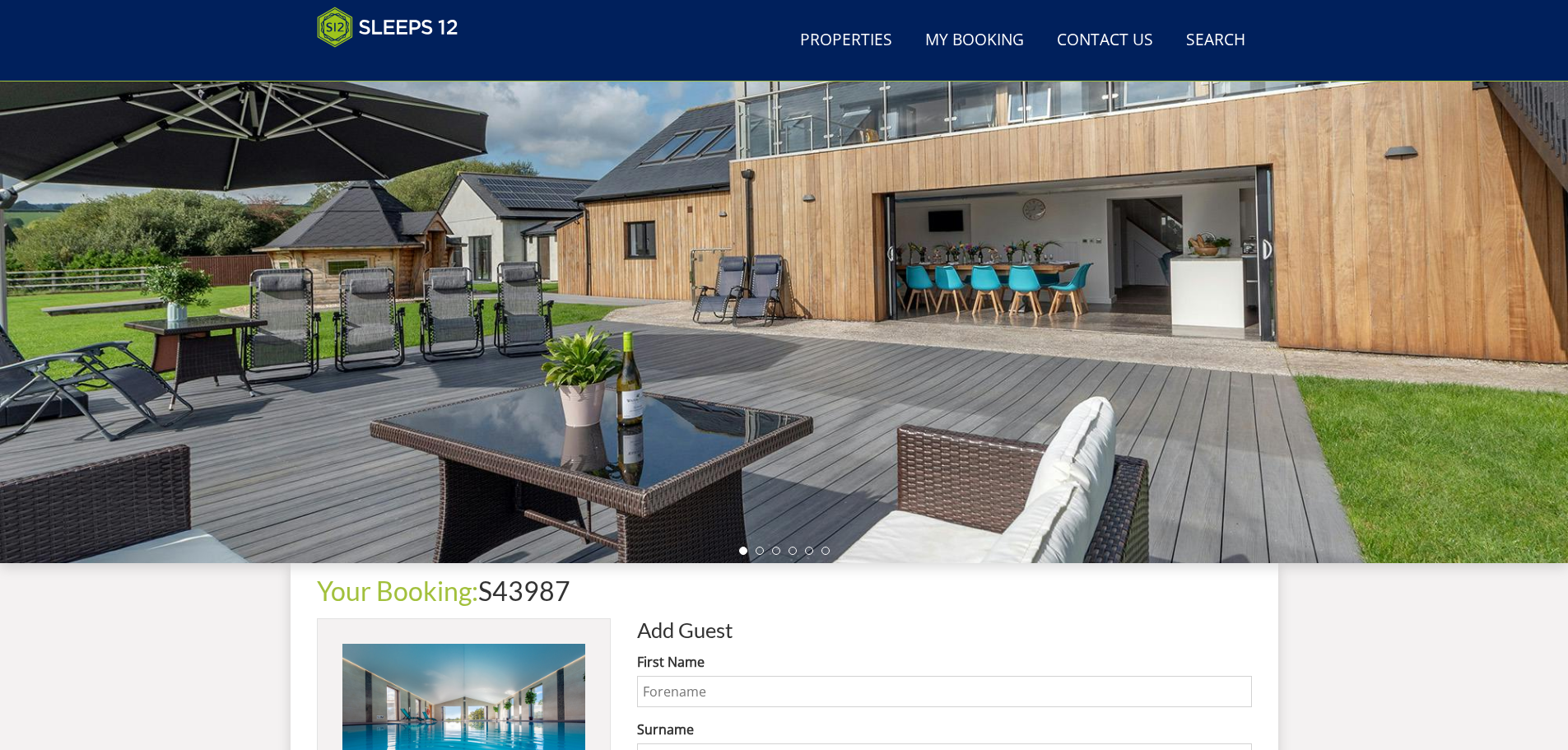
scroll to position [448, 0]
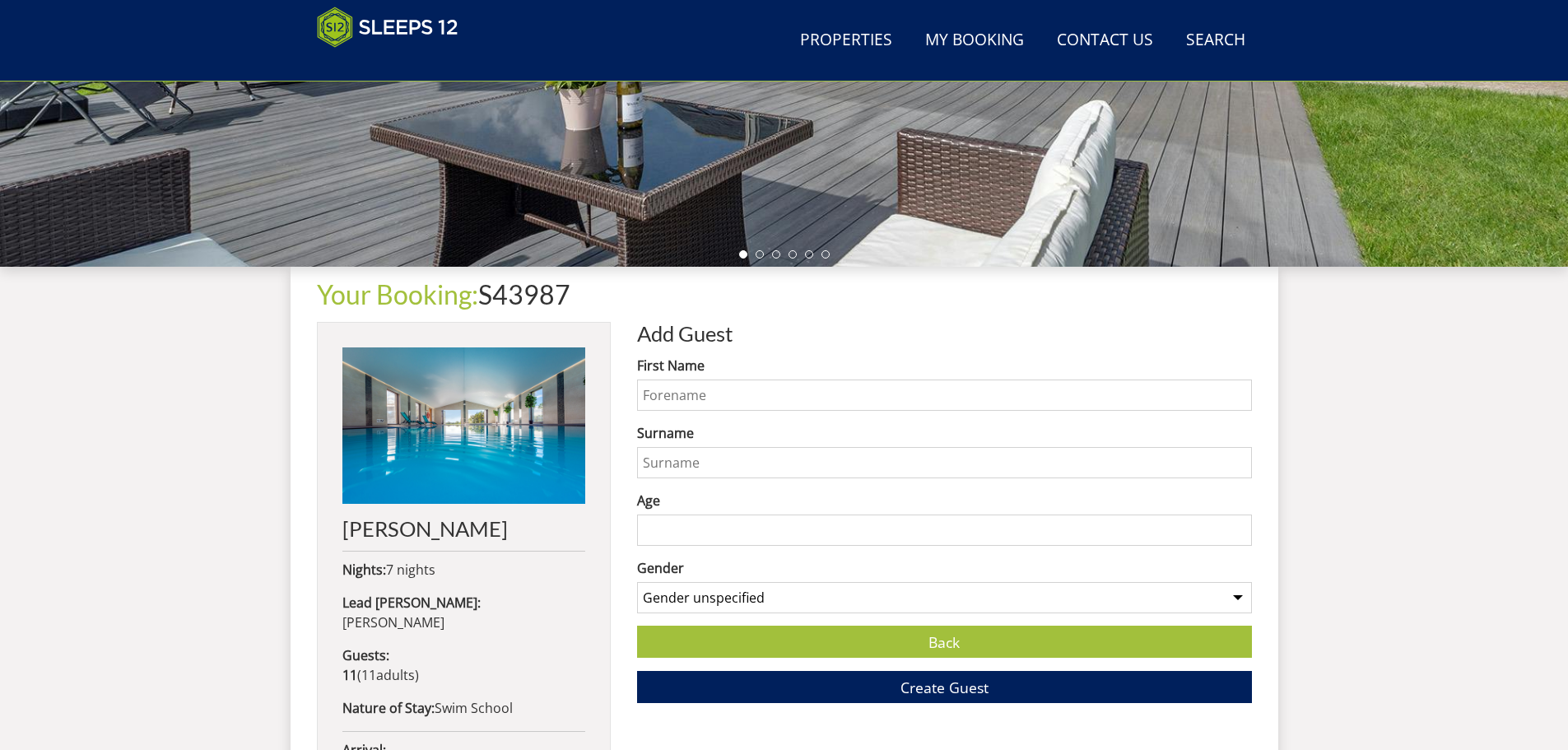
click at [679, 374] on label "First Name" at bounding box center [944, 365] width 615 height 20
click at [679, 380] on input "First Name" at bounding box center [944, 395] width 615 height 31
click at [668, 389] on input "First Name" at bounding box center [944, 395] width 615 height 31
type input "[PERSON_NAME]"
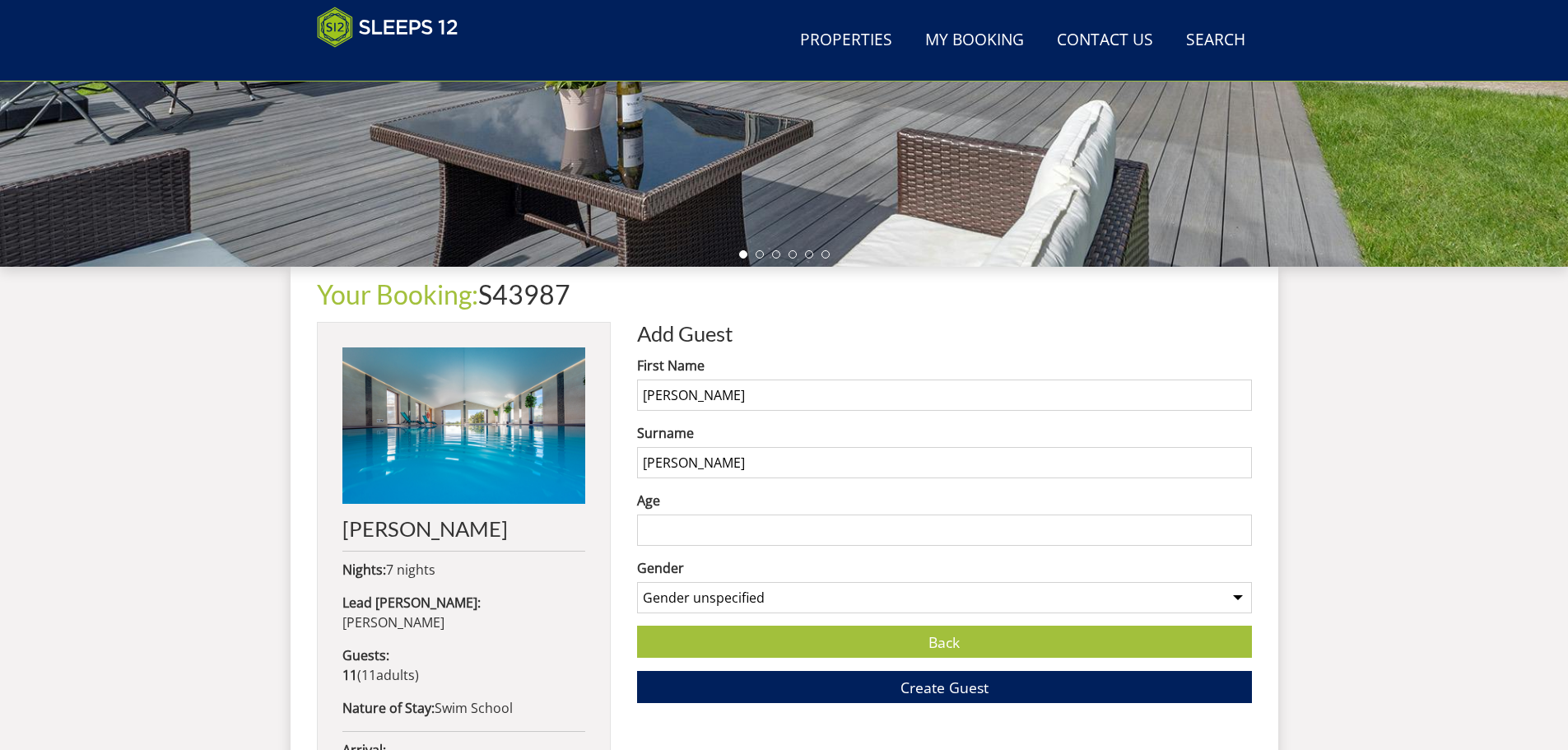
click at [839, 616] on form "First Name [PERSON_NAME] Surname [PERSON_NAME] Age Gender Gender unspecified Ge…" at bounding box center [944, 529] width 615 height 348
click at [805, 603] on select "Gender unspecified Gender [DEMOGRAPHIC_DATA] Gender [DEMOGRAPHIC_DATA]" at bounding box center [944, 598] width 615 height 31
select select "gender_[DEMOGRAPHIC_DATA]"
click at [637, 582] on select "Gender unspecified Gender [DEMOGRAPHIC_DATA] Gender [DEMOGRAPHIC_DATA]" at bounding box center [944, 598] width 615 height 31
click at [963, 696] on span "Create Guest" at bounding box center [944, 687] width 88 height 20
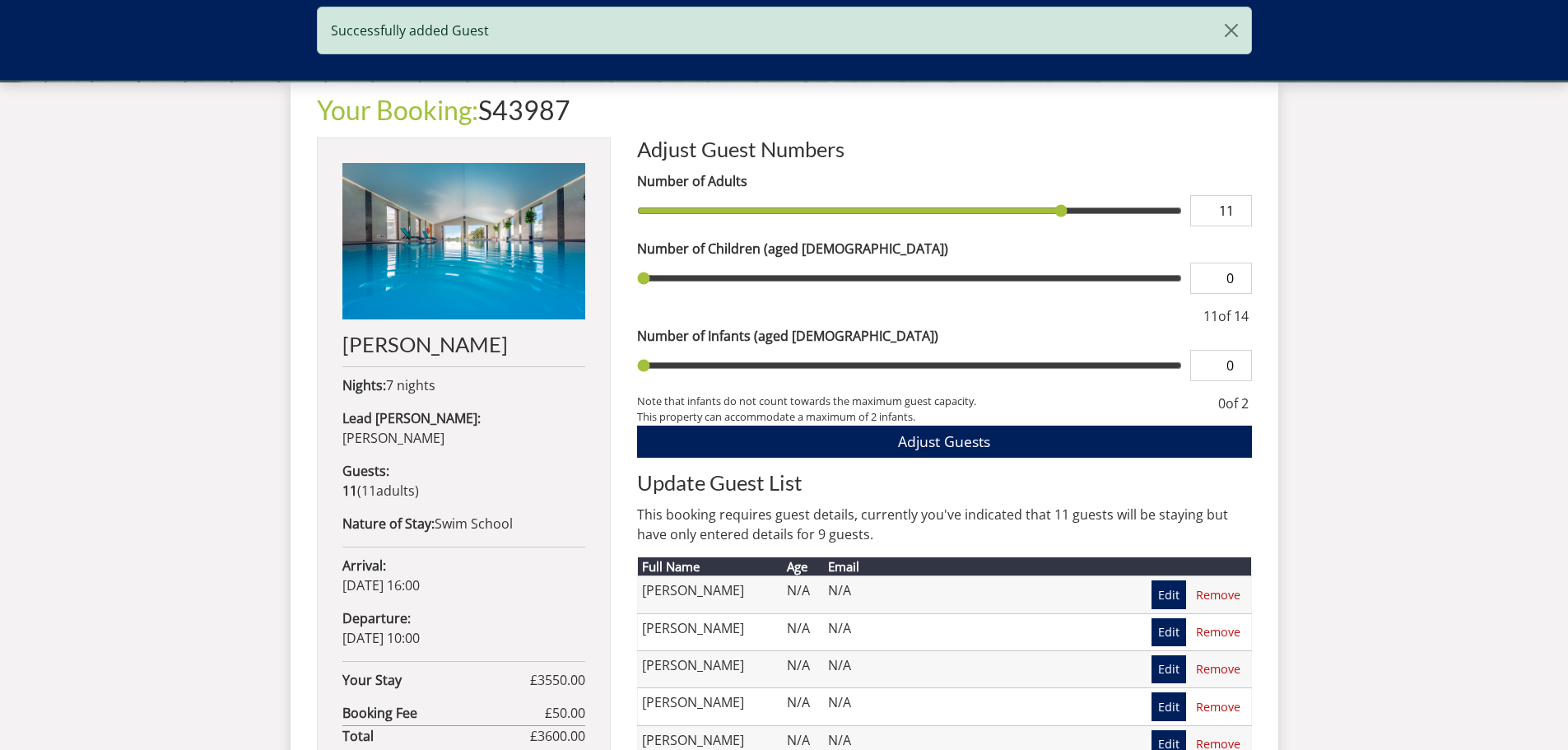
scroll to position [854, 0]
